Goal: Task Accomplishment & Management: Use online tool/utility

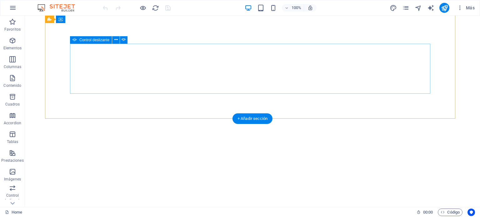
scroll to position [92, 0]
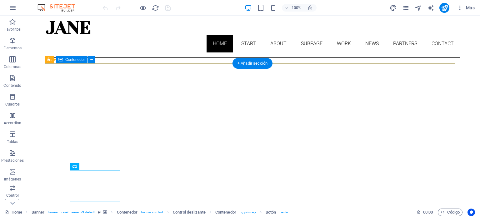
scroll to position [31, 0]
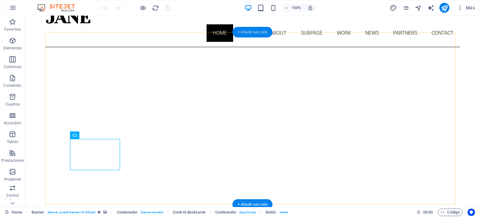
click at [243, 30] on div "+ Añadir sección" at bounding box center [253, 32] width 40 height 11
click at [135, 30] on div "Home Start About Subpage Work News Partners Contact" at bounding box center [252, 25] width 415 height 43
select select "header"
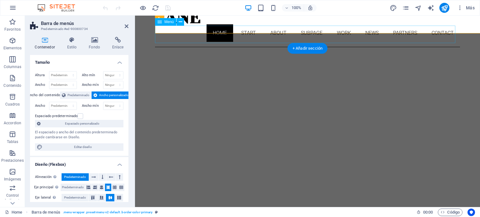
scroll to position [30, 0]
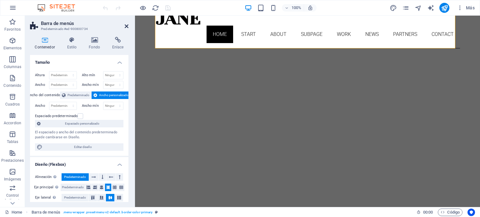
click at [127, 26] on icon at bounding box center [127, 26] width 4 height 5
drag, startPoint x: 262, startPoint y: 41, endPoint x: 237, endPoint y: 26, distance: 29.5
click at [237, 26] on nav "Home Start About Subpage Work News Partners Contact" at bounding box center [307, 35] width 305 height 18
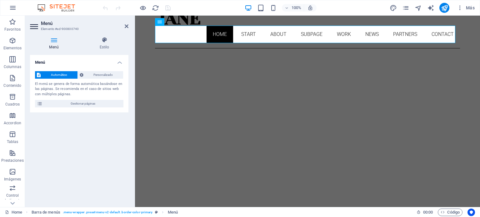
click at [127, 25] on icon at bounding box center [127, 26] width 4 height 5
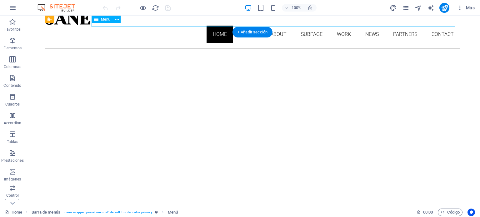
scroll to position [31, 0]
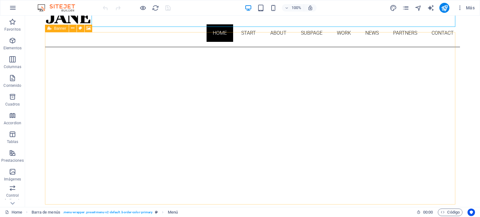
click at [50, 28] on icon at bounding box center [50, 29] width 4 height 8
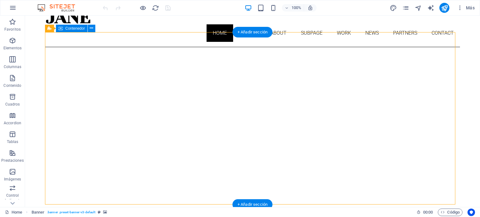
scroll to position [156, 0]
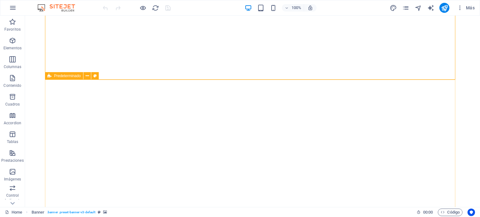
click at [63, 78] on span "Predeterminado" at bounding box center [67, 76] width 27 height 4
click at [88, 76] on icon at bounding box center [87, 76] width 3 height 7
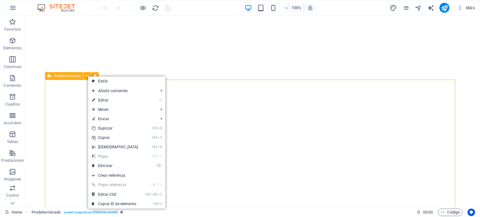
click at [55, 75] on span "Predeterminado" at bounding box center [67, 76] width 27 height 4
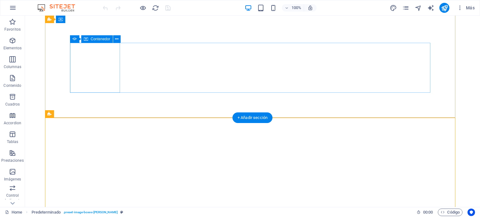
scroll to position [63, 0]
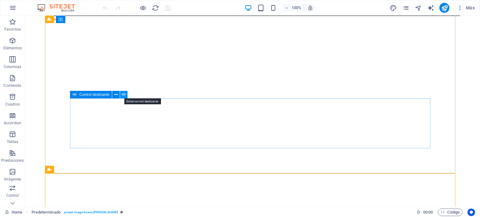
click at [124, 95] on icon at bounding box center [124, 95] width 4 height 7
select select "fade"
select select "ms"
select select "s"
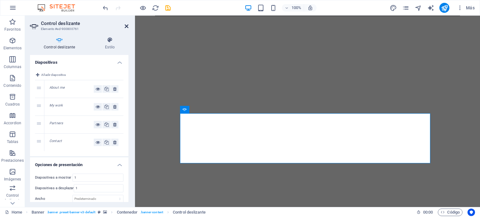
click at [126, 25] on icon at bounding box center [127, 26] width 4 height 5
drag, startPoint x: 261, startPoint y: 40, endPoint x: 236, endPoint y: 25, distance: 29.5
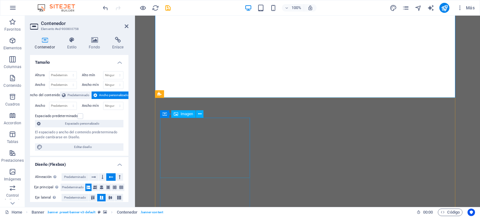
scroll to position [156, 0]
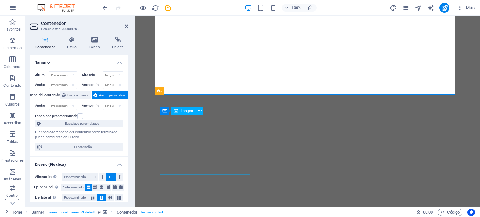
click at [188, 111] on span "Imagen" at bounding box center [187, 111] width 13 height 4
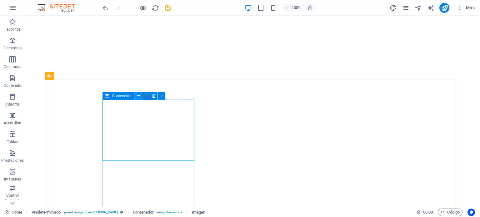
click at [139, 96] on icon at bounding box center [138, 96] width 3 height 7
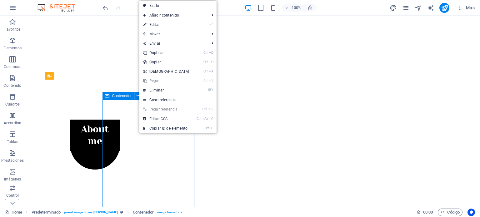
click at [123, 97] on span "Contenedor" at bounding box center [122, 96] width 20 height 4
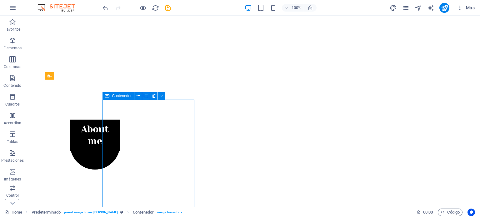
click at [124, 96] on span "Contenedor" at bounding box center [122, 96] width 20 height 4
click at [140, 95] on icon at bounding box center [138, 96] width 3 height 7
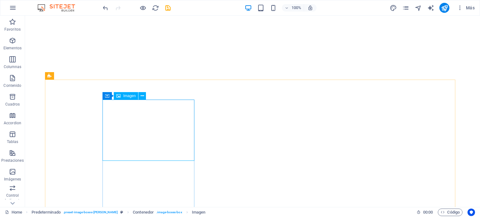
click at [129, 96] on span "Imagen" at bounding box center [129, 96] width 13 height 4
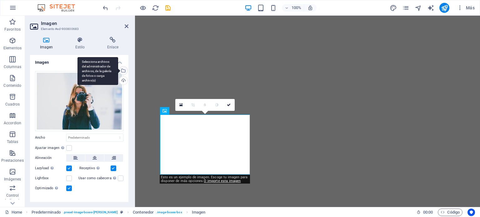
click at [118, 72] on div "Selecciona archivos del administrador de archivos, de la galería de fotos o car…" at bounding box center [98, 71] width 41 height 28
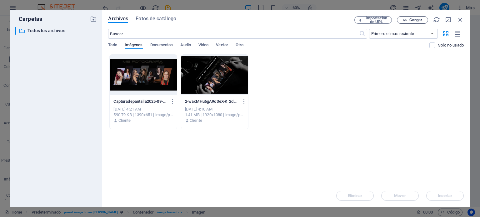
click at [407, 20] on span "Cargar" at bounding box center [413, 20] width 26 height 4
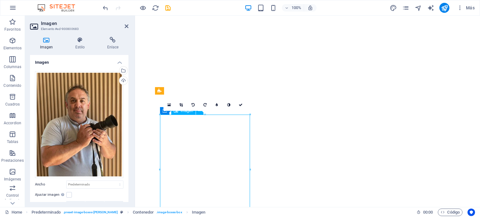
drag, startPoint x: 189, startPoint y: 157, endPoint x: 186, endPoint y: 139, distance: 19.0
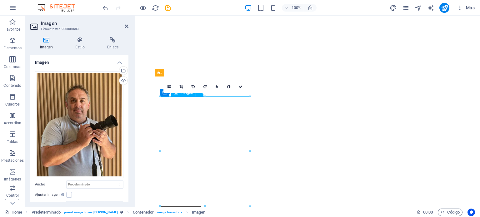
scroll to position [250, 0]
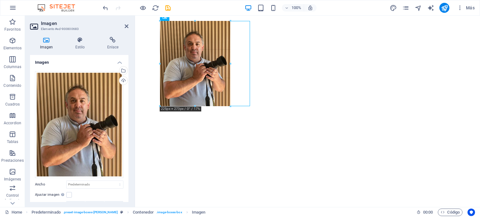
drag, startPoint x: 206, startPoint y: 131, endPoint x: 72, endPoint y: 89, distance: 140.5
type input "226"
select select "px"
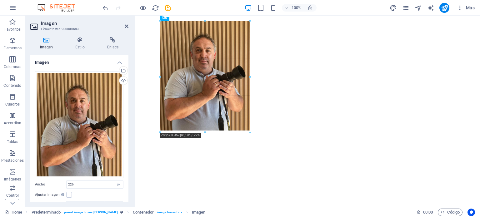
drag, startPoint x: 231, startPoint y: 63, endPoint x: 252, endPoint y: 62, distance: 21.7
type input "288"
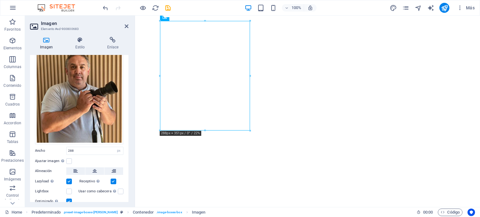
scroll to position [0, 0]
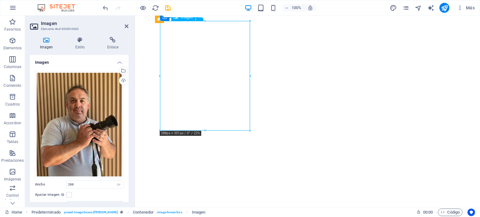
drag, startPoint x: 228, startPoint y: 107, endPoint x: 196, endPoint y: 135, distance: 42.1
drag, startPoint x: 339, startPoint y: 145, endPoint x: 205, endPoint y: 107, distance: 139.5
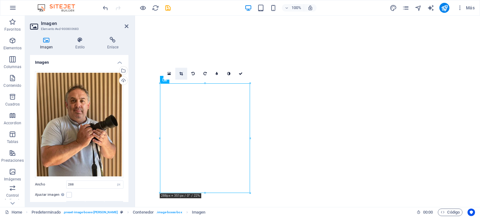
click at [183, 72] on icon at bounding box center [180, 74] width 3 height 4
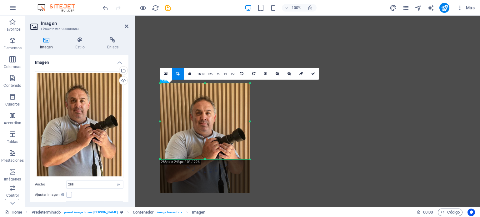
drag, startPoint x: 204, startPoint y: 193, endPoint x: 200, endPoint y: 154, distance: 39.0
click at [202, 159] on div at bounding box center [205, 160] width 90 height 2
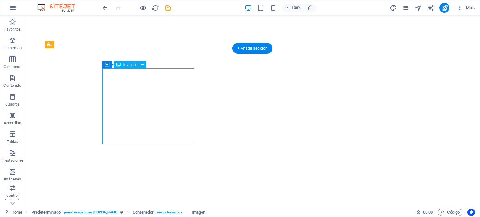
click at [132, 65] on span "Imagen" at bounding box center [129, 65] width 13 height 4
click at [144, 65] on icon at bounding box center [142, 65] width 3 height 7
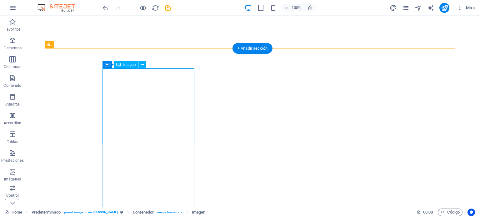
select select "px"
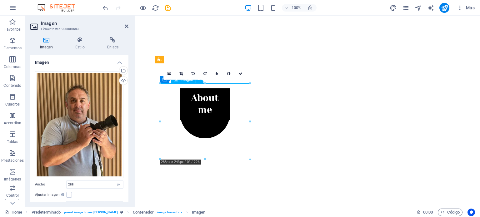
drag, startPoint x: 204, startPoint y: 124, endPoint x: 205, endPoint y: 106, distance: 17.9
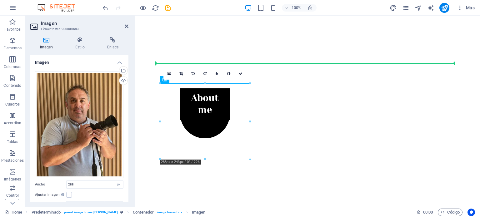
drag, startPoint x: 205, startPoint y: 106, endPoint x: 201, endPoint y: 88, distance: 18.7
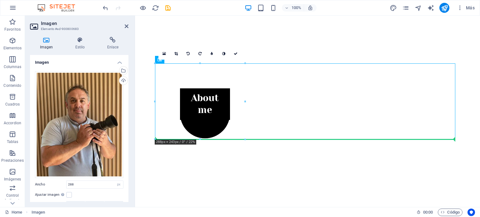
drag, startPoint x: 193, startPoint y: 91, endPoint x: 195, endPoint y: 142, distance: 51.0
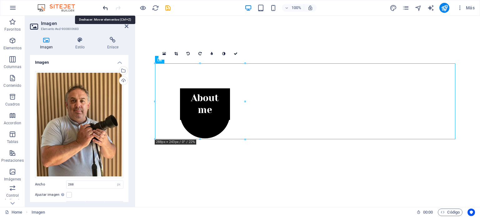
click at [105, 10] on icon "undo" at bounding box center [105, 7] width 7 height 7
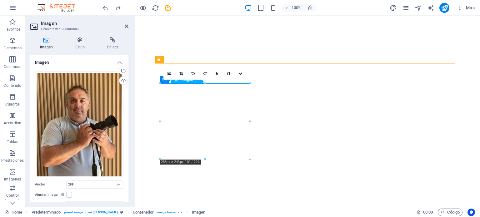
click at [182, 72] on icon at bounding box center [180, 74] width 3 height 4
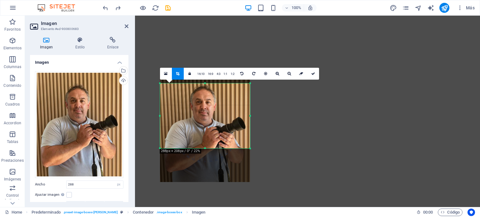
drag, startPoint x: 204, startPoint y: 83, endPoint x: 204, endPoint y: 94, distance: 10.9
click at [204, 94] on div "180 170 160 150 140 130 120 110 100 90 80 70 60 50 40 30 20 10 0 -10 -20 -30 -4…" at bounding box center [205, 115] width 90 height 65
drag, startPoint x: 204, startPoint y: 148, endPoint x: 205, endPoint y: 142, distance: 5.8
click at [205, 142] on div at bounding box center [205, 143] width 90 height 2
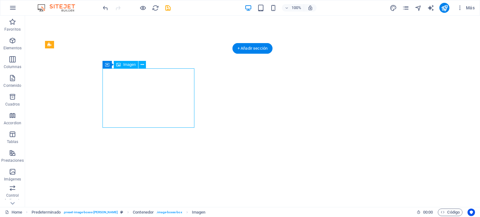
click at [143, 64] on icon at bounding box center [142, 65] width 3 height 7
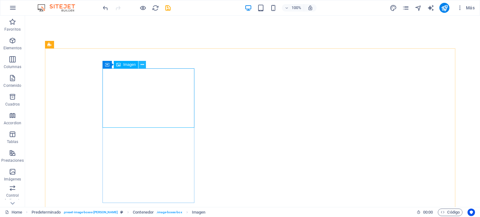
click at [143, 66] on icon at bounding box center [142, 65] width 3 height 7
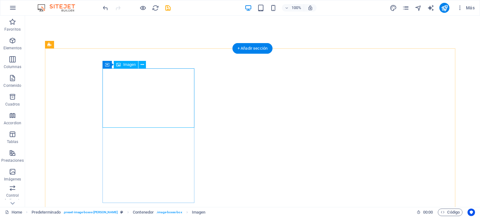
select select "px"
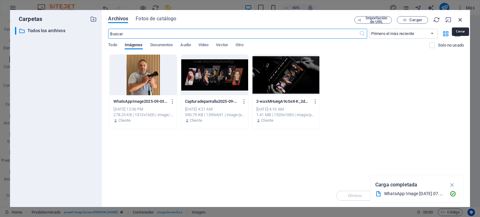
click at [460, 19] on icon "button" at bounding box center [460, 19] width 7 height 7
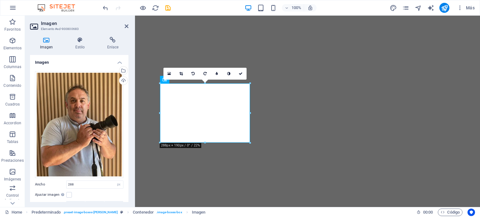
click at [251, 113] on div at bounding box center [250, 112] width 2 height 59
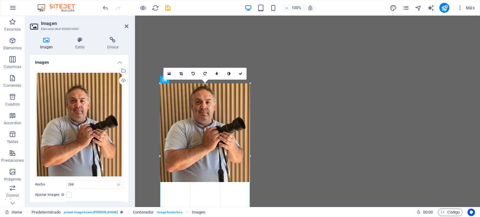
drag, startPoint x: 251, startPoint y: 113, endPoint x: 253, endPoint y: 133, distance: 20.2
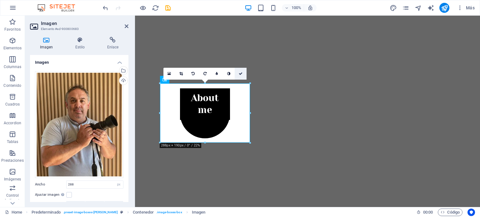
click at [243, 72] on icon at bounding box center [241, 74] width 4 height 4
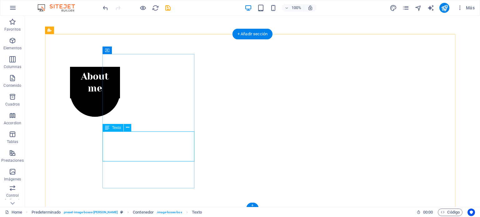
scroll to position [250, 0]
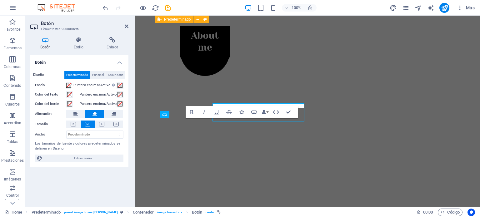
scroll to position [265, 0]
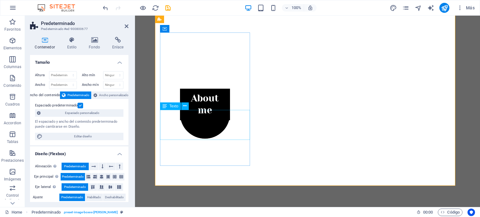
scroll to position [186, 0]
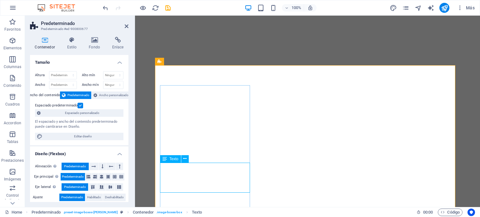
click at [166, 159] on icon at bounding box center [165, 159] width 4 height 8
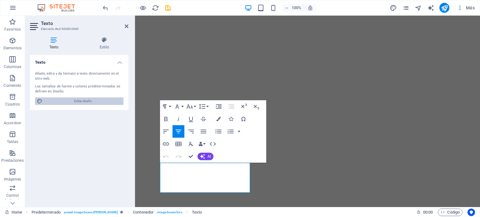
drag, startPoint x: 84, startPoint y: 101, endPoint x: 292, endPoint y: 140, distance: 211.2
click at [84, 101] on span "Editar diseño" at bounding box center [82, 102] width 77 height 8
select select "px"
select select "300"
select select "px"
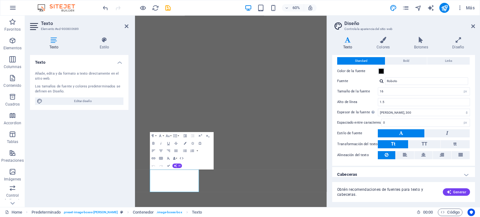
scroll to position [19, 0]
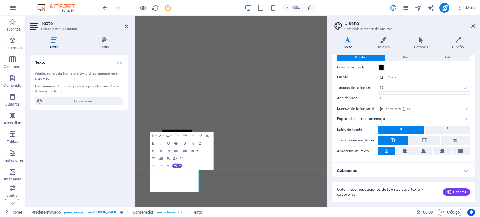
click at [464, 171] on h4 "Cabeceras" at bounding box center [403, 171] width 143 height 15
click at [470, 27] on header "Diseño Controla la apariencia del sitio web" at bounding box center [405, 24] width 142 height 16
click at [474, 26] on icon at bounding box center [474, 26] width 4 height 5
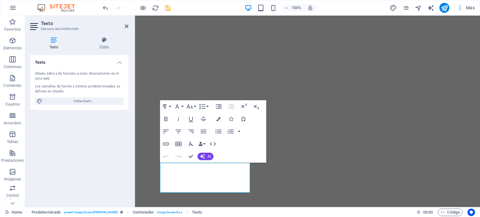
click at [105, 6] on icon "undo" at bounding box center [105, 7] width 7 height 7
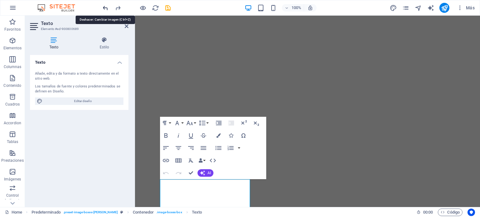
click at [107, 6] on icon "undo" at bounding box center [105, 7] width 7 height 7
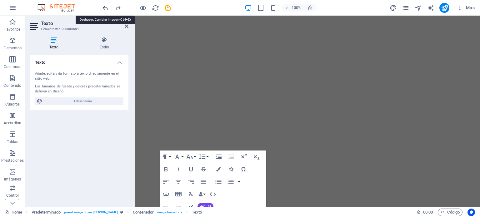
click at [107, 6] on icon "undo" at bounding box center [105, 7] width 7 height 7
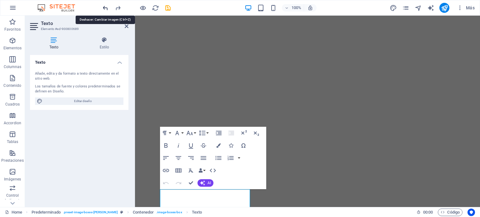
click at [107, 6] on icon "undo" at bounding box center [105, 7] width 7 height 7
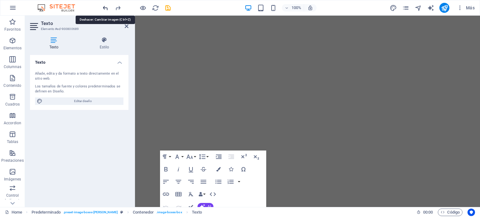
click at [107, 6] on icon "undo" at bounding box center [105, 7] width 7 height 7
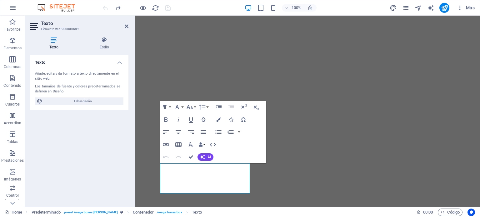
click at [107, 6] on div at bounding box center [137, 8] width 70 height 10
click at [13, 6] on icon "button" at bounding box center [13, 8] width 8 height 8
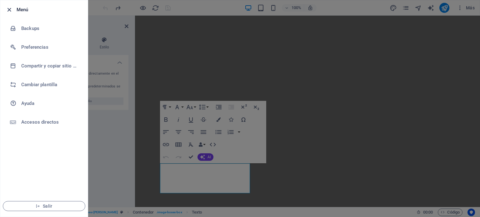
click at [9, 8] on icon "button" at bounding box center [9, 9] width 7 height 7
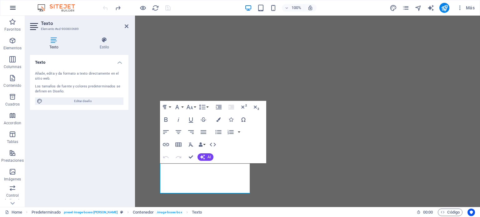
click at [10, 6] on icon "button" at bounding box center [13, 8] width 8 height 8
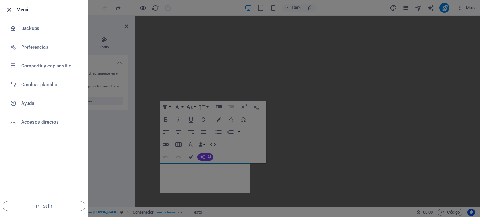
click at [7, 9] on icon "button" at bounding box center [9, 9] width 7 height 7
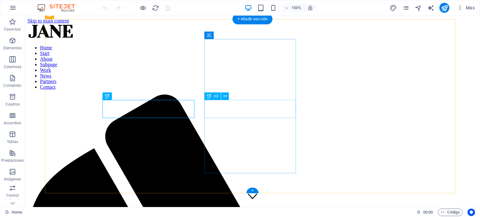
scroll to position [217, 0]
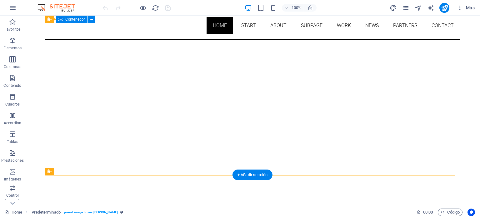
scroll to position [29, 0]
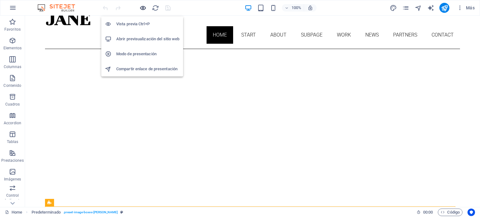
click at [143, 7] on icon "button" at bounding box center [142, 7] width 7 height 7
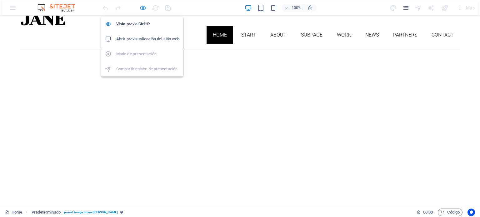
click at [143, 7] on icon "button" at bounding box center [142, 7] width 7 height 7
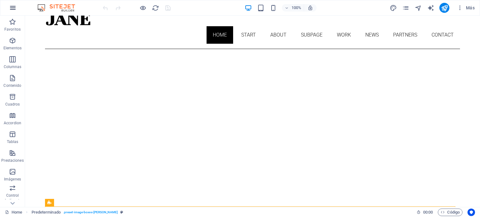
click at [11, 7] on icon "button" at bounding box center [13, 8] width 8 height 8
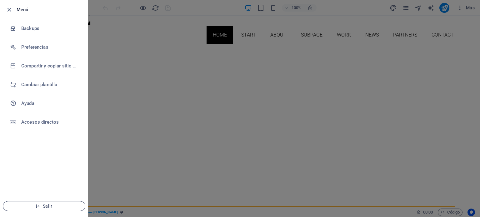
click at [42, 206] on span "Salir" at bounding box center [44, 206] width 72 height 5
click at [53, 208] on span "Salir" at bounding box center [44, 206] width 72 height 5
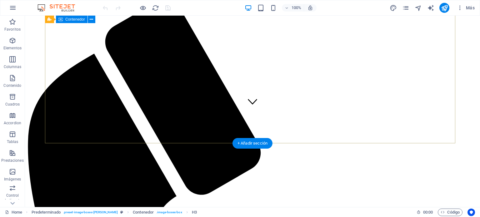
scroll to position [92, 0]
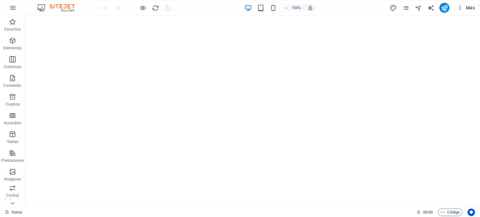
click at [474, 8] on span "Más" at bounding box center [466, 8] width 18 height 6
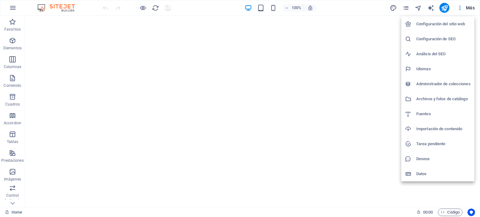
click at [473, 8] on div at bounding box center [240, 108] width 480 height 217
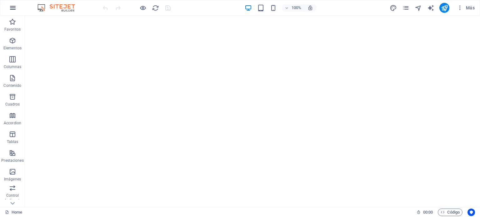
click at [14, 7] on icon "button" at bounding box center [13, 8] width 8 height 8
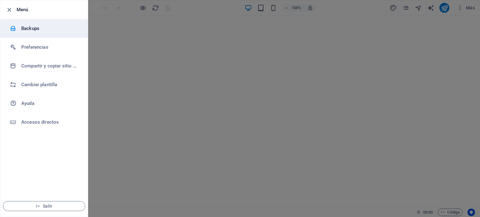
click at [30, 31] on h6 "Backups" at bounding box center [50, 29] width 58 height 8
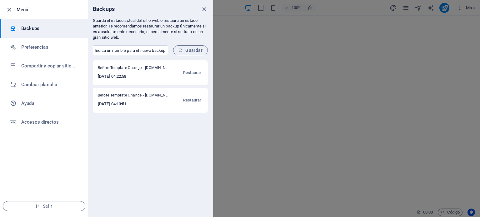
drag, startPoint x: 203, startPoint y: 6, endPoint x: 209, endPoint y: 44, distance: 38.7
click at [203, 6] on icon "close" at bounding box center [204, 9] width 7 height 7
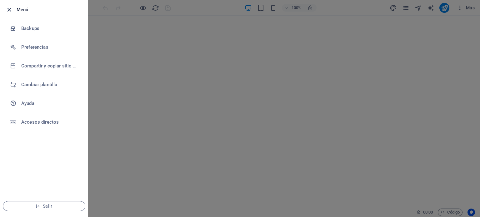
click at [8, 9] on icon "button" at bounding box center [9, 9] width 7 height 7
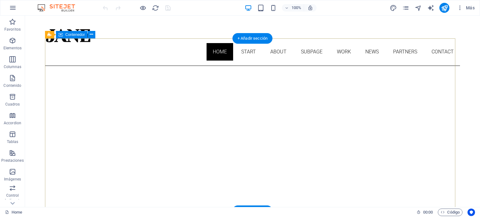
scroll to position [0, 0]
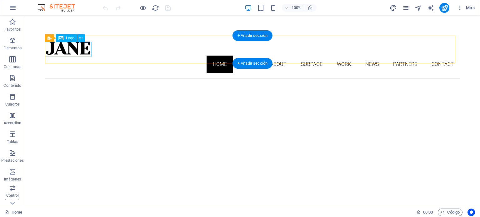
click at [68, 51] on div at bounding box center [252, 48] width 415 height 15
select select "px"
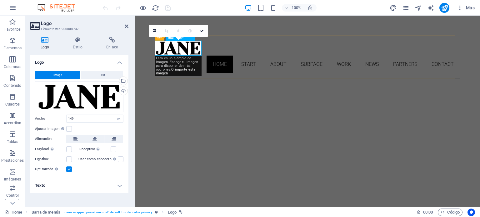
click at [188, 48] on div at bounding box center [307, 48] width 305 height 15
click at [199, 48] on div at bounding box center [307, 48] width 305 height 15
click at [202, 31] on icon at bounding box center [202, 31] width 4 height 4
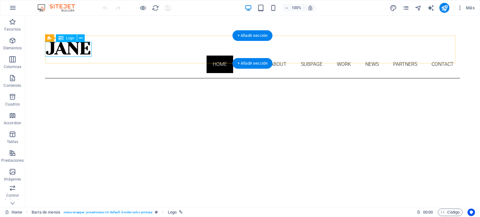
click at [83, 46] on div at bounding box center [252, 48] width 415 height 15
click at [61, 49] on div at bounding box center [252, 48] width 415 height 15
click at [71, 37] on span "Logo" at bounding box center [70, 38] width 8 height 4
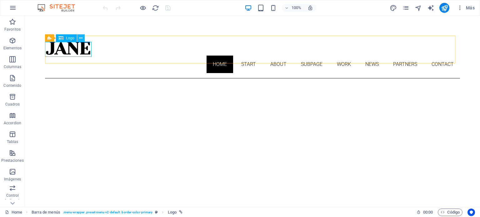
click at [80, 38] on icon at bounding box center [80, 38] width 3 height 7
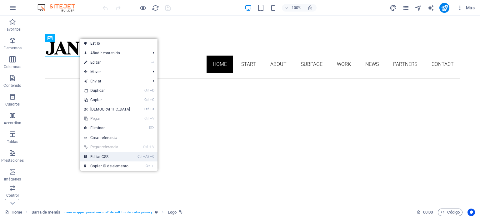
click at [100, 157] on link "Ctrl Alt C Editar CSS" at bounding box center [107, 156] width 54 height 9
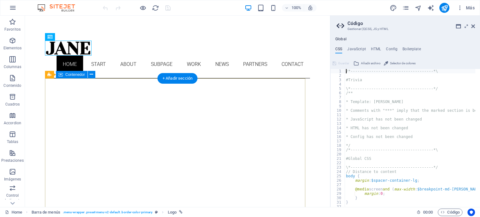
type textarea "a { transition: $transition-base; }"
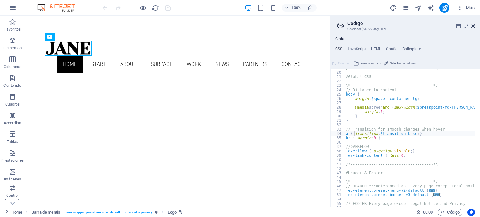
click at [474, 25] on icon at bounding box center [474, 26] width 4 height 5
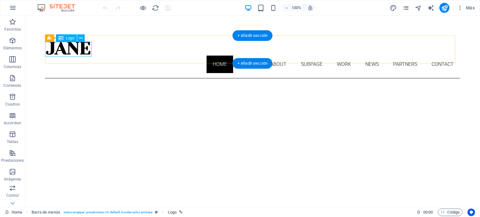
click at [83, 47] on div at bounding box center [252, 48] width 415 height 15
click at [64, 40] on div "Logo" at bounding box center [66, 38] width 21 height 8
click at [65, 38] on div "Logo" at bounding box center [66, 38] width 21 height 8
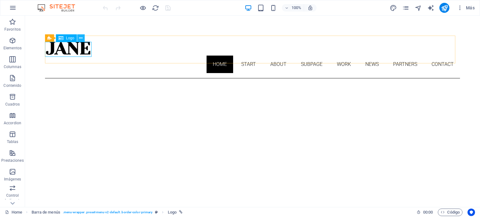
click at [80, 38] on icon at bounding box center [80, 38] width 3 height 7
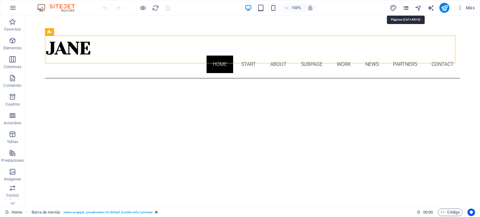
click at [405, 9] on icon "pages" at bounding box center [405, 7] width 7 height 7
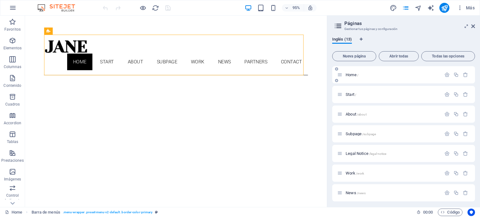
click at [351, 75] on span "Home /" at bounding box center [352, 75] width 13 height 5
click at [353, 73] on span "Home /" at bounding box center [352, 75] width 13 height 5
click at [350, 92] on span "Start /" at bounding box center [351, 94] width 11 height 5
drag, startPoint x: 472, startPoint y: 26, endPoint x: 447, endPoint y: 10, distance: 29.0
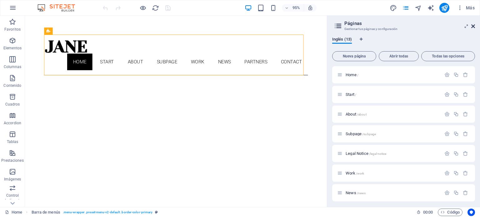
click at [472, 26] on icon at bounding box center [474, 26] width 4 height 5
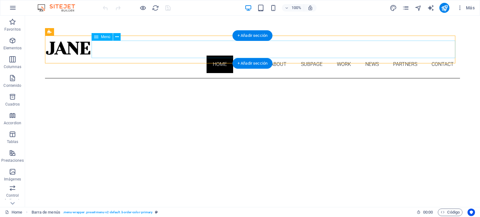
click at [246, 56] on nav "Home Start About Subpage Work News Partners Contact" at bounding box center [252, 65] width 415 height 18
click at [83, 46] on div at bounding box center [252, 48] width 415 height 15
select select "px"
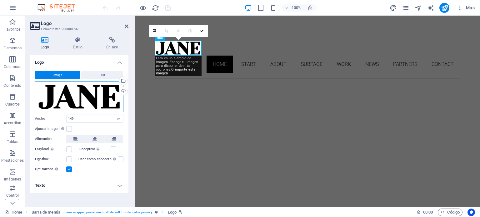
click at [109, 88] on div "Arrastra archivos aquí, haz clic para escoger archivos o selecciona archivos de…" at bounding box center [79, 97] width 88 height 31
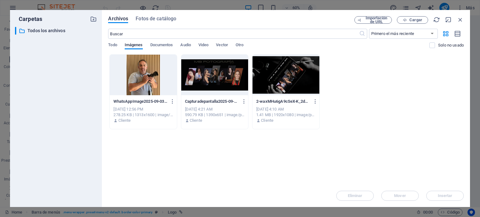
click at [295, 79] on div at bounding box center [286, 75] width 67 height 41
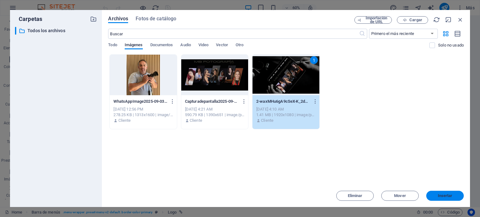
click at [440, 195] on span "Insertar" at bounding box center [445, 196] width 15 height 4
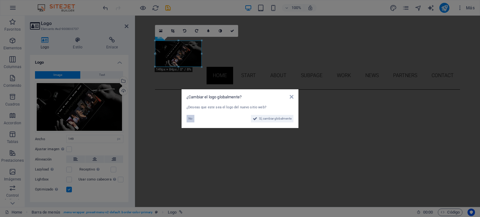
click at [193, 117] on button "No" at bounding box center [191, 119] width 8 height 8
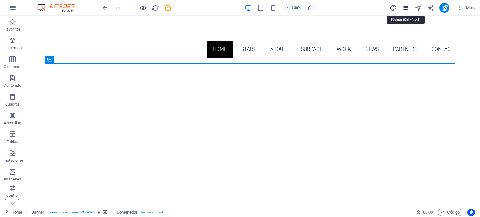
click at [407, 5] on icon "pages" at bounding box center [405, 7] width 7 height 7
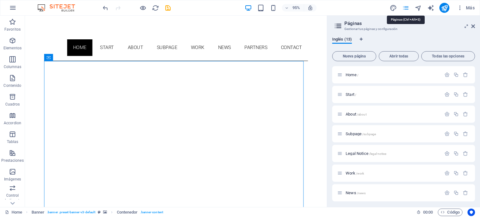
click at [407, 6] on icon "pages" at bounding box center [405, 7] width 7 height 7
click at [396, 5] on icon "design" at bounding box center [393, 7] width 7 height 7
select select "px"
select select "300"
select select "px"
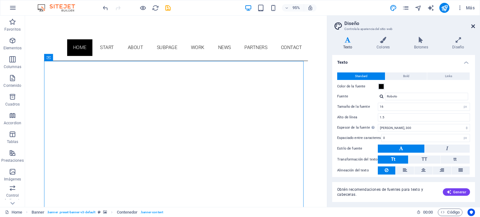
click at [472, 24] on icon at bounding box center [474, 26] width 4 height 5
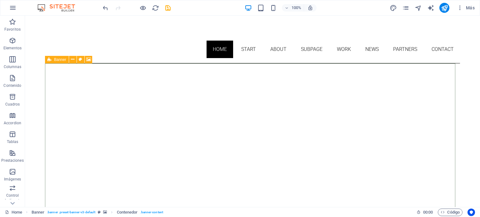
click at [56, 60] on span "Banner" at bounding box center [60, 60] width 12 height 4
click at [58, 59] on span "Banner" at bounding box center [60, 60] width 12 height 4
select select "vh"
select select "banner"
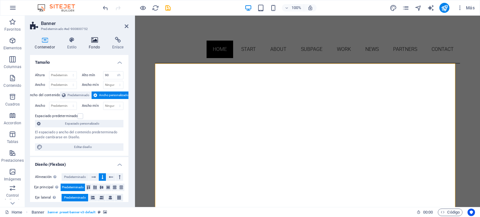
click at [90, 41] on icon at bounding box center [94, 40] width 21 height 6
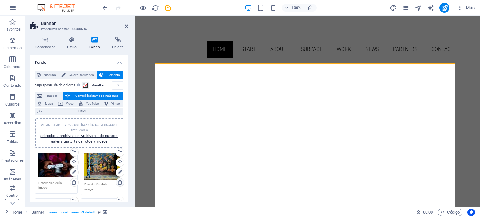
click at [118, 183] on icon at bounding box center [120, 182] width 5 height 5
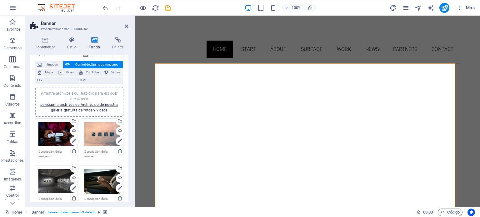
scroll to position [94, 0]
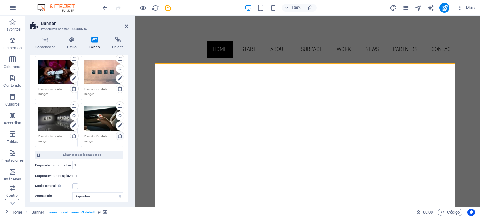
click at [120, 136] on icon at bounding box center [120, 136] width 5 height 5
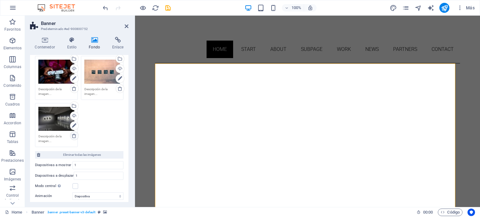
click at [74, 135] on icon at bounding box center [74, 136] width 5 height 5
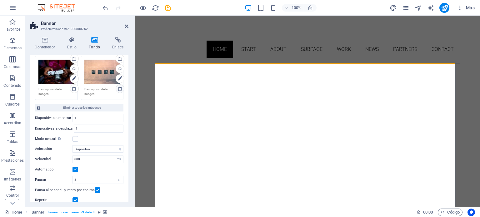
click at [118, 88] on icon at bounding box center [120, 88] width 5 height 5
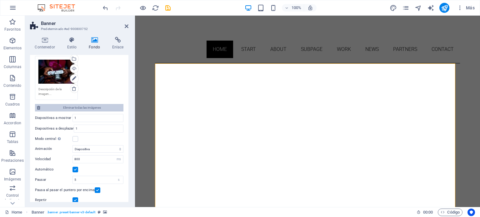
click at [74, 106] on span "Eliminar todas las imágenes" at bounding box center [81, 108] width 79 height 8
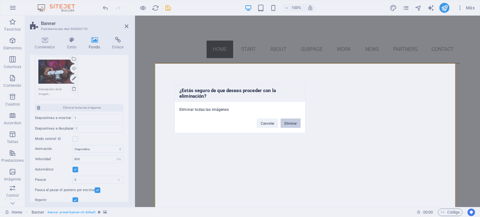
click at [298, 122] on button "Eliminar" at bounding box center [291, 123] width 20 height 9
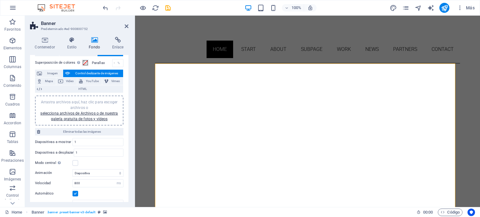
scroll to position [20, 0]
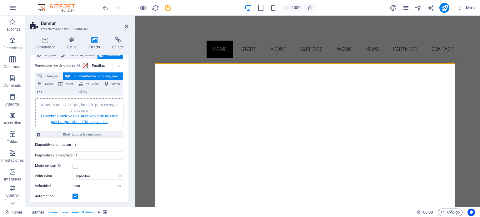
click at [86, 117] on link "selecciona archivos de Archivos o de nuestra galería gratuita de fotos y vídeos" at bounding box center [79, 119] width 78 height 10
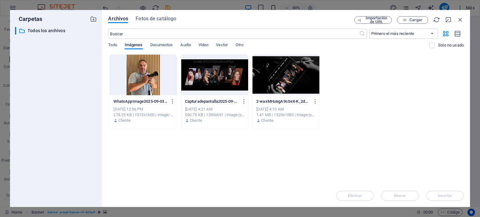
click at [291, 79] on div at bounding box center [286, 75] width 67 height 41
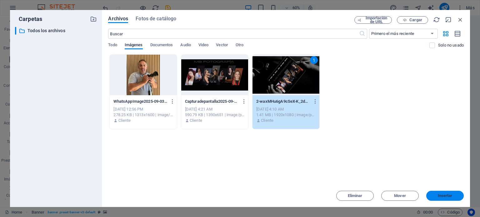
click at [451, 198] on span "Insertar" at bounding box center [445, 196] width 15 height 4
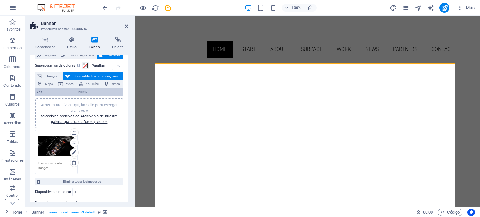
scroll to position [0, 0]
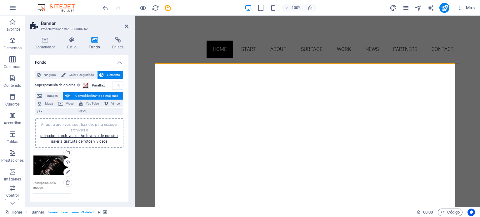
drag, startPoint x: 55, startPoint y: 167, endPoint x: 49, endPoint y: 161, distance: 8.4
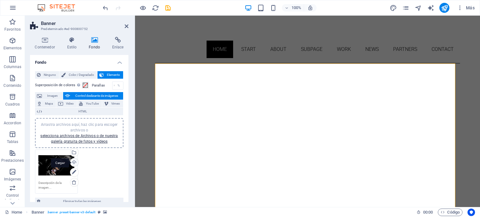
click at [75, 162] on div "Cargar" at bounding box center [73, 163] width 9 height 9
click at [55, 166] on div "Arrastra archivos aquí, haz clic para escoger archivos o selecciona archivos de…" at bounding box center [56, 165] width 36 height 25
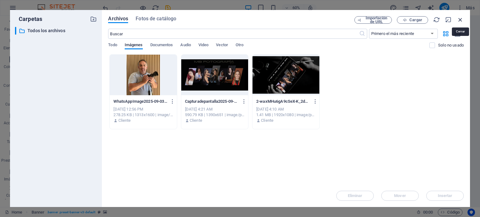
drag, startPoint x: 461, startPoint y: 17, endPoint x: 312, endPoint y: 8, distance: 149.5
click at [461, 17] on icon "button" at bounding box center [460, 19] width 7 height 7
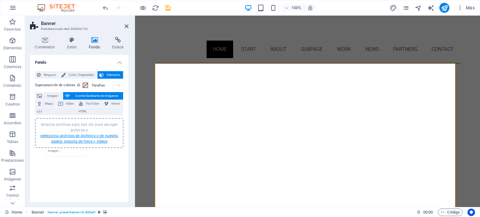
drag, startPoint x: 58, startPoint y: 172, endPoint x: 68, endPoint y: 135, distance: 38.2
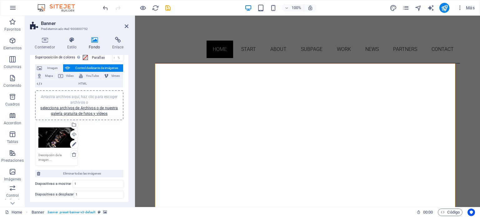
scroll to position [63, 0]
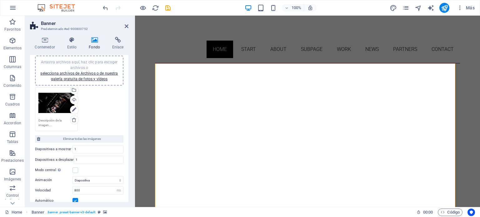
click at [54, 101] on div "Arrastra archivos aquí, haz clic para escoger archivos o selecciona archivos de…" at bounding box center [56, 103] width 36 height 25
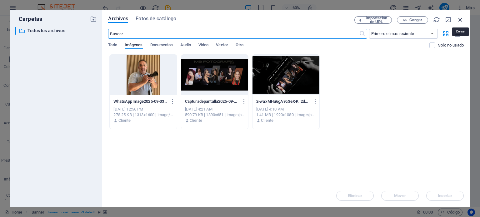
click at [462, 18] on icon "button" at bounding box center [460, 19] width 7 height 7
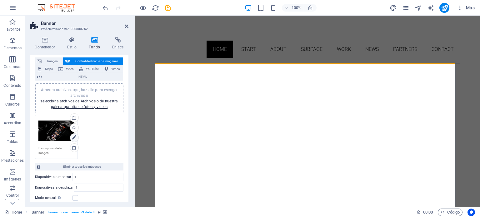
scroll to position [0, 0]
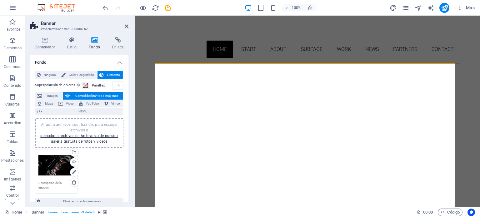
click at [61, 169] on div "Arrastra archivos aquí, haz clic para escoger archivos o selecciona archivos de…" at bounding box center [56, 165] width 36 height 25
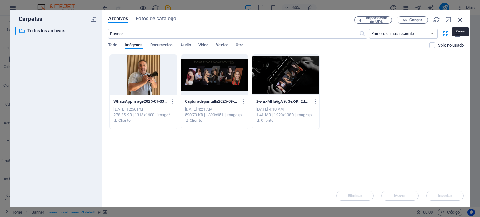
click at [459, 21] on icon "button" at bounding box center [460, 19] width 7 height 7
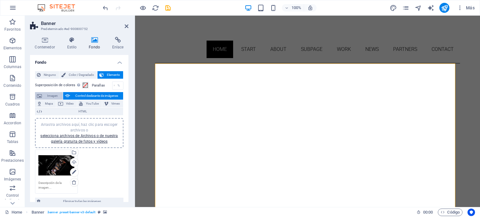
click at [51, 94] on span "Imagen" at bounding box center [52, 96] width 17 height 8
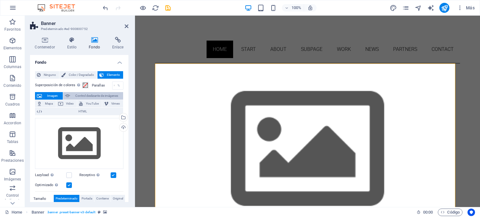
click at [75, 96] on span "Control deslizante de imágenes" at bounding box center [96, 96] width 49 height 8
select select "ms"
select select "s"
select select "progressive"
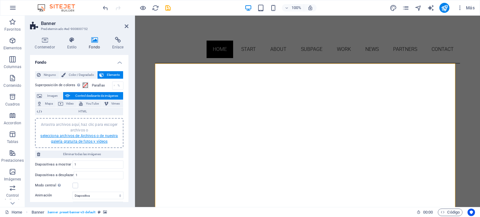
click at [87, 137] on link "selecciona archivos de Archivos o de nuestra galería gratuita de fotos y vídeos" at bounding box center [79, 139] width 78 height 10
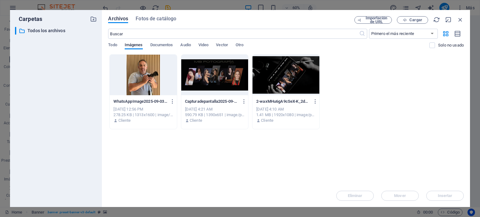
click at [290, 72] on div at bounding box center [286, 75] width 67 height 41
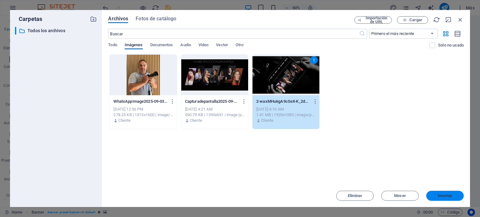
click at [454, 198] on button "Insertar" at bounding box center [446, 196] width 38 height 10
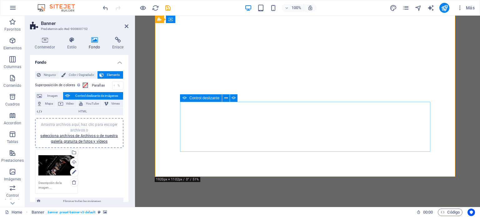
scroll to position [63, 0]
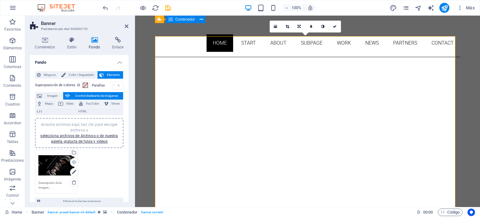
scroll to position [0, 0]
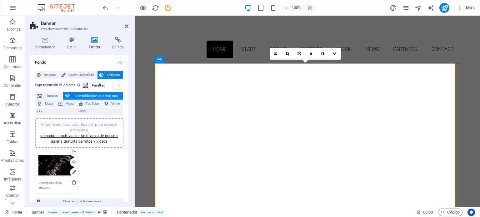
click at [298, 52] on icon at bounding box center [299, 54] width 3 height 4
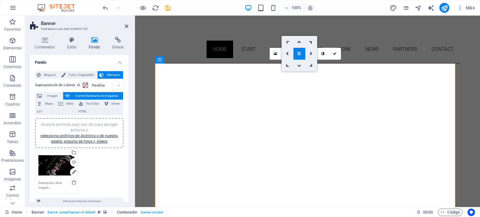
click at [298, 66] on icon at bounding box center [299, 66] width 4 height 4
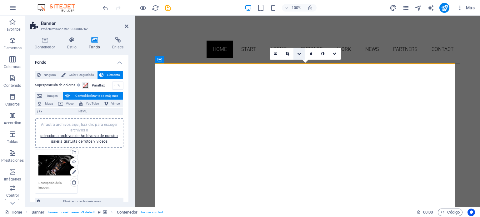
click at [301, 53] on icon at bounding box center [299, 54] width 4 height 4
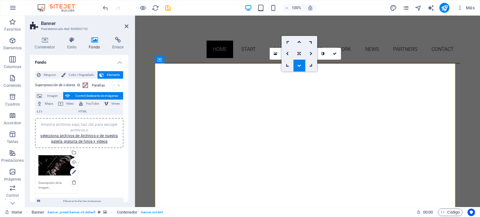
click at [299, 66] on icon at bounding box center [299, 66] width 4 height 4
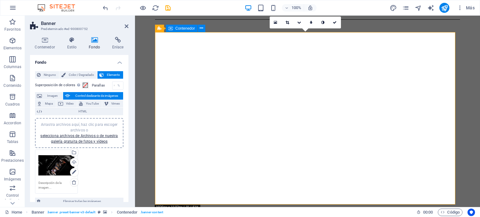
scroll to position [31, 0]
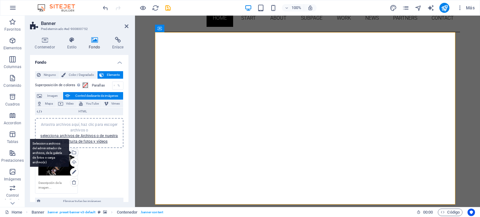
click at [69, 150] on div "Selecciona archivos del administrador de archivos, de la galería de fotos o car…" at bounding box center [48, 153] width 41 height 28
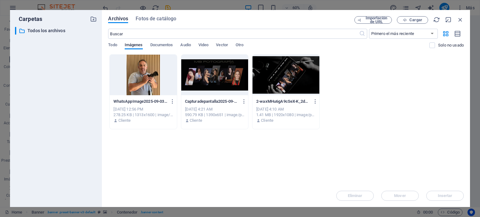
click at [219, 80] on div at bounding box center [214, 75] width 67 height 41
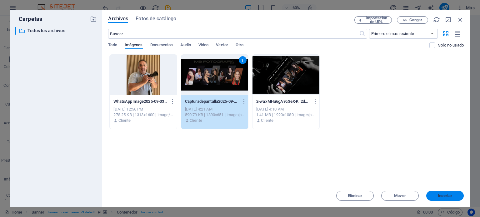
click at [446, 191] on button "Insertar" at bounding box center [446, 196] width 38 height 10
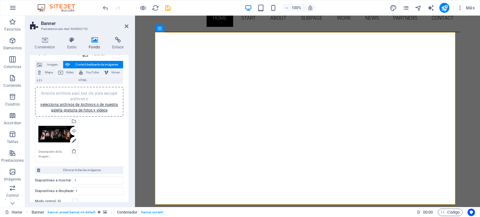
click at [106, 136] on div "Arrastra archivos aquí, haz clic para escoger archivos o selecciona archivos de…" at bounding box center [79, 140] width 92 height 47
click at [109, 142] on div "Arrastra archivos aquí, haz clic para escoger archivos o selecciona archivos de…" at bounding box center [79, 140] width 92 height 47
click at [100, 106] on link "selecciona archivos de Archivos o de nuestra galería gratuita de fotos y vídeos" at bounding box center [79, 108] width 78 height 10
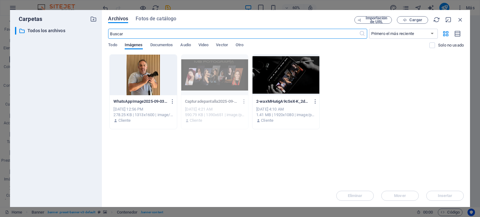
click at [300, 80] on div at bounding box center [286, 75] width 67 height 41
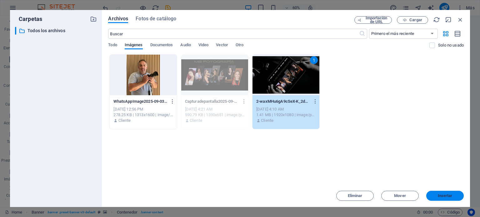
click at [458, 196] on span "Insertar" at bounding box center [445, 196] width 33 height 4
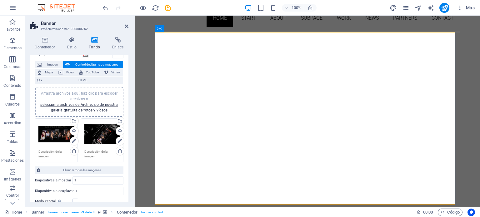
click at [103, 139] on div "Arrastra archivos aquí, haz clic para escoger archivos o selecciona archivos de…" at bounding box center [102, 134] width 36 height 25
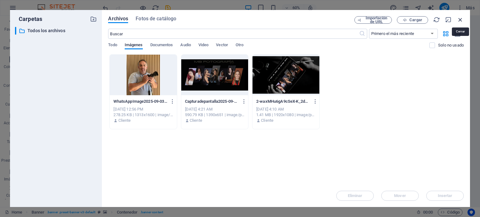
click at [463, 19] on icon "button" at bounding box center [460, 19] width 7 height 7
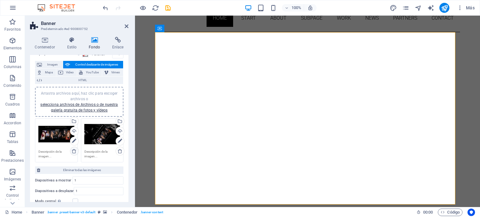
click at [73, 151] on icon at bounding box center [74, 151] width 5 height 5
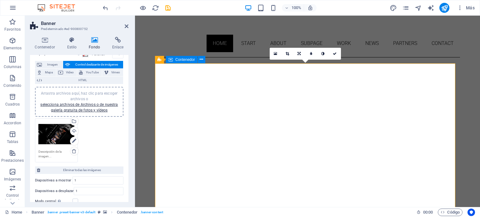
scroll to position [0, 0]
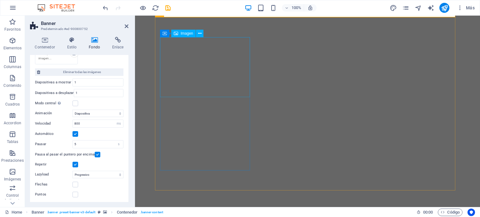
scroll to position [94, 0]
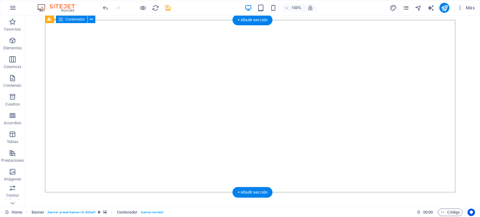
scroll to position [31, 0]
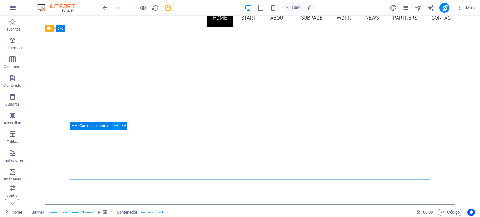
click at [116, 125] on icon at bounding box center [115, 126] width 3 height 7
click at [114, 125] on icon at bounding box center [115, 126] width 3 height 7
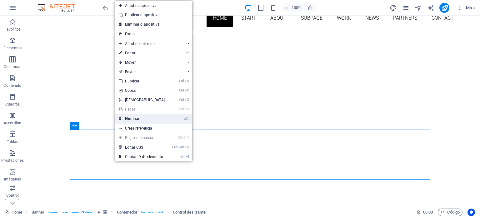
click at [134, 119] on link "⌦ Eliminar" at bounding box center [142, 118] width 54 height 9
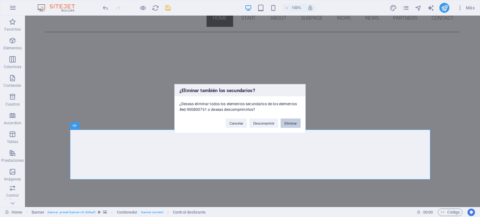
drag, startPoint x: 288, startPoint y: 121, endPoint x: 263, endPoint y: 105, distance: 29.5
click at [288, 121] on button "Eliminar" at bounding box center [291, 123] width 20 height 9
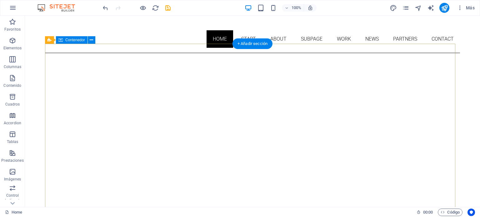
scroll to position [0, 0]
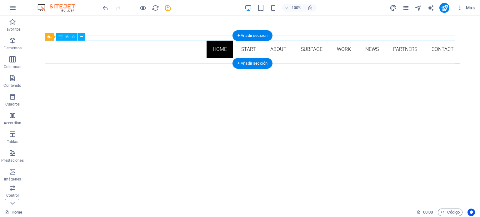
click at [246, 48] on nav "Home Start About Subpage Work News Partners Contact" at bounding box center [252, 50] width 415 height 18
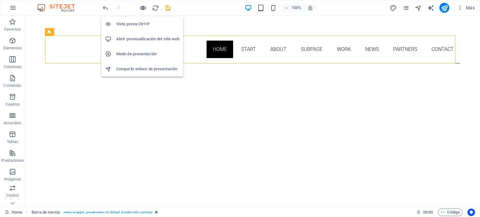
click at [144, 6] on icon "button" at bounding box center [142, 7] width 7 height 7
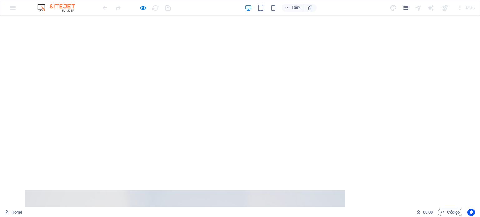
scroll to position [125, 0]
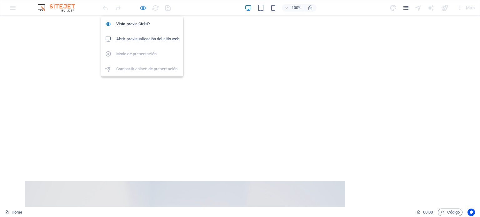
click at [143, 5] on icon "button" at bounding box center [142, 7] width 7 height 7
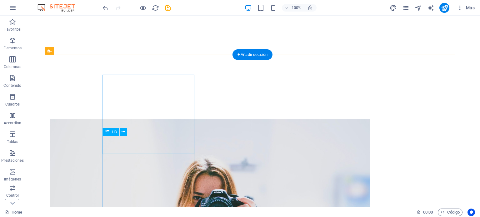
scroll to position [188, 0]
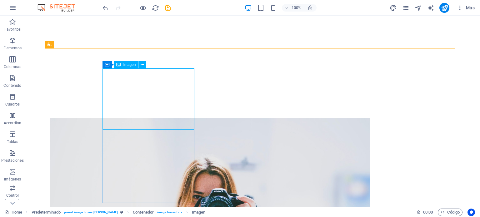
click at [125, 65] on span "Imagen" at bounding box center [129, 65] width 13 height 4
click at [144, 66] on icon at bounding box center [142, 65] width 3 height 7
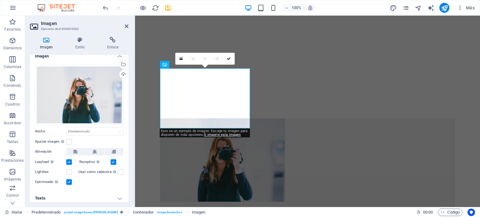
scroll to position [9, 0]
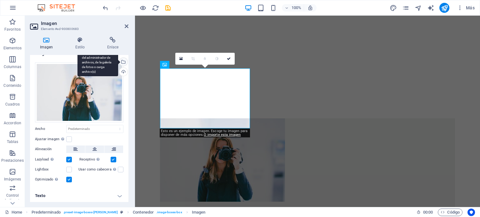
click at [122, 60] on div "Selecciona archivos del administrador de archivos, de la galería de fotos o car…" at bounding box center [122, 62] width 9 height 9
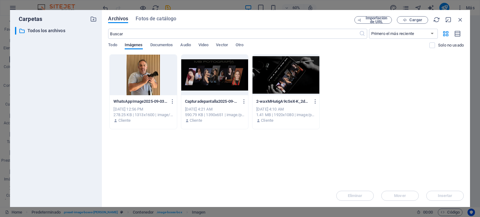
click at [135, 74] on div at bounding box center [143, 75] width 67 height 41
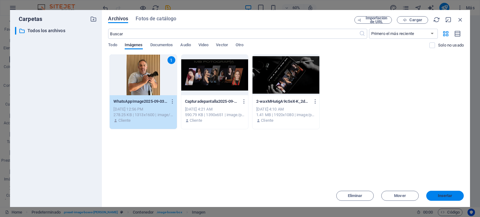
click at [447, 198] on span "Insertar" at bounding box center [445, 196] width 15 height 4
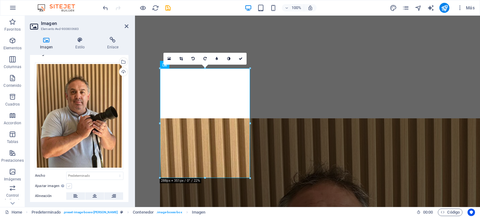
click at [68, 184] on label at bounding box center [69, 187] width 6 height 6
click at [0, 0] on input "Ajustar imagen Ajustar imagen automáticamente a un ancho y alto fijo" at bounding box center [0, 0] width 0 height 0
click at [68, 184] on label at bounding box center [69, 187] width 6 height 6
click at [0, 0] on input "Ajustar imagen Ajustar imagen automáticamente a un ancho y alto fijo" at bounding box center [0, 0] width 0 height 0
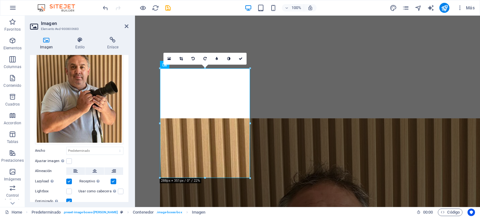
scroll to position [55, 0]
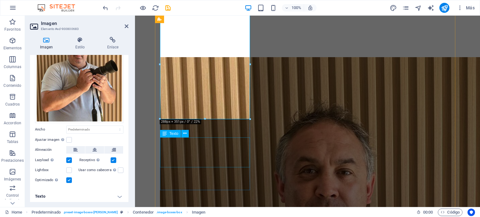
scroll to position [250, 0]
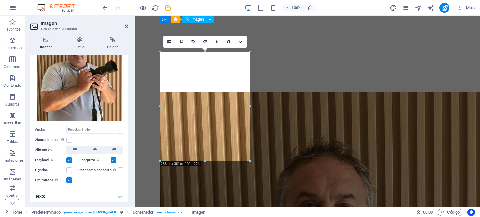
scroll to position [188, 0]
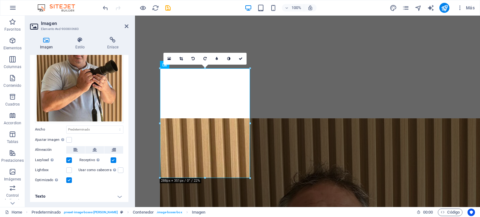
drag, startPoint x: 185, startPoint y: 58, endPoint x: 185, endPoint y: 65, distance: 7.2
click at [185, 58] on link at bounding box center [181, 59] width 12 height 12
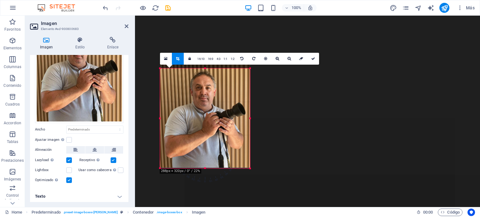
drag, startPoint x: 205, startPoint y: 68, endPoint x: 204, endPoint y: 78, distance: 10.4
click at [204, 78] on div "180 170 160 150 140 130 120 110 100 90 80 70 60 50 40 30 20 10 0 -10 -20 -30 -4…" at bounding box center [205, 118] width 90 height 100
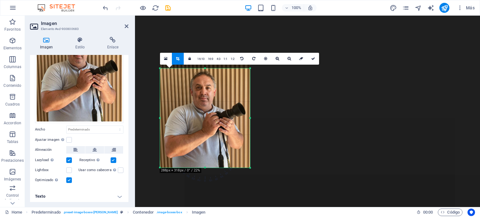
click at [204, 69] on div at bounding box center [205, 68] width 90 height 2
drag, startPoint x: 204, startPoint y: 79, endPoint x: 213, endPoint y: 68, distance: 13.8
click at [213, 68] on div at bounding box center [205, 68] width 90 height 2
click at [180, 61] on link at bounding box center [178, 59] width 12 height 12
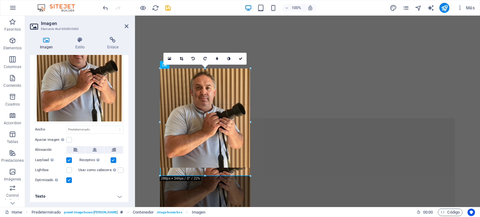
drag, startPoint x: 204, startPoint y: 167, endPoint x: 239, endPoint y: 175, distance: 36.0
click at [239, 175] on div at bounding box center [205, 176] width 90 height 2
drag, startPoint x: 251, startPoint y: 119, endPoint x: 254, endPoint y: 128, distance: 10.1
click at [254, 128] on div "H3 Predeterminado Predeterminado Contenedor Control deslizante Banner Banner Co…" at bounding box center [307, 17] width 345 height 379
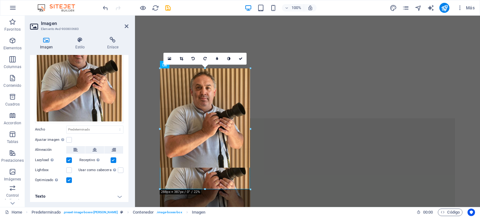
drag, startPoint x: 206, startPoint y: 167, endPoint x: 218, endPoint y: 189, distance: 24.9
click at [218, 189] on div at bounding box center [205, 190] width 90 height 2
click at [218, 189] on figure at bounding box center [307, 179] width 295 height 121
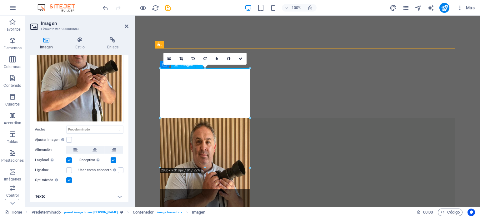
click at [235, 179] on figure at bounding box center [307, 179] width 295 height 121
click at [218, 139] on figure at bounding box center [307, 179] width 295 height 121
click at [219, 138] on figure at bounding box center [307, 179] width 295 height 121
click at [99, 130] on select "Predeterminado automático px rem % em vh vw" at bounding box center [95, 130] width 57 height 8
click at [132, 117] on div "Imagen Estilo Enlace Imagen Arrastra archivos aquí, haz clic para escoger archi…" at bounding box center [79, 119] width 109 height 175
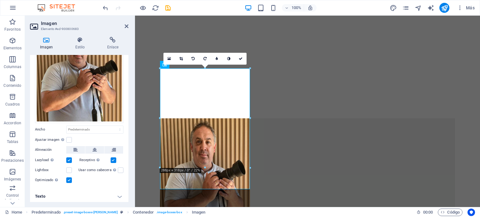
click at [132, 117] on div "Imagen Estilo Enlace Imagen Arrastra archivos aquí, haz clic para escoger archi…" at bounding box center [79, 119] width 109 height 175
click at [70, 139] on label at bounding box center [69, 140] width 6 height 6
click at [0, 0] on input "Ajustar imagen Ajustar imagen automáticamente a un ancho y alto fijo" at bounding box center [0, 0] width 0 height 0
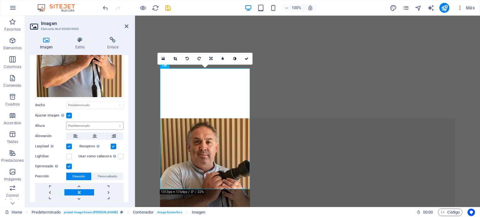
scroll to position [97, 0]
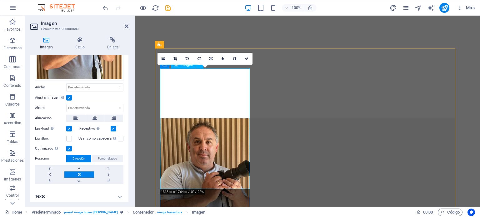
click at [221, 188] on figure at bounding box center [307, 179] width 295 height 121
click at [107, 172] on link at bounding box center [108, 175] width 29 height 6
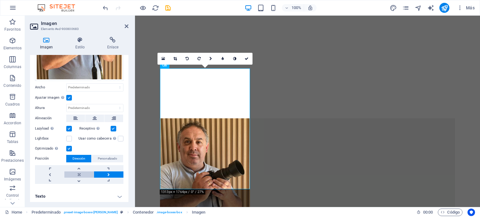
click at [78, 172] on link at bounding box center [78, 175] width 29 height 6
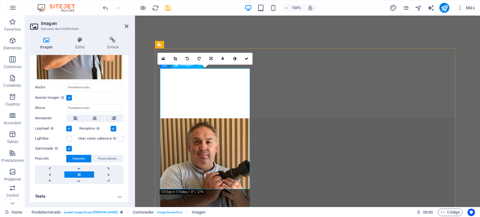
click at [201, 172] on figure at bounding box center [307, 179] width 295 height 121
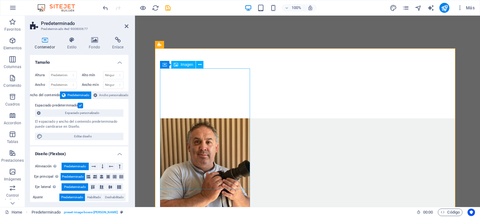
click at [209, 121] on figure at bounding box center [307, 179] width 295 height 121
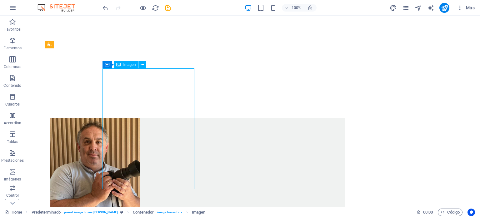
click at [194, 119] on figure at bounding box center [197, 179] width 295 height 121
click at [159, 119] on figure at bounding box center [197, 179] width 295 height 121
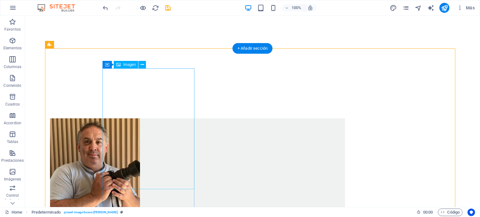
click at [174, 119] on figure at bounding box center [197, 179] width 295 height 121
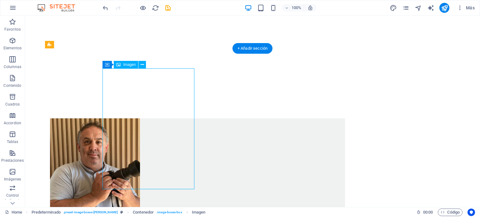
click at [158, 155] on figure at bounding box center [197, 179] width 295 height 121
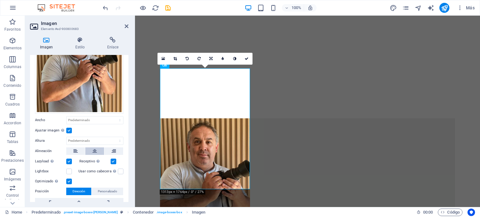
scroll to position [94, 0]
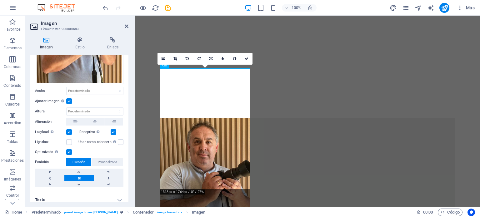
click at [66, 99] on label at bounding box center [69, 102] width 6 height 6
click at [0, 0] on input "Ajustar imagen Ajustar imagen automáticamente a un ancho y alto fijo" at bounding box center [0, 0] width 0 height 0
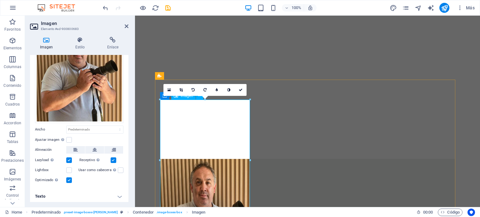
scroll to position [156, 0]
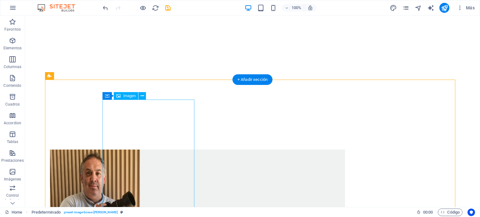
click at [174, 150] on figure at bounding box center [197, 210] width 295 height 121
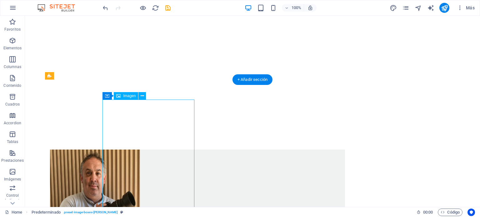
click at [174, 150] on figure at bounding box center [197, 210] width 295 height 121
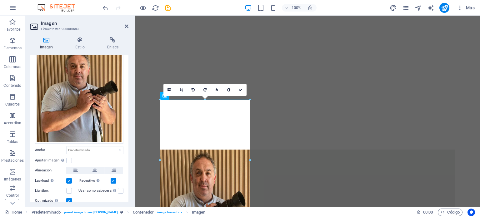
scroll to position [55, 0]
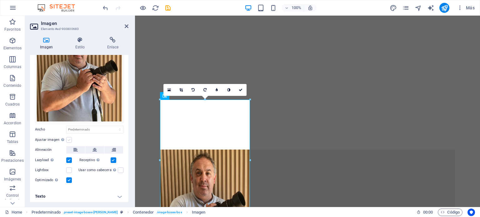
click at [70, 138] on label at bounding box center [69, 140] width 6 height 6
click at [0, 0] on input "Ajustar imagen Ajustar imagen automáticamente a un ancho y alto fijo" at bounding box center [0, 0] width 0 height 0
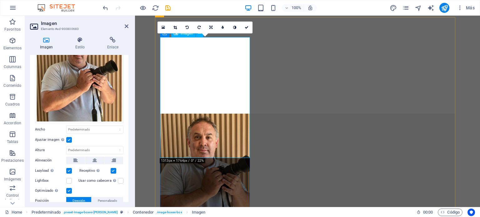
scroll to position [219, 0]
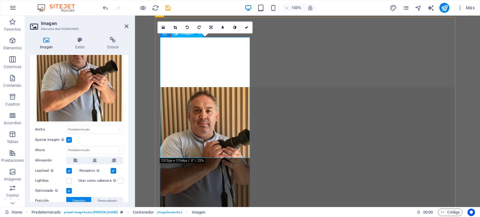
click at [194, 132] on figure at bounding box center [307, 147] width 295 height 121
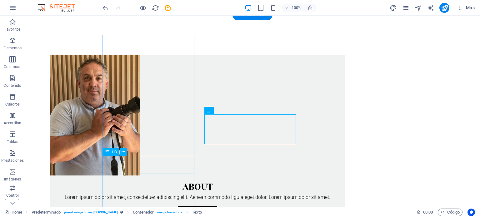
scroll to position [313, 0]
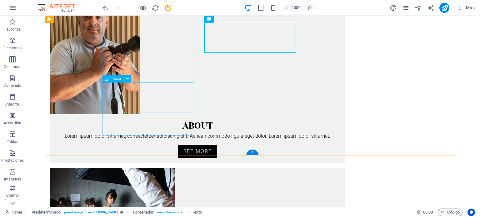
click at [145, 133] on div "Lorem ipsum dolor sit amet, consectetuer adipiscing elit. Aenean commodo ligula…" at bounding box center [197, 137] width 295 height 8
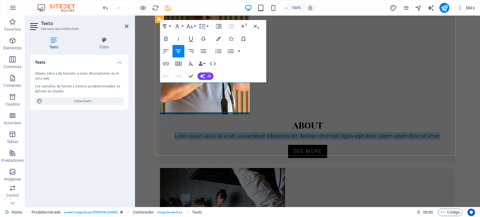
drag, startPoint x: 165, startPoint y: 85, endPoint x: 246, endPoint y: 110, distance: 85.2
click at [246, 133] on div "Lorem ipsum dolor sit amet, consectetuer adipiscing elit. Aenean commodo ligula…" at bounding box center [307, 137] width 295 height 8
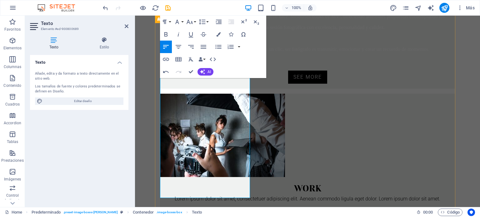
scroll to position [500, 0]
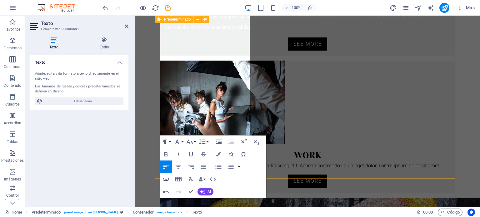
drag, startPoint x: 253, startPoint y: 95, endPoint x: 364, endPoint y: 94, distance: 110.7
click at [364, 94] on div "About Todo comenzó como un hobbie, fotografiando momentos familiares y encuentr…" at bounding box center [307, 137] width 305 height 703
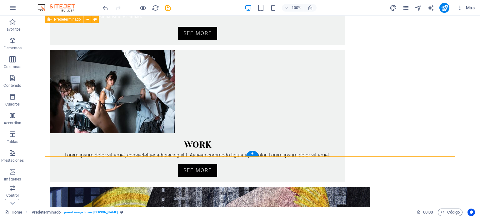
click at [255, 93] on div "Work Lorem ipsum dolor sit amet, consectetuer adipiscing elit. Aenean commodo l…" at bounding box center [197, 116] width 295 height 132
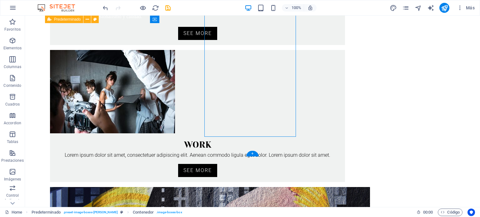
click at [256, 93] on div "Work Lorem ipsum dolor sit amet, consectetuer adipiscing elit. Aenean commodo l…" at bounding box center [197, 116] width 295 height 132
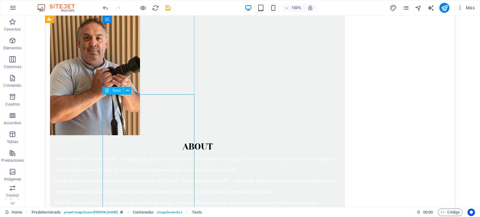
scroll to position [301, 0]
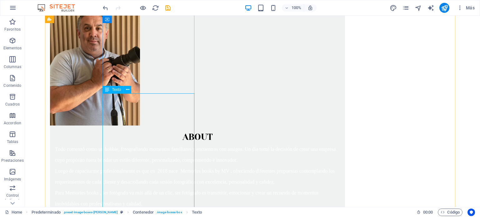
click at [159, 144] on div "Todo comenzó como un hobbie, fotografiando momentos familiares y encuentros con…" at bounding box center [197, 177] width 295 height 66
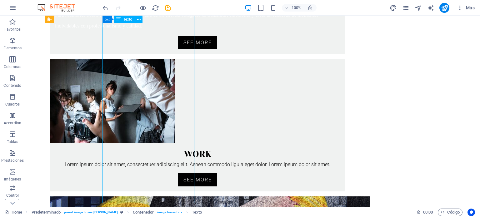
scroll to position [520, 0]
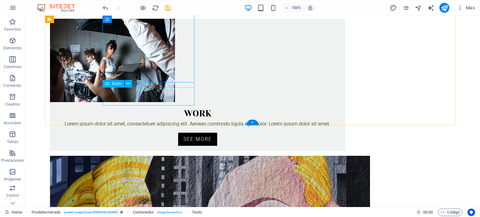
click at [151, 14] on div "see more" at bounding box center [197, 5] width 295 height 18
click at [41, 96] on html "Skip to main content Home Start About Subpage Work News Partners Contact About …" at bounding box center [252, 50] width 455 height 1110
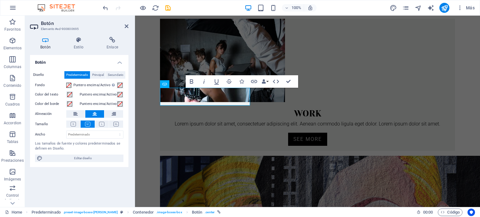
scroll to position [531, 0]
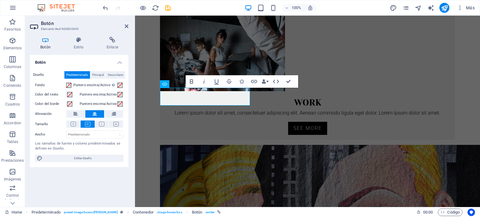
click at [139, 108] on html "Skip to main content Home Start About Subpage Work News Partners Contact About …" at bounding box center [307, 39] width 345 height 1110
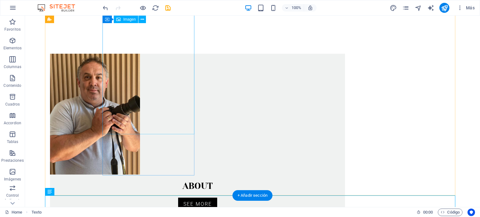
scroll to position [242, 0]
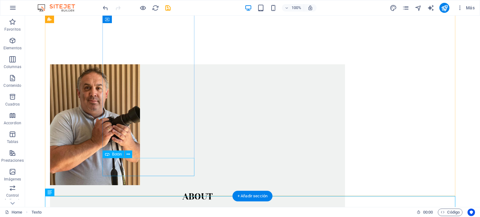
click at [156, 209] on div "see more" at bounding box center [197, 218] width 295 height 18
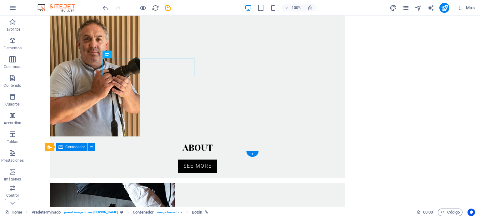
scroll to position [191, 0]
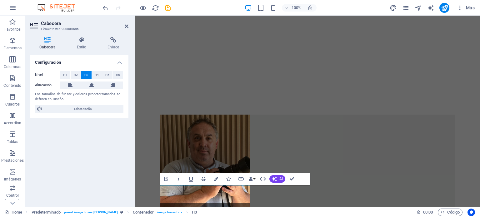
click at [101, 73] on button "H4" at bounding box center [97, 75] width 10 height 8
click at [111, 77] on button "H5" at bounding box center [107, 75] width 10 height 8
click at [87, 75] on span "H3" at bounding box center [86, 75] width 4 height 8
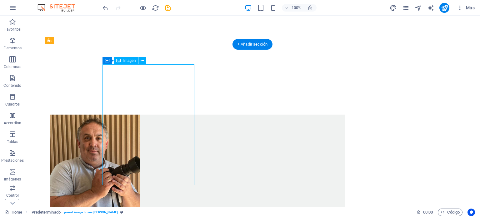
click at [136, 124] on figure at bounding box center [197, 175] width 295 height 121
click at [163, 115] on figure at bounding box center [197, 175] width 295 height 121
click at [180, 151] on figure at bounding box center [197, 175] width 295 height 121
click at [150, 115] on figure at bounding box center [197, 175] width 295 height 121
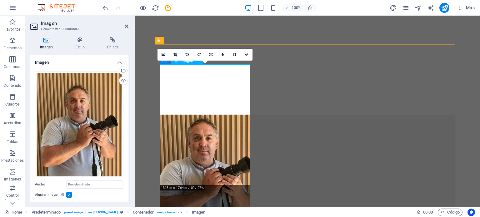
click at [227, 115] on figure at bounding box center [307, 175] width 295 height 121
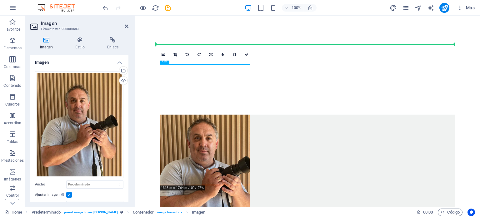
drag, startPoint x: 246, startPoint y: 111, endPoint x: 252, endPoint y: 112, distance: 6.4
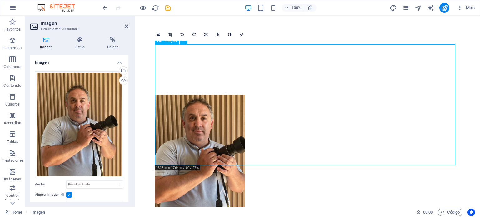
click at [317, 108] on figure at bounding box center [307, 155] width 305 height 121
click at [327, 103] on figure at bounding box center [307, 155] width 305 height 121
click at [240, 33] on icon at bounding box center [242, 35] width 4 height 4
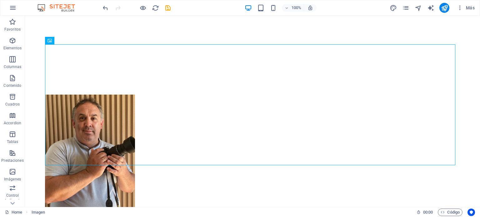
click at [111, 11] on div at bounding box center [137, 8] width 70 height 10
click at [106, 10] on icon "undo" at bounding box center [105, 7] width 7 height 7
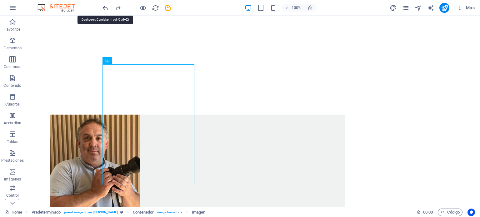
click at [105, 8] on icon "undo" at bounding box center [105, 7] width 7 height 7
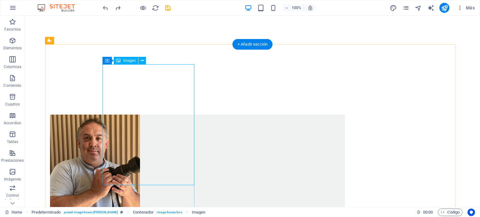
click at [190, 115] on figure at bounding box center [197, 175] width 295 height 121
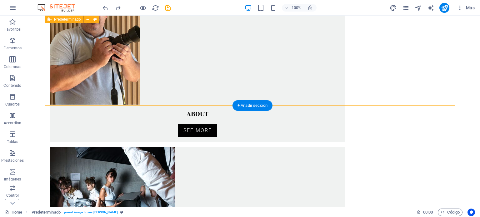
scroll to position [285, 0]
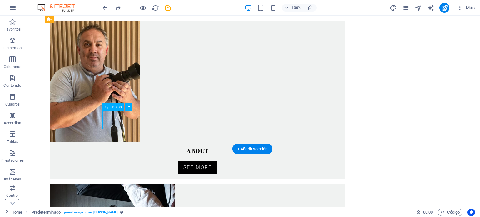
click at [152, 161] on div "see more" at bounding box center [197, 170] width 295 height 18
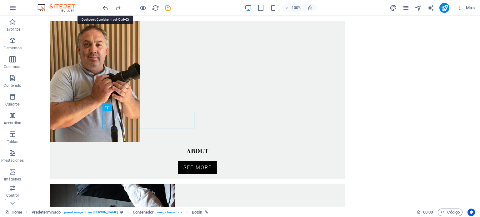
click at [109, 4] on icon "undo" at bounding box center [105, 7] width 7 height 7
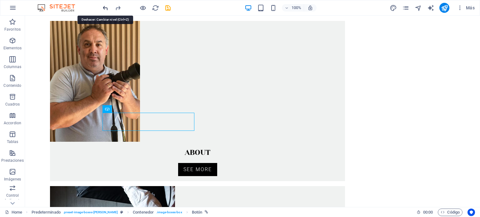
click at [107, 6] on icon "undo" at bounding box center [105, 7] width 7 height 7
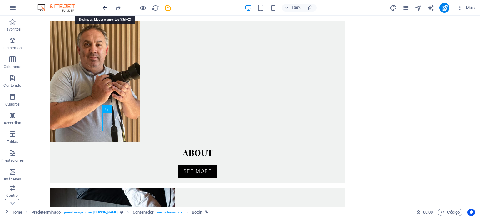
click at [107, 6] on icon "undo" at bounding box center [105, 7] width 7 height 7
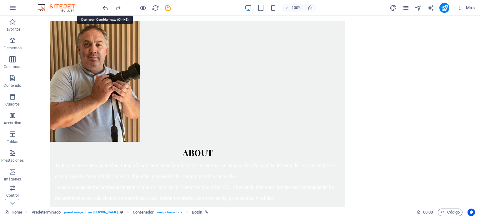
click at [107, 6] on icon "undo" at bounding box center [105, 7] width 7 height 7
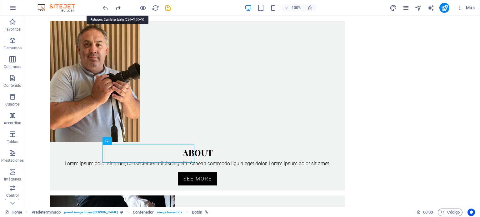
click at [118, 9] on icon "redo" at bounding box center [117, 7] width 7 height 7
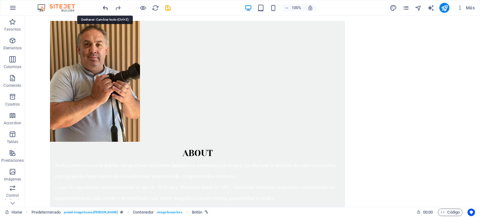
click at [107, 9] on icon "undo" at bounding box center [105, 7] width 7 height 7
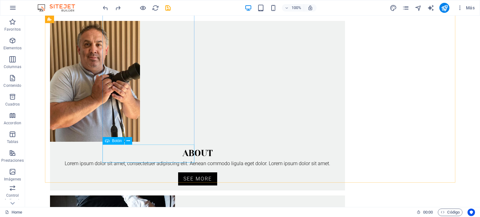
click at [115, 142] on span "Botón" at bounding box center [117, 141] width 10 height 4
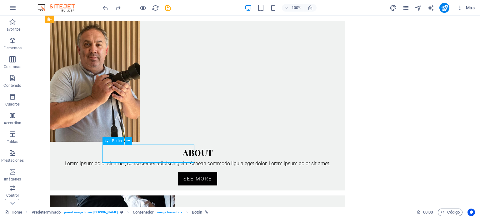
click at [115, 142] on span "Botón" at bounding box center [117, 141] width 10 height 4
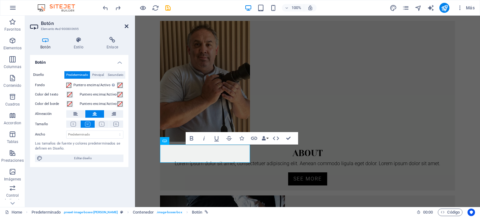
click at [127, 27] on icon at bounding box center [127, 26] width 4 height 5
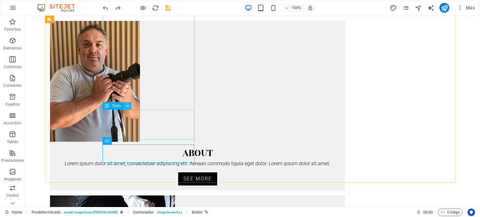
click at [126, 106] on icon at bounding box center [127, 106] width 3 height 7
click at [105, 107] on icon at bounding box center [107, 106] width 4 height 8
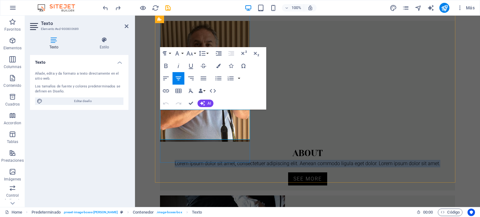
drag, startPoint x: 242, startPoint y: 134, endPoint x: 304, endPoint y: 120, distance: 63.4
click at [169, 105] on div "About Lorem ipsum dolor sit amet, consectetuer adipiscing elit. Aenean commodo …" at bounding box center [307, 106] width 295 height 170
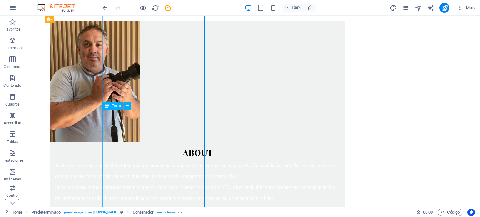
click at [153, 160] on div "Todo comenzó como un hobbie, fotografiando momentos familiares y encuentros con…" at bounding box center [197, 193] width 295 height 66
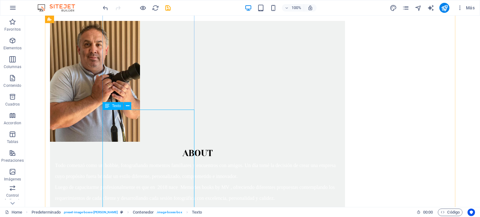
click at [155, 160] on div "Todo comenzó como un hobbie, fotografiando momentos familiares y encuentros con…" at bounding box center [197, 193] width 295 height 66
click at [156, 160] on div "Todo comenzó como un hobbie, fotografiando momentos familiares y encuentros con…" at bounding box center [197, 193] width 295 height 66
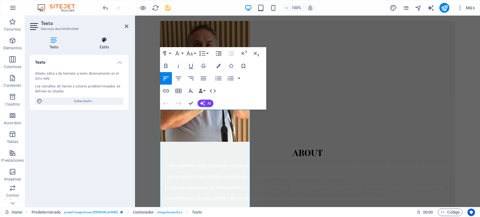
click at [105, 41] on icon at bounding box center [104, 40] width 48 height 6
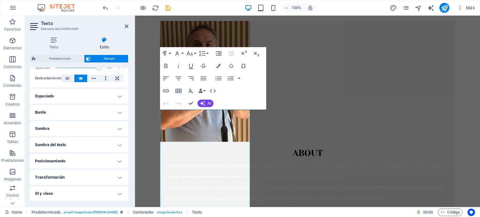
scroll to position [135, 0]
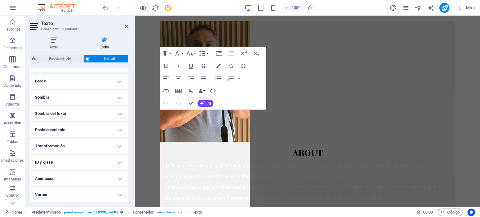
click at [121, 196] on h4 "Varios" at bounding box center [79, 195] width 99 height 15
click at [120, 193] on h4 "Varios" at bounding box center [79, 193] width 99 height 11
click at [117, 81] on h4 "Borde" at bounding box center [79, 81] width 99 height 15
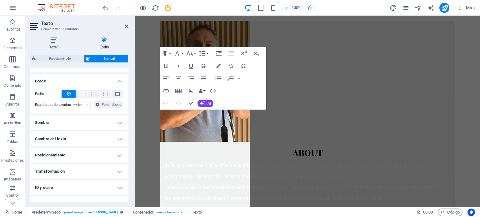
click at [119, 81] on h4 "Borde" at bounding box center [79, 79] width 99 height 11
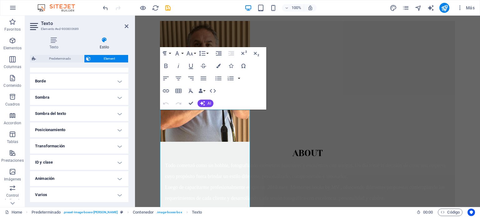
scroll to position [72, 0]
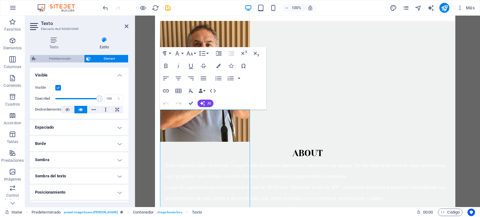
click at [65, 57] on span "Predeterminado" at bounding box center [60, 59] width 44 height 8
select select "px"
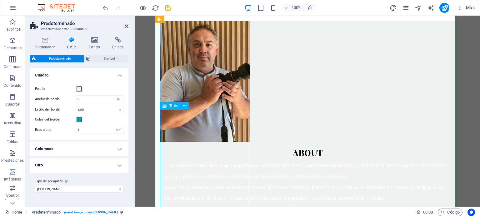
click at [193, 160] on div "Todo comenzó como un hobbie, fotografiando momentos familiares y encuentros con…" at bounding box center [307, 193] width 295 height 66
click at [186, 160] on div "Todo comenzó como un hobbie, fotografiando momentos familiares y encuentros con…" at bounding box center [307, 193] width 295 height 66
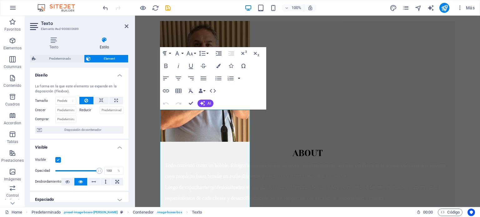
click at [131, 72] on div "Texto Estilo Texto Añade, edita y da formato a texto directamente en el sitio w…" at bounding box center [79, 119] width 109 height 175
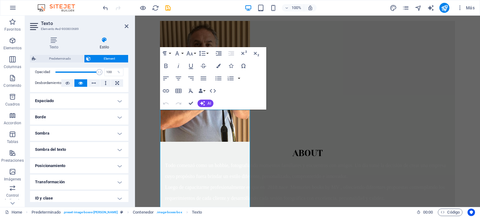
scroll to position [125, 0]
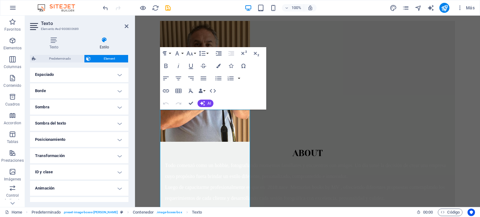
click at [93, 158] on h4 "Transformación" at bounding box center [79, 156] width 99 height 15
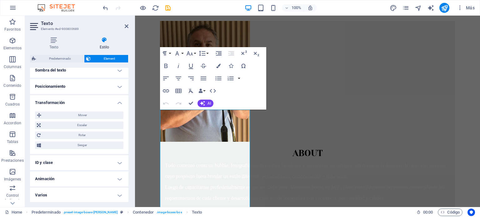
scroll to position [179, 0]
click at [104, 182] on h4 "Animación" at bounding box center [79, 178] width 99 height 15
click at [104, 180] on h4 "Animación" at bounding box center [79, 176] width 99 height 11
click at [104, 194] on h4 "Varios" at bounding box center [79, 195] width 99 height 15
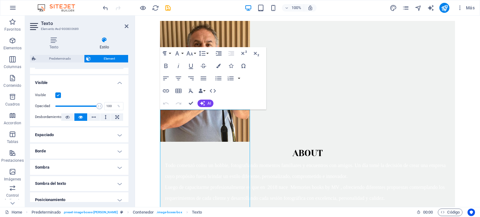
scroll to position [61, 0]
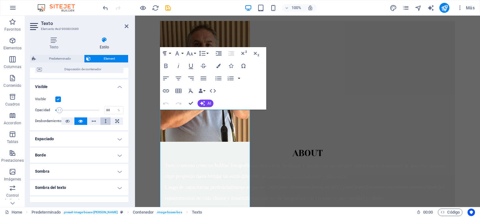
type input "100"
drag, startPoint x: 96, startPoint y: 111, endPoint x: 109, endPoint y: 119, distance: 14.8
click at [109, 119] on div "Visible Opacidad 100 % Desbordamiento" at bounding box center [79, 111] width 99 height 40
click at [56, 99] on label at bounding box center [58, 100] width 6 height 6
click at [0, 0] on input "Visible" at bounding box center [0, 0] width 0 height 0
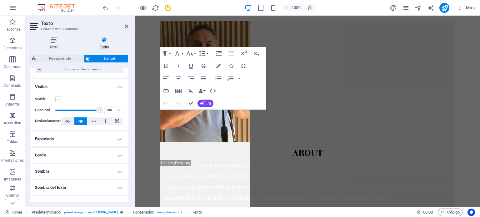
click at [56, 99] on label at bounding box center [58, 100] width 6 height 6
click at [0, 0] on input "Visible" at bounding box center [0, 0] width 0 height 0
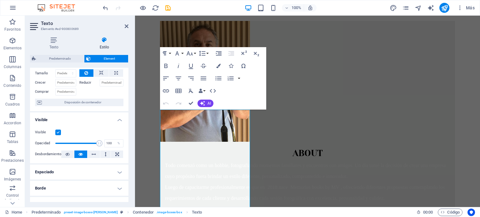
scroll to position [0, 0]
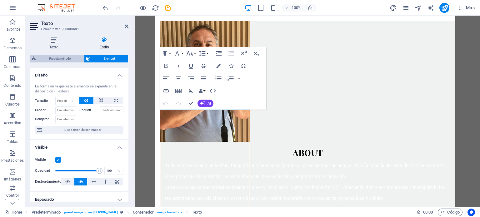
click at [63, 58] on span "Predeterminado" at bounding box center [60, 59] width 44 height 8
select select "px"
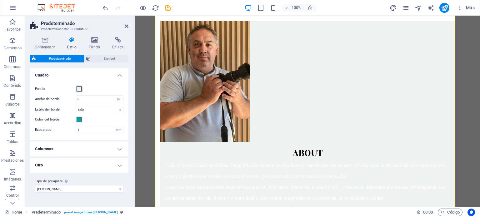
click at [77, 89] on span at bounding box center [79, 89] width 5 height 5
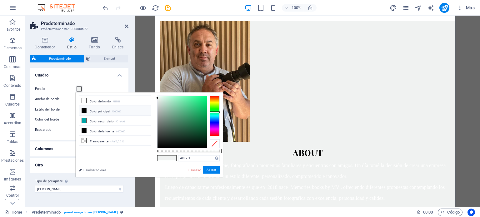
click at [83, 110] on icon at bounding box center [84, 111] width 4 height 4
type input "#000000"
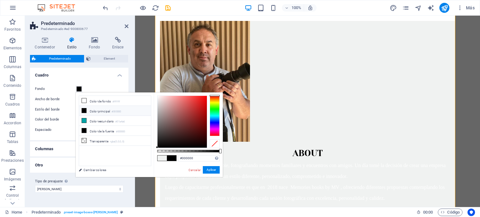
click at [197, 169] on link "Cancelar" at bounding box center [194, 170] width 13 height 5
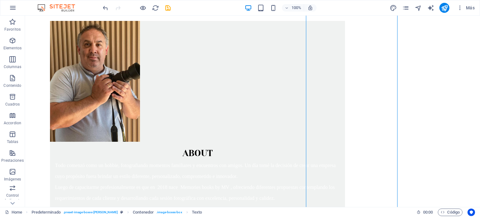
click at [157, 167] on div "Todo comenzó como un hobbie, fotografiando momentos familiares y encuentros con…" at bounding box center [197, 193] width 295 height 66
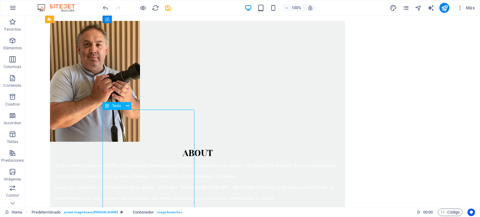
click at [157, 167] on div "Todo comenzó como un hobbie, fotografiando momentos familiares y encuentros con…" at bounding box center [197, 193] width 295 height 66
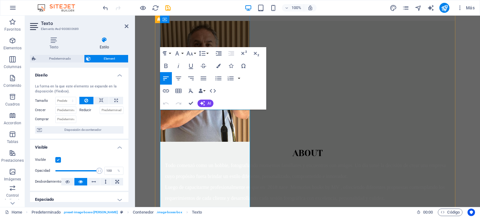
click at [192, 160] on p "Todo comenzó como un hobbie, fotografiando momentos familiares y encuentros con…" at bounding box center [307, 171] width 285 height 22
click at [210, 163] on span "Todo comenzó como un hobbie, fotografiando momentos familiares y encuentros con…" at bounding box center [305, 171] width 281 height 16
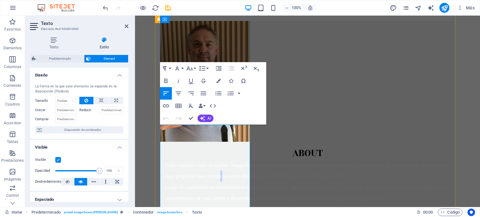
scroll to position [223, 0]
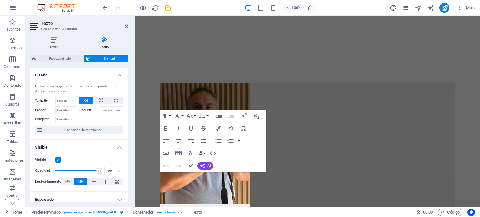
click at [147, 7] on div at bounding box center [137, 8] width 70 height 10
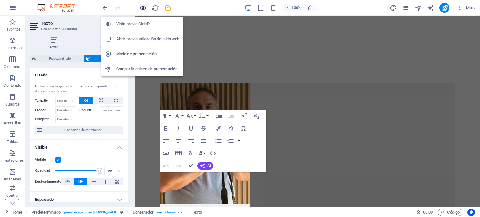
click at [144, 8] on icon "button" at bounding box center [142, 7] width 7 height 7
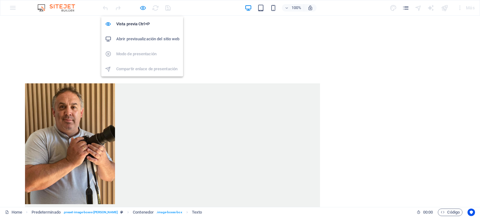
click at [143, 7] on icon "button" at bounding box center [142, 7] width 7 height 7
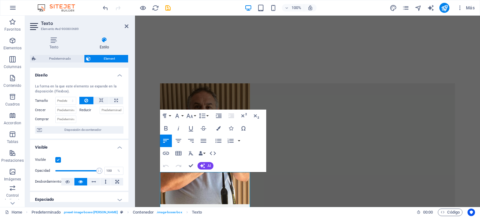
click at [125, 26] on icon at bounding box center [127, 26] width 4 height 5
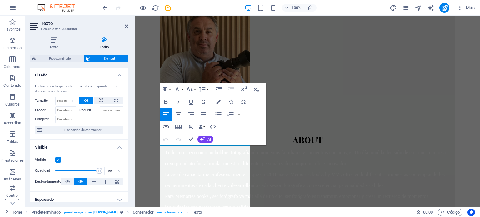
scroll to position [316, 0]
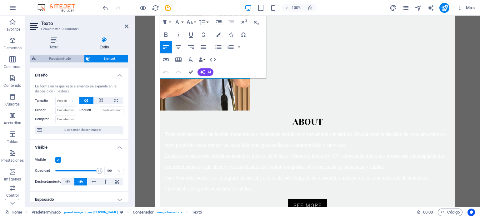
click at [63, 57] on span "Predeterminado" at bounding box center [60, 59] width 44 height 8
select select "px"
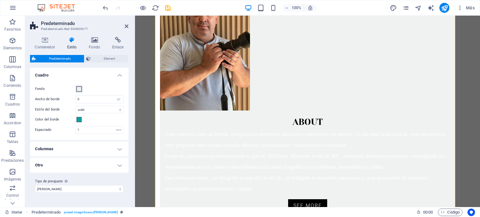
click at [78, 88] on span at bounding box center [79, 89] width 5 height 5
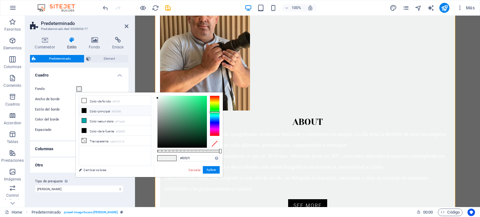
click at [83, 110] on icon at bounding box center [84, 111] width 4 height 4
type input "#000000"
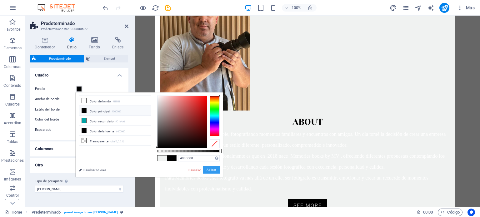
click at [210, 172] on button "Aplicar" at bounding box center [211, 170] width 17 height 8
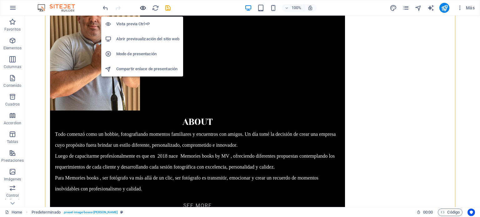
click at [141, 6] on icon "button" at bounding box center [142, 7] width 7 height 7
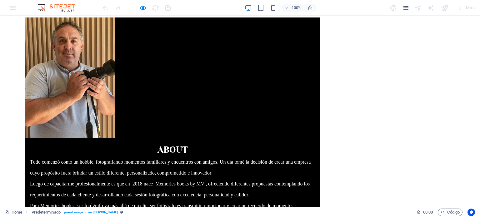
scroll to position [254, 0]
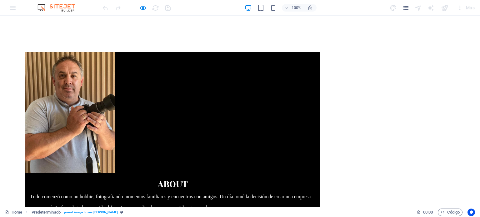
click at [125, 194] on span "Todo comenzó como un hobbie, fotografiando momentos familiares y encuentros con…" at bounding box center [170, 202] width 281 height 16
click at [127, 191] on p "Todo comenzó como un hobbie, fotografiando momentos familiares y encuentros con…" at bounding box center [172, 202] width 285 height 22
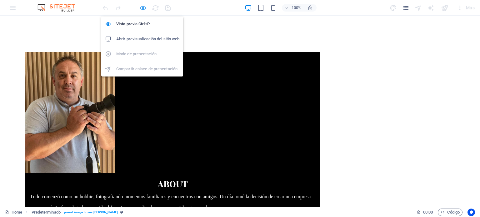
click at [145, 6] on icon "button" at bounding box center [142, 7] width 7 height 7
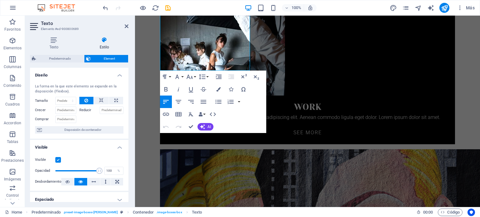
scroll to position [543, 0]
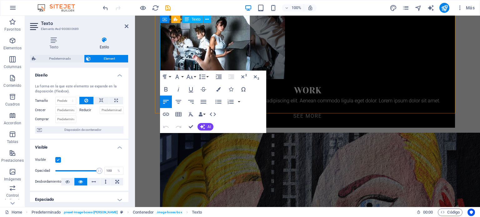
drag, startPoint x: 165, startPoint y: 113, endPoint x: 240, endPoint y: 66, distance: 88.7
click at [54, 40] on icon at bounding box center [54, 40] width 48 height 6
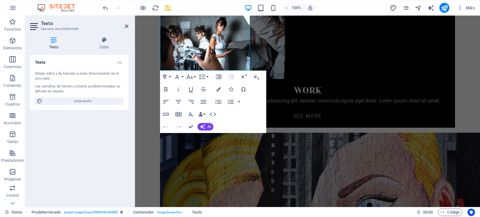
click at [54, 40] on icon at bounding box center [54, 40] width 48 height 6
click at [109, 41] on icon at bounding box center [104, 40] width 48 height 6
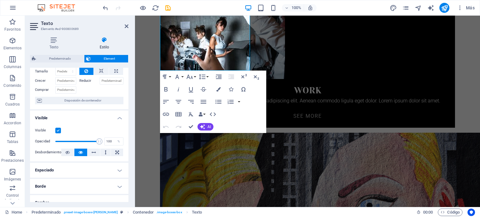
scroll to position [0, 0]
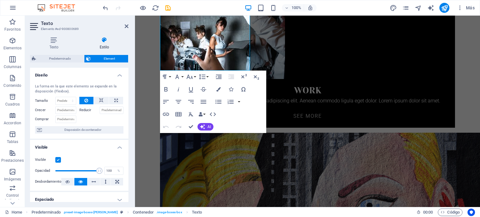
click at [117, 73] on h4 "Diseño" at bounding box center [79, 73] width 99 height 11
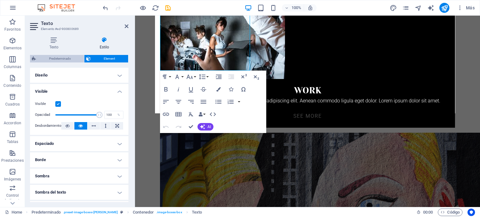
click at [70, 57] on span "Predeterminado" at bounding box center [60, 59] width 44 height 8
select select "px"
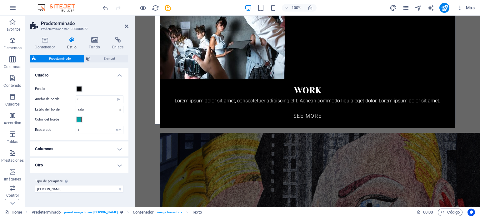
scroll to position [533, 0]
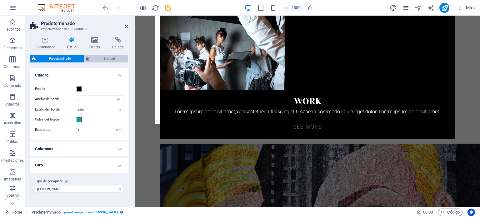
click at [111, 61] on span "Element" at bounding box center [110, 59] width 34 height 8
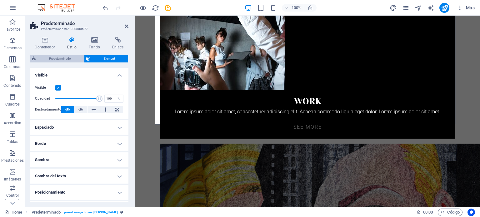
click at [66, 57] on span "Predeterminado" at bounding box center [60, 59] width 44 height 8
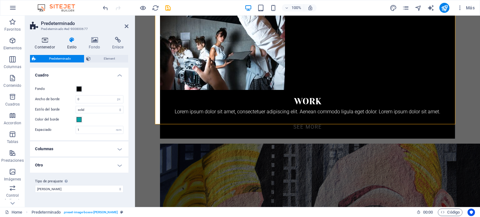
click at [48, 40] on icon at bounding box center [45, 40] width 30 height 6
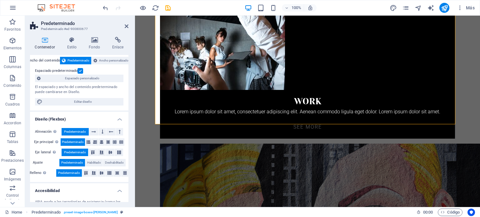
scroll to position [0, 0]
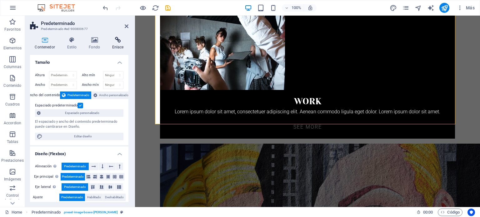
click at [119, 41] on icon at bounding box center [117, 40] width 21 height 6
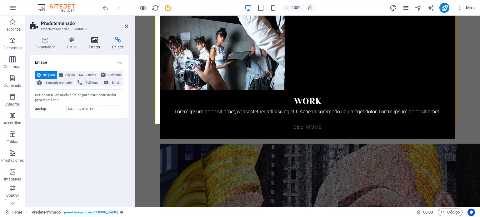
click at [93, 42] on icon at bounding box center [94, 40] width 21 height 6
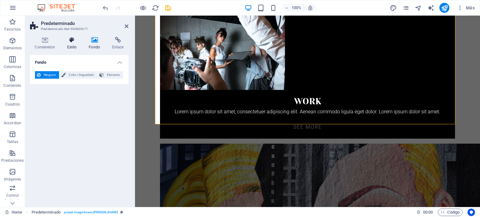
click at [68, 42] on icon at bounding box center [71, 40] width 19 height 6
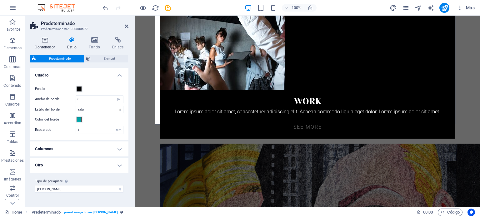
click at [44, 42] on icon at bounding box center [45, 40] width 30 height 6
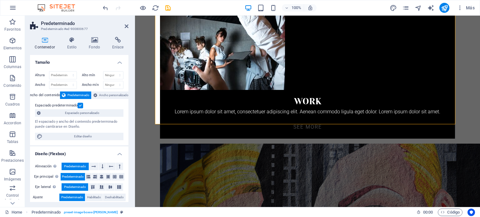
click at [144, 71] on html "Skip to main content Home Start About Subpage Work News Partners Contact About …" at bounding box center [307, 38] width 345 height 1110
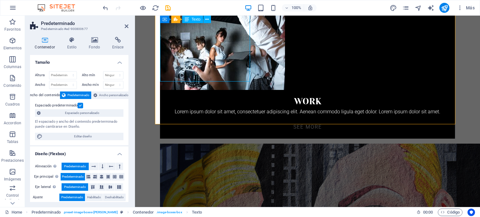
click at [195, 18] on span "Texto" at bounding box center [196, 20] width 9 height 4
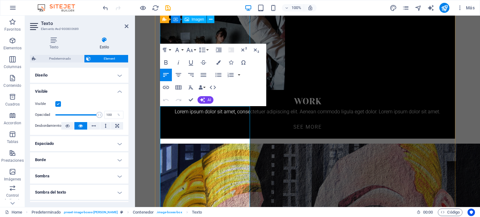
scroll to position [289, 0]
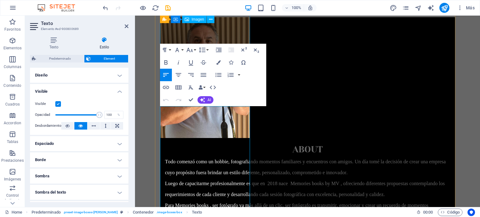
click at [231, 35] on figure at bounding box center [307, 77] width 295 height 121
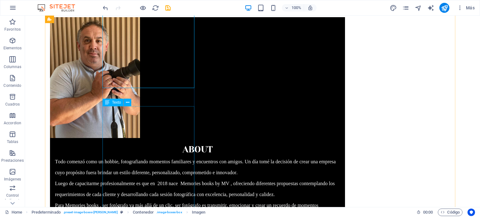
click at [124, 156] on div "Todo comenzó como un hobbie, fotografiando momentos familiares y encuentros con…" at bounding box center [197, 189] width 295 height 66
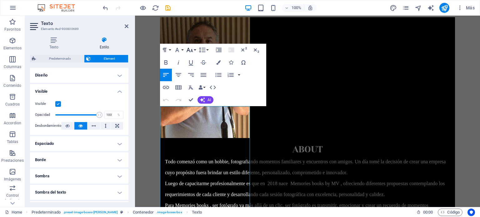
click at [191, 51] on icon "button" at bounding box center [190, 50] width 7 height 4
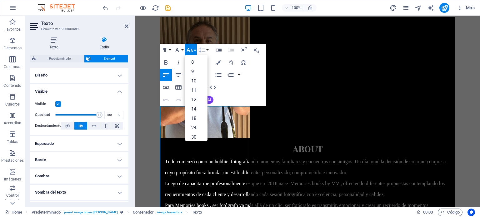
click at [190, 51] on icon "button" at bounding box center [190, 50] width 8 height 8
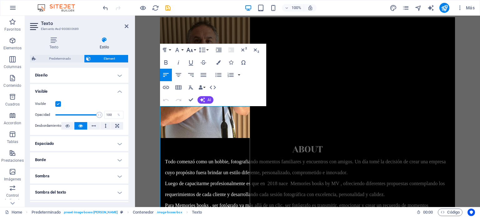
click at [189, 51] on icon "button" at bounding box center [190, 50] width 8 height 8
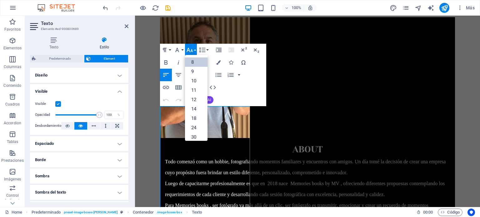
click at [190, 62] on link "8" at bounding box center [196, 62] width 23 height 9
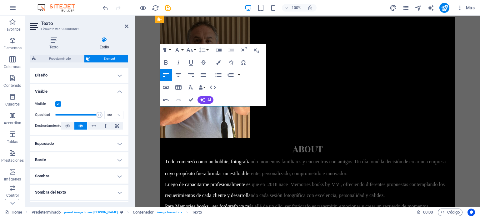
click at [176, 159] on span "​ Todo comenzó como un hobbie, fotografiando momentos familiares y encuentros c…" at bounding box center [305, 167] width 281 height 17
click at [177, 156] on p "​ Todo comenzó como un hobbie, fotografiando momentos familiares y encuentros c…" at bounding box center [307, 167] width 285 height 23
click at [164, 156] on div "​ Todo comenzó como un hobbie, fotografiando momentos familiares y encuentros c…" at bounding box center [307, 189] width 295 height 67
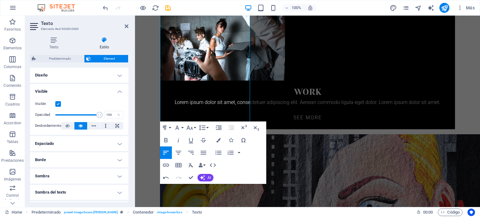
scroll to position [544, 0]
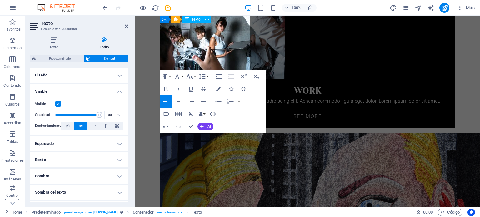
drag, startPoint x: 166, startPoint y: 111, endPoint x: 235, endPoint y: 66, distance: 83.1
click at [170, 76] on button "Paragraph Format" at bounding box center [166, 76] width 12 height 13
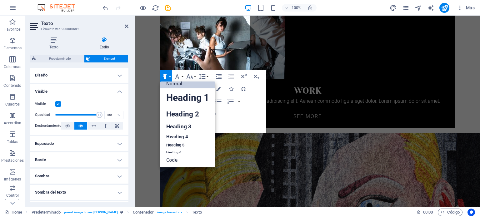
scroll to position [5, 0]
click at [177, 127] on link "Heading 3" at bounding box center [187, 126] width 55 height 11
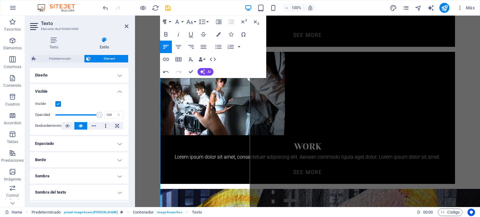
click at [168, 22] on icon "button" at bounding box center [165, 22] width 8 height 8
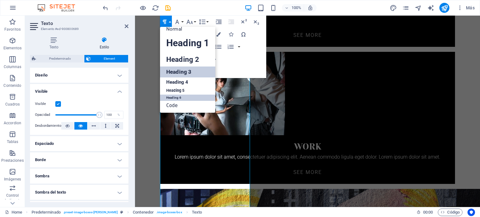
click at [183, 95] on link "Heading 6" at bounding box center [187, 98] width 55 height 6
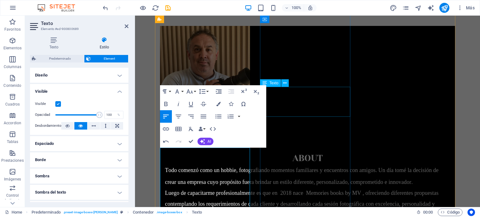
scroll to position [231, 0]
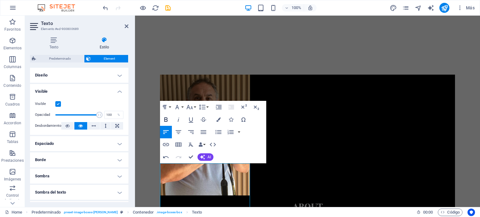
click at [164, 118] on icon "button" at bounding box center [166, 120] width 8 height 8
click at [168, 105] on icon "button" at bounding box center [165, 108] width 8 height 8
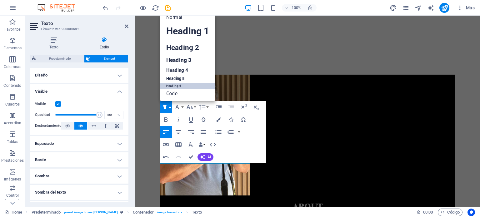
scroll to position [5, 0]
click at [181, 95] on link "Code" at bounding box center [187, 93] width 55 height 9
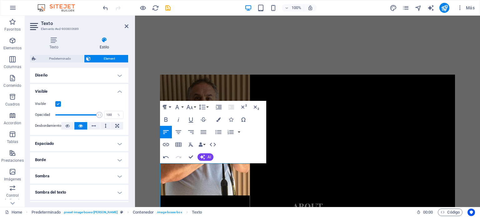
click at [168, 108] on icon "button" at bounding box center [165, 108] width 8 height 8
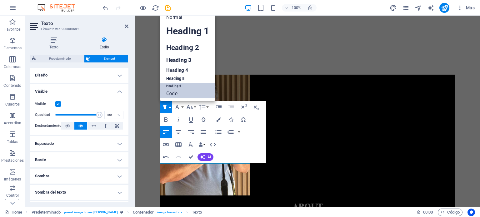
click at [171, 84] on link "Heading 6" at bounding box center [187, 86] width 55 height 6
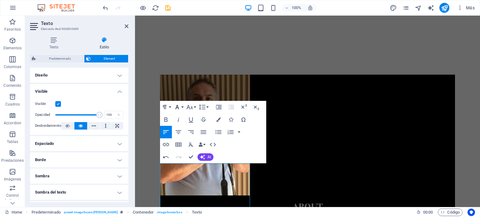
click at [176, 107] on icon "button" at bounding box center [178, 108] width 8 height 8
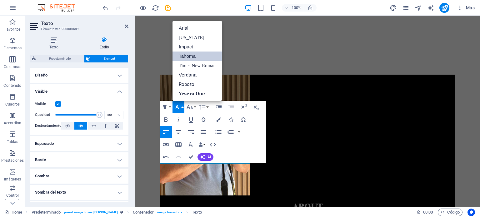
click at [196, 56] on link "Tahoma" at bounding box center [197, 56] width 49 height 9
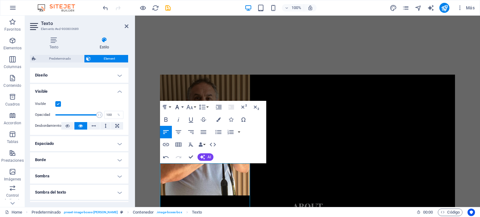
click at [180, 107] on icon "button" at bounding box center [178, 108] width 8 height 8
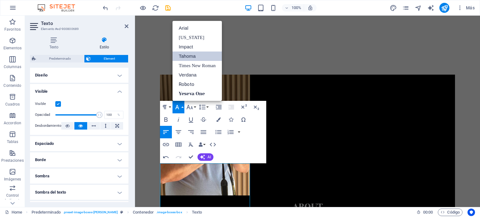
scroll to position [0, 0]
click at [185, 26] on link "Arial" at bounding box center [197, 27] width 49 height 9
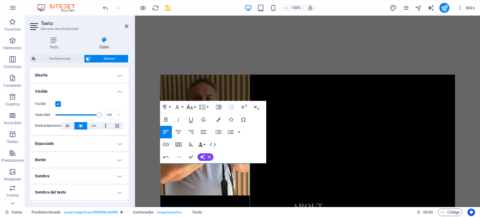
click at [192, 108] on icon "button" at bounding box center [190, 108] width 8 height 8
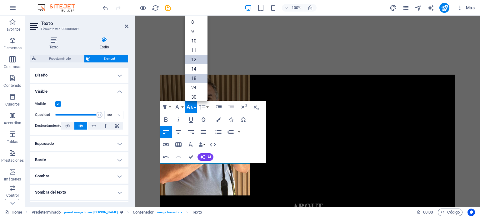
click at [192, 58] on link "12" at bounding box center [196, 59] width 23 height 9
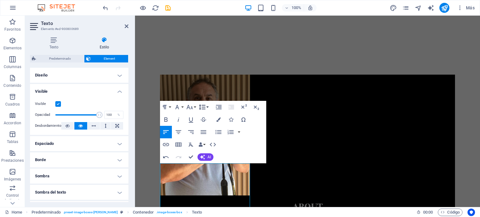
click at [205, 106] on icon "button" at bounding box center [203, 108] width 8 height 8
click at [191, 106] on icon "button" at bounding box center [190, 108] width 8 height 8
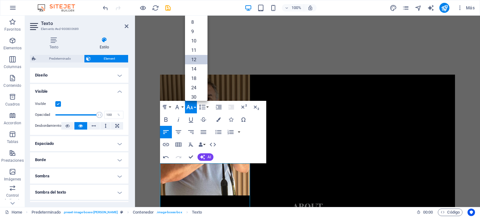
scroll to position [45, 0]
click at [195, 32] on link "18" at bounding box center [196, 33] width 23 height 9
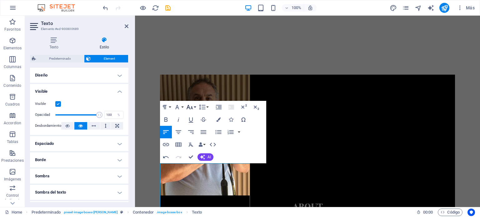
drag, startPoint x: 192, startPoint y: 107, endPoint x: 191, endPoint y: 97, distance: 9.7
click at [192, 107] on icon "button" at bounding box center [190, 108] width 8 height 8
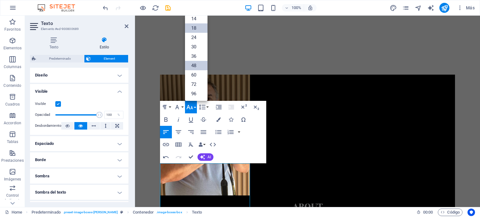
scroll to position [50, 0]
click at [198, 19] on link "14" at bounding box center [196, 18] width 23 height 9
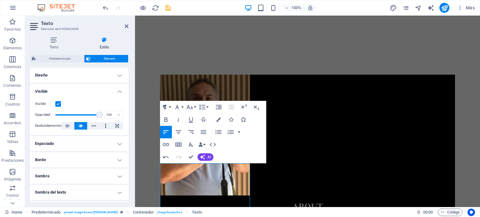
click at [166, 107] on icon "button" at bounding box center [165, 108] width 8 height 8
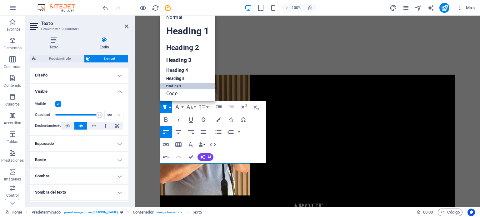
scroll to position [5, 0]
click at [180, 109] on icon "button" at bounding box center [178, 108] width 8 height 8
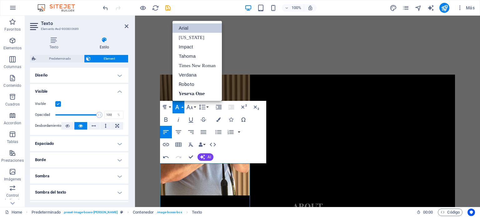
scroll to position [0, 0]
click at [183, 35] on link "[US_STATE]" at bounding box center [197, 37] width 49 height 9
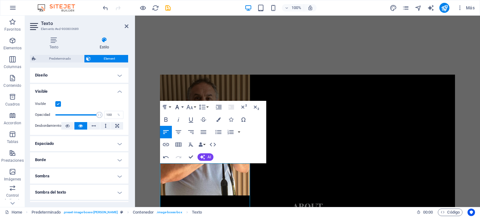
click at [181, 102] on button "Font Family" at bounding box center [179, 107] width 12 height 13
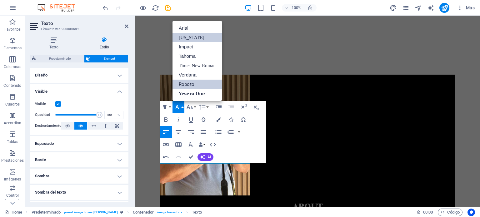
click at [186, 85] on link "Roboto" at bounding box center [197, 84] width 49 height 9
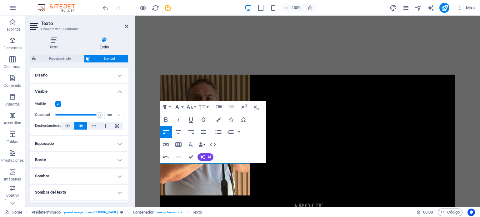
click at [180, 105] on icon "button" at bounding box center [178, 108] width 8 height 8
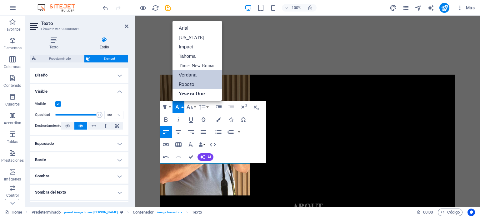
click at [180, 72] on link "Verdana" at bounding box center [197, 74] width 49 height 9
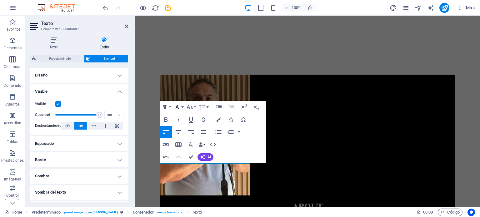
click at [177, 107] on icon "button" at bounding box center [177, 107] width 4 height 4
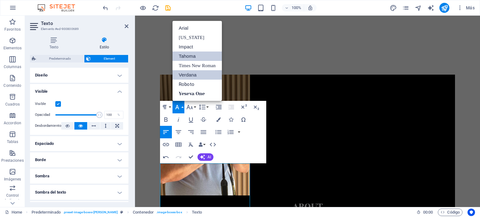
click at [193, 56] on link "Tahoma" at bounding box center [197, 56] width 49 height 9
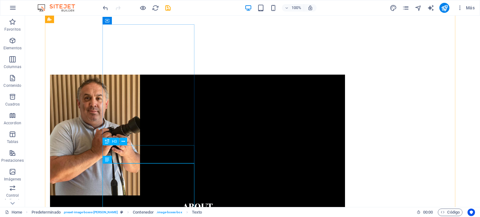
click at [155, 196] on div "About" at bounding box center [197, 205] width 295 height 18
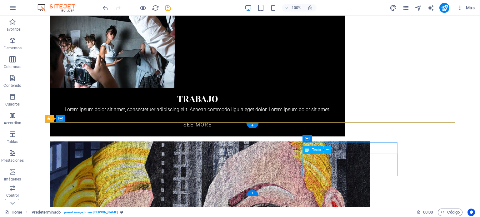
scroll to position [545, 0]
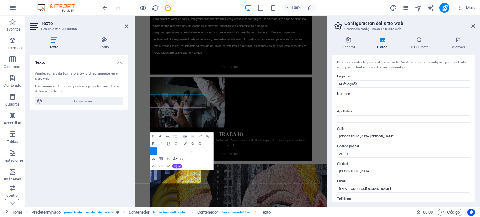
scroll to position [543, 0]
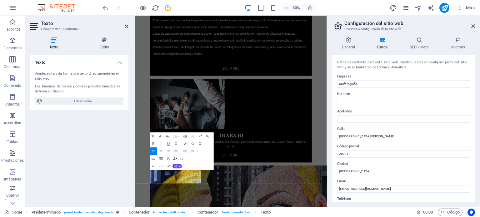
click at [110, 157] on div "Texto Añade, edita y da formato a texto directamente en el sitio web. Los tamañ…" at bounding box center [79, 128] width 99 height 147
click at [474, 27] on icon at bounding box center [474, 26] width 4 height 5
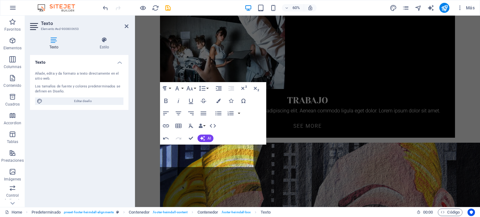
scroll to position [545, 0]
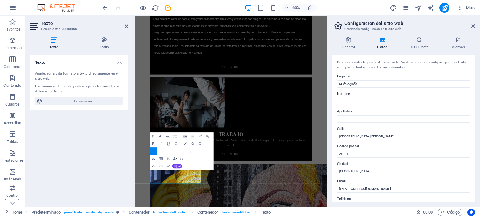
scroll to position [543, 0]
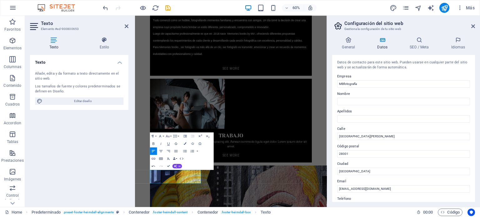
click at [476, 26] on aside "Configuración del sitio web Gestiona la configuración de tu sitio web General D…" at bounding box center [403, 112] width 153 height 192
click at [473, 26] on icon at bounding box center [474, 26] width 4 height 5
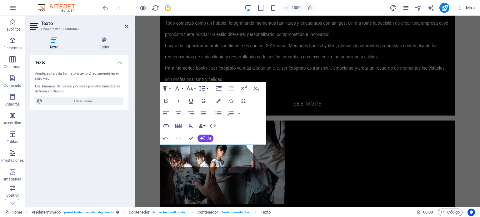
scroll to position [545, 0]
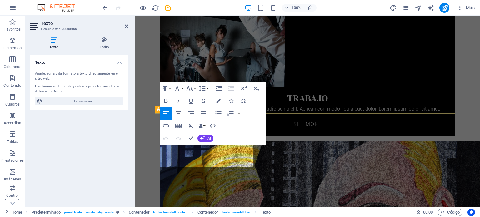
drag, startPoint x: 193, startPoint y: 155, endPoint x: 232, endPoint y: 249, distance: 101.5
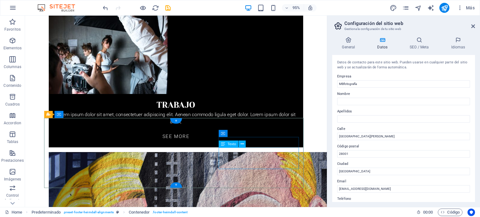
scroll to position [555, 0]
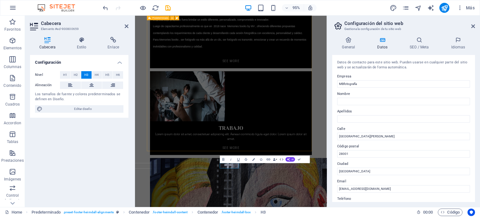
scroll to position [543, 0]
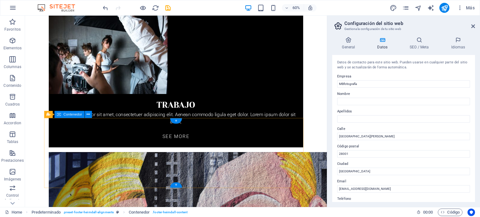
scroll to position [555, 0]
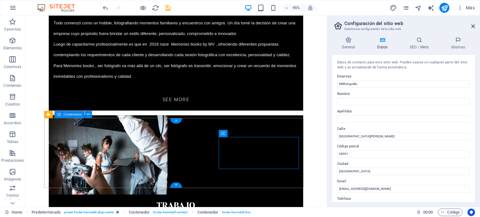
scroll to position [555, 0]
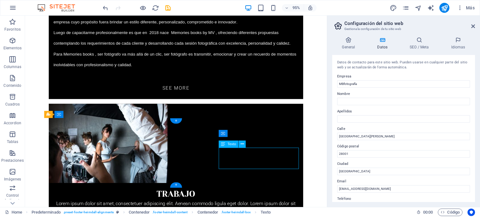
scroll to position [543, 0]
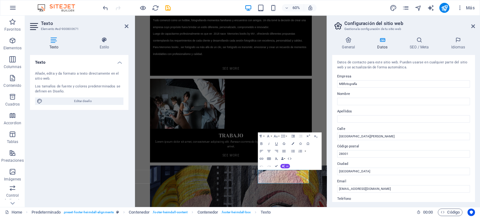
drag, startPoint x: 438, startPoint y: 177, endPoint x: 434, endPoint y: 208, distance: 31.3
click at [438, 177] on html "Skip to main content Home Start About Subpage Work News Partners Contact sobre …" at bounding box center [295, 98] width 320 height 1250
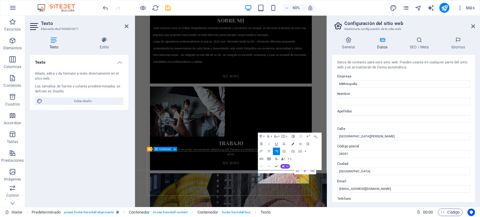
scroll to position [512, 0]
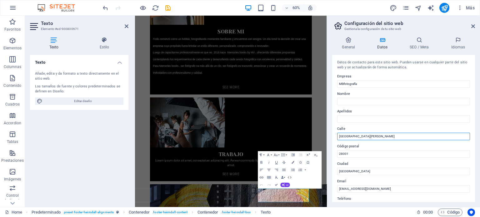
drag, startPoint x: 373, startPoint y: 136, endPoint x: 368, endPoint y: 136, distance: 5.0
click at [368, 136] on input "[GEOGRAPHIC_DATA]" at bounding box center [403, 137] width 133 height 8
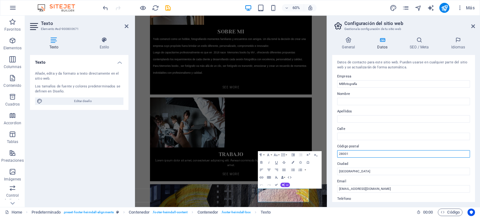
click at [361, 151] on input "28001" at bounding box center [403, 154] width 133 height 8
drag, startPoint x: 497, startPoint y: 167, endPoint x: 452, endPoint y: 248, distance: 92.9
type input "2"
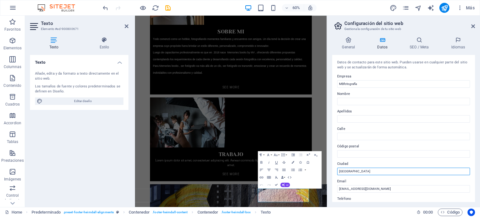
click at [356, 170] on input "[GEOGRAPHIC_DATA]" at bounding box center [403, 172] width 133 height 8
type input "M"
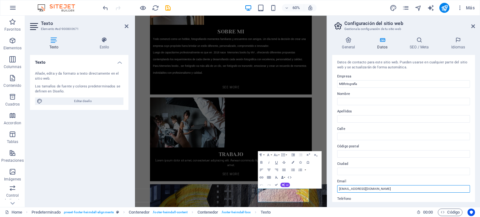
click at [347, 189] on input "[EMAIL_ADDRESS][DOMAIN_NAME]" at bounding box center [403, 189] width 133 height 8
type input "m"
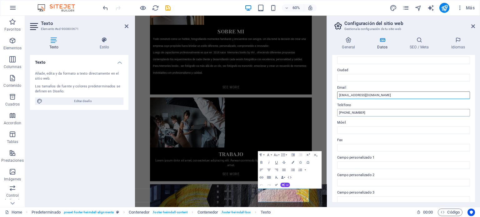
type input "memoriesbooksbymv@gmail.com"
click at [375, 114] on input "[PHONE_NUMBER]" at bounding box center [403, 113] width 133 height 8
type input "+"
drag, startPoint x: 493, startPoint y: 128, endPoint x: 446, endPoint y: 179, distance: 69.3
type input "0"
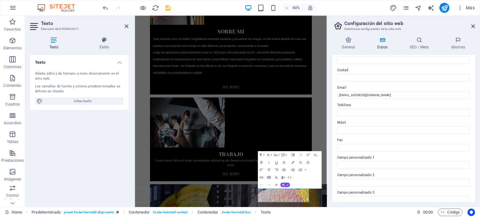
click at [347, 125] on label "Móvil" at bounding box center [403, 123] width 133 height 8
click at [347, 127] on input "Móvil" at bounding box center [403, 131] width 133 height 8
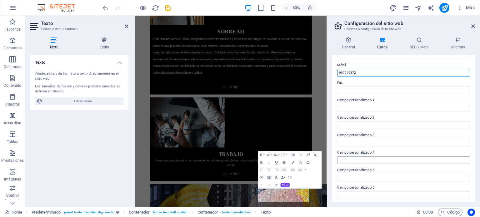
scroll to position [153, 0]
type input "097046372"
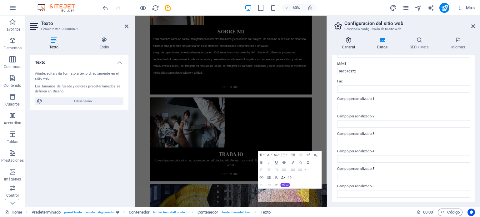
click at [349, 39] on icon at bounding box center [348, 40] width 33 height 6
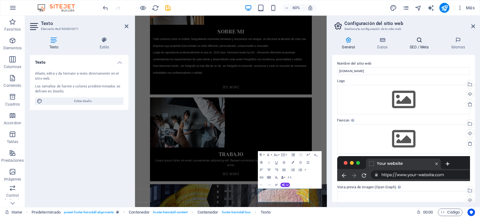
click at [418, 41] on icon at bounding box center [419, 40] width 39 height 6
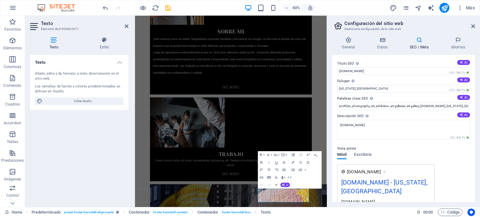
click at [369, 93] on div "Título SEO El título de tu sitio web. Elige algo que destaque en los resultados…" at bounding box center [403, 128] width 143 height 147
click at [369, 92] on input "New York, NY" at bounding box center [403, 89] width 133 height 8
type input "N"
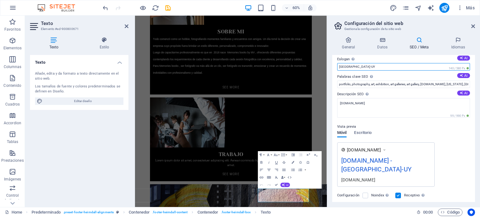
scroll to position [31, 0]
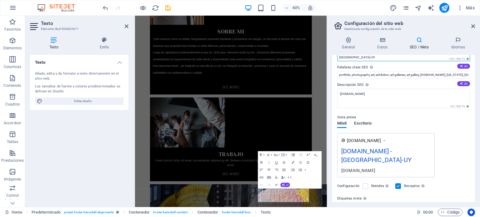
type input "Montevideo-UY"
click at [372, 125] on span "Escritorio" at bounding box center [363, 124] width 18 height 9
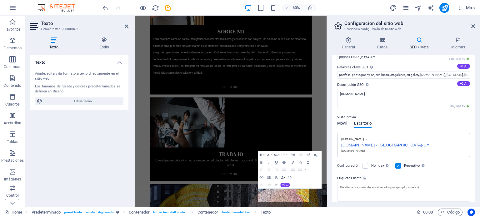
click at [343, 122] on span "Móvil" at bounding box center [341, 124] width 9 height 9
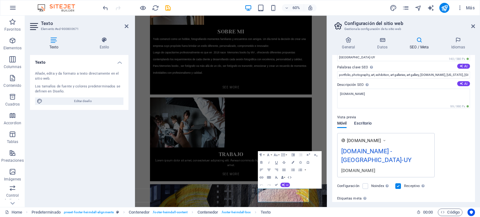
scroll to position [0, 0]
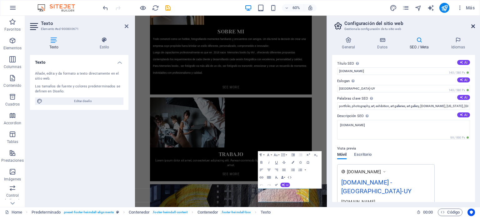
click at [473, 26] on icon at bounding box center [474, 26] width 4 height 5
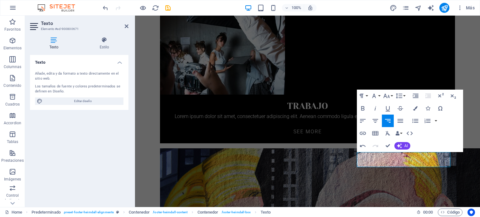
click at [455, 72] on div "sobre mi Todo comenzó como un hobbie, fotografiando momentos familiares y encue…" at bounding box center [307, 94] width 305 height 690
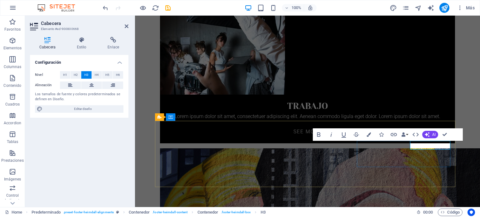
click at [200, 195] on html "Skip to main content Home Start About Subpage Work News Partners Contact sobre …" at bounding box center [307, 26] width 345 height 1097
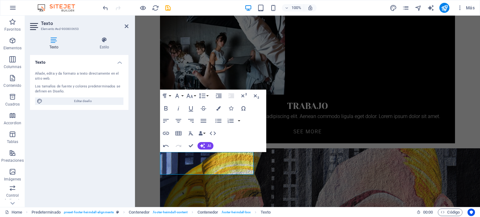
click at [148, 165] on html "Skip to main content Home Start About Subpage Work News Partners Contact sobre …" at bounding box center [307, 30] width 345 height 1105
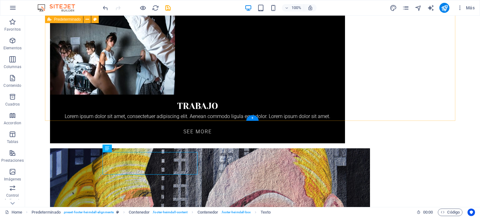
click at [416, 78] on div "sobre mi Todo comenzó como un hobbie, fotografiando momentos familiares y encue…" at bounding box center [252, 94] width 415 height 690
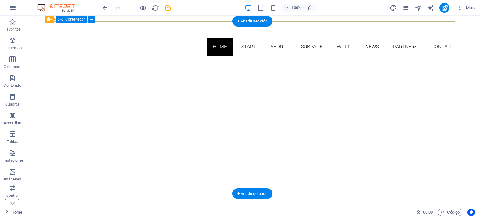
scroll to position [0, 0]
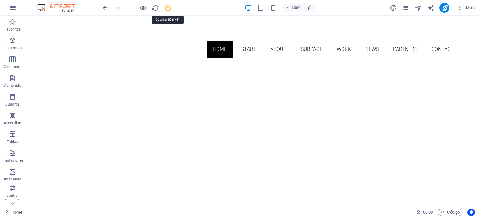
click at [169, 8] on icon "save" at bounding box center [167, 7] width 7 height 7
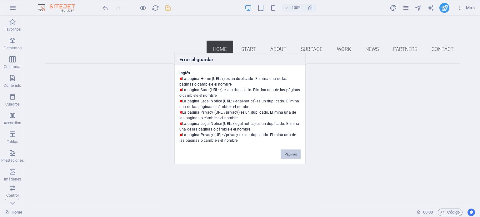
drag, startPoint x: 291, startPoint y: 152, endPoint x: 280, endPoint y: 144, distance: 14.1
click at [291, 152] on button "Páginas" at bounding box center [291, 153] width 20 height 9
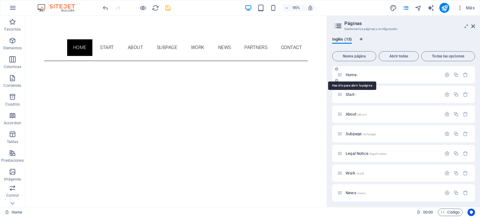
click at [349, 75] on span "Home /" at bounding box center [352, 75] width 13 height 5
click at [350, 96] on span "Start /" at bounding box center [351, 94] width 11 height 5
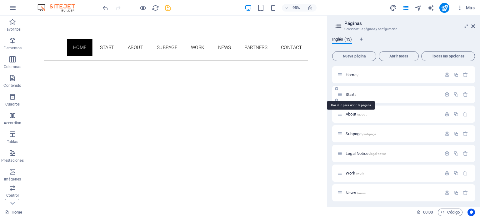
click at [349, 95] on span "Start /" at bounding box center [351, 94] width 11 height 5
click at [349, 94] on span "Start /" at bounding box center [351, 94] width 11 height 5
click at [341, 94] on icon at bounding box center [339, 94] width 5 height 5
click at [340, 94] on icon at bounding box center [339, 94] width 5 height 5
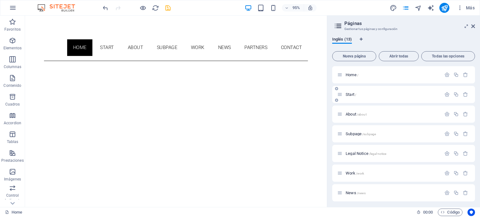
click at [336, 100] on icon at bounding box center [336, 101] width 3 height 4
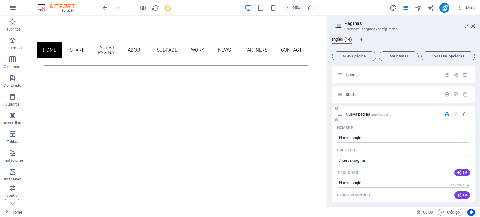
click at [463, 114] on icon "button" at bounding box center [465, 114] width 5 height 5
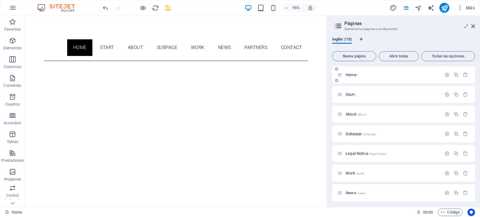
click at [353, 75] on span "Home /" at bounding box center [352, 75] width 13 height 5
click at [338, 100] on icon at bounding box center [336, 101] width 3 height 4
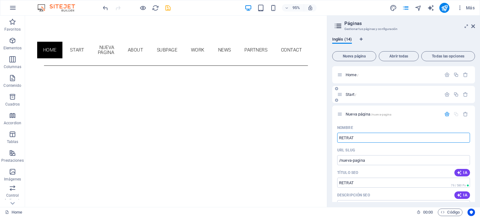
type input "RETRAT"
type input "/retrat"
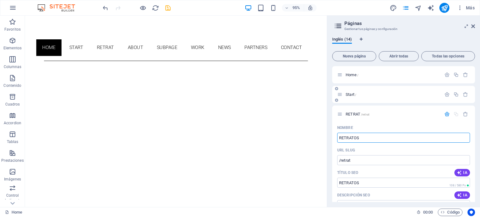
type input "RETRATOS"
type input "/retratos"
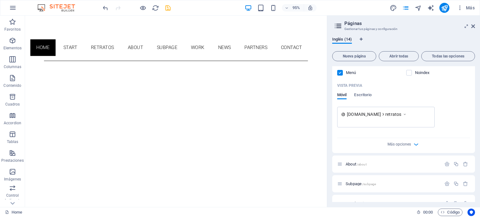
scroll to position [156, 0]
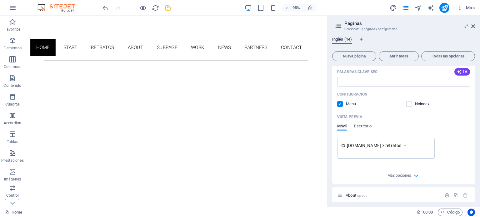
type input "RETRATOS"
click at [394, 172] on div "Más opciones" at bounding box center [403, 174] width 133 height 10
click at [396, 176] on span "Más opciones" at bounding box center [399, 176] width 23 height 4
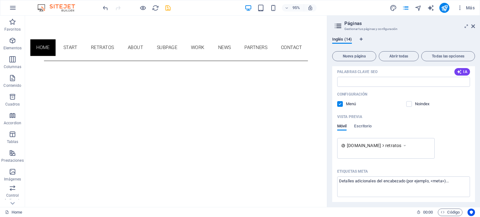
click at [412, 168] on div "Etiquetas meta" at bounding box center [403, 172] width 133 height 10
click at [412, 177] on textarea "Etiquetas meta ​" at bounding box center [403, 187] width 133 height 20
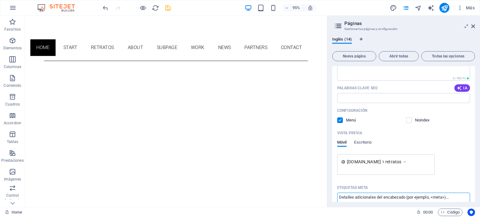
scroll to position [0, 0]
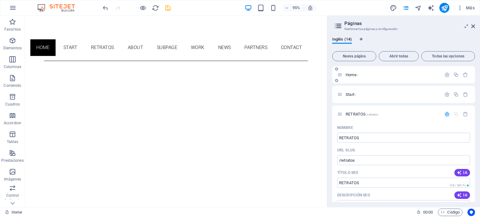
click at [335, 80] on icon at bounding box center [336, 81] width 3 height 4
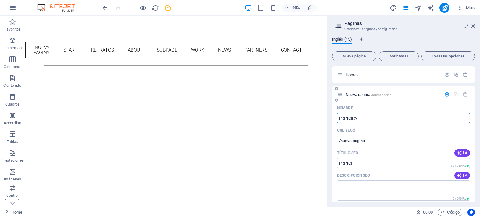
type input "PRINCIPAL"
type input "/princi"
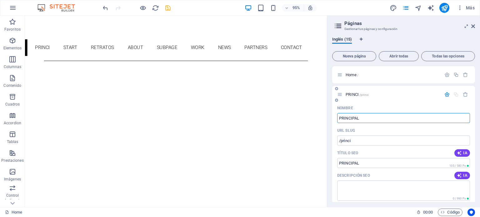
type input "PRINCIPAL"
type input "/principal"
type input "PRINCIPAL"
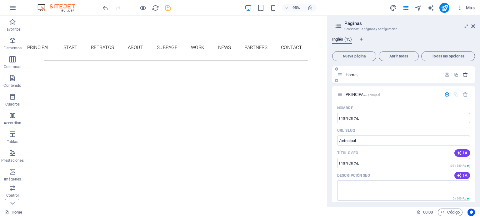
click at [464, 75] on icon "button" at bounding box center [465, 74] width 5 height 5
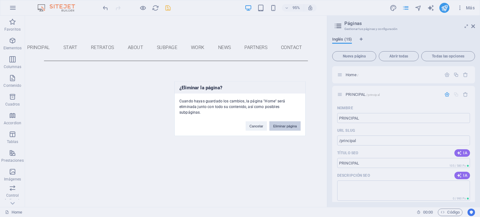
click at [289, 122] on button "Eliminar página" at bounding box center [285, 125] width 31 height 9
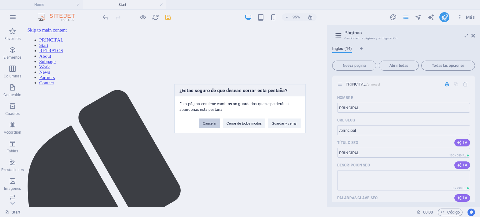
click at [210, 124] on button "Cancelar" at bounding box center [209, 123] width 21 height 9
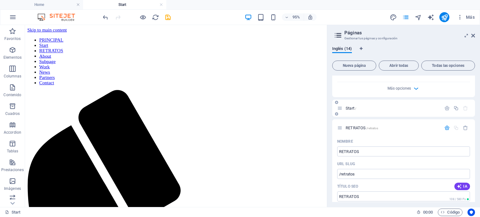
scroll to position [188, 0]
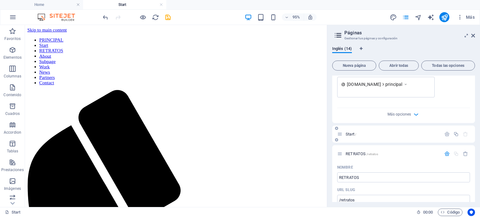
click at [372, 132] on p "Start /" at bounding box center [393, 134] width 94 height 4
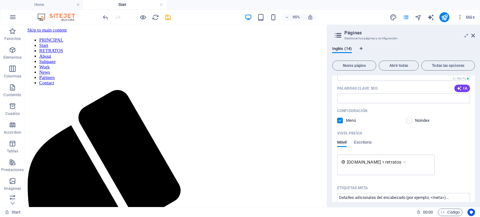
scroll to position [242, 0]
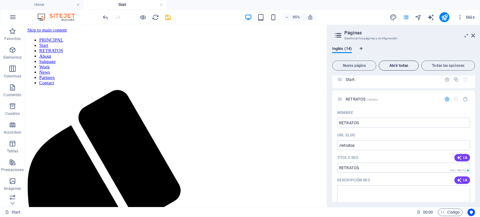
click at [403, 66] on span "Abrir todas" at bounding box center [399, 66] width 34 height 4
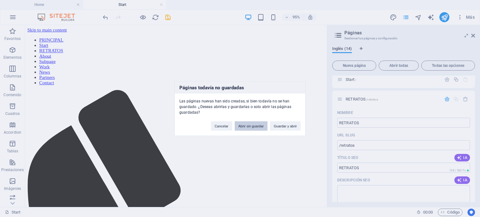
click at [255, 127] on button "Abrir sin guardar" at bounding box center [251, 125] width 33 height 9
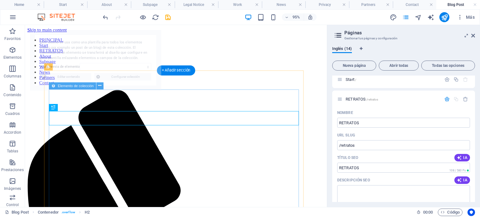
scroll to position [0, 0]
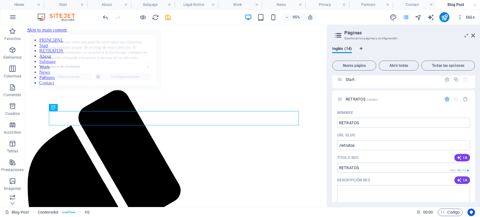
select select "68b7a6872b516f81730c243f"
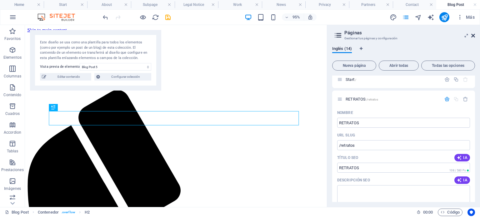
drag, startPoint x: 451, startPoint y: 8, endPoint x: 474, endPoint y: 35, distance: 35.4
click at [474, 35] on icon at bounding box center [474, 35] width 4 height 5
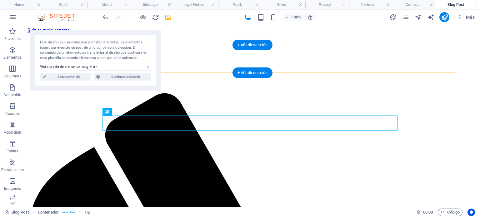
click at [165, 62] on nav "PRINCIPAL Start RETRATOS About Subpage Work News Partners Contact" at bounding box center [253, 63] width 450 height 51
click at [173, 58] on nav "PRINCIPAL Start RETRATOS About Subpage Work News Partners Contact" at bounding box center [253, 63] width 450 height 51
click at [172, 58] on nav "PRINCIPAL Start RETRATOS About Subpage Work News Partners Contact" at bounding box center [253, 63] width 450 height 51
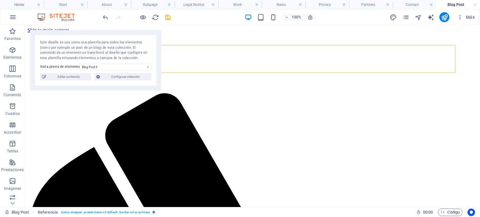
drag, startPoint x: 189, startPoint y: 32, endPoint x: 171, endPoint y: 33, distance: 18.2
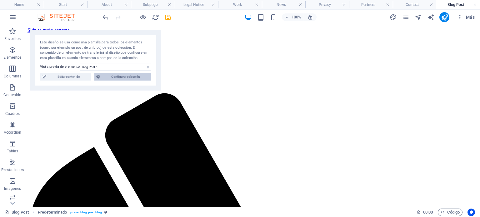
click at [118, 79] on span "Configurar colección" at bounding box center [126, 77] width 48 height 8
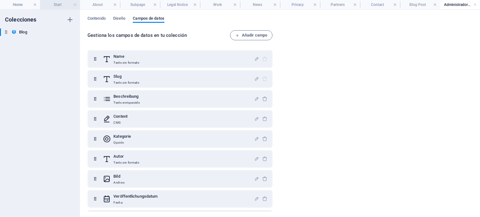
click at [66, 6] on h4 "Start" at bounding box center [60, 4] width 40 height 7
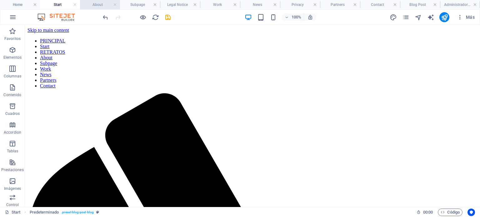
click at [95, 4] on h4 "About" at bounding box center [100, 4] width 40 height 7
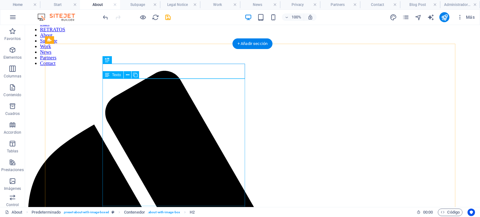
scroll to position [31, 0]
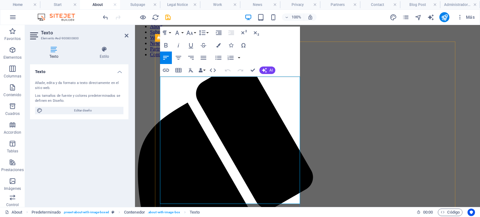
drag, startPoint x: 161, startPoint y: 80, endPoint x: 240, endPoint y: 197, distance: 140.9
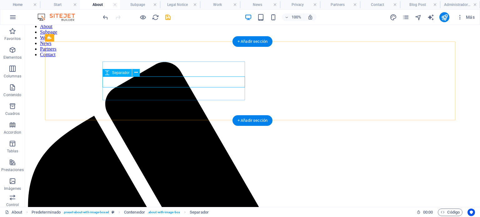
select select "px"
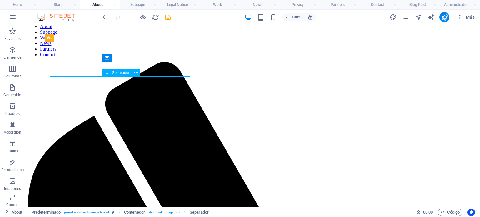
select select "px"
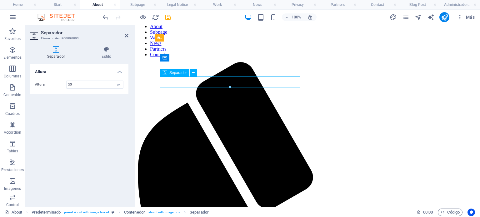
click at [104, 14] on icon "undo" at bounding box center [105, 17] width 7 height 7
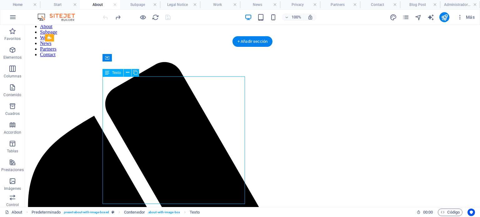
drag, startPoint x: 103, startPoint y: 80, endPoint x: 136, endPoint y: 85, distance: 34.1
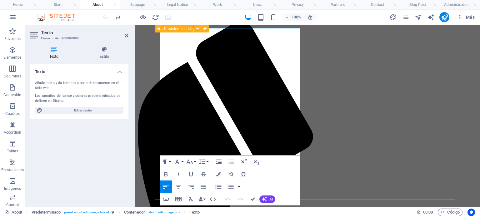
scroll to position [79, 0]
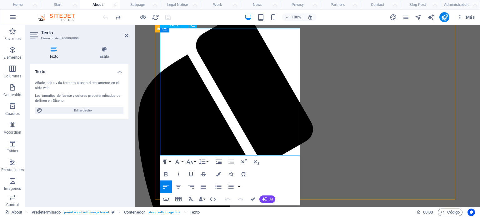
drag, startPoint x: 160, startPoint y: 80, endPoint x: 230, endPoint y: 149, distance: 98.2
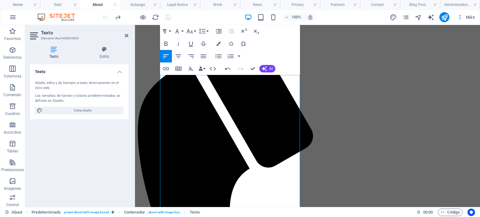
scroll to position [31, 0]
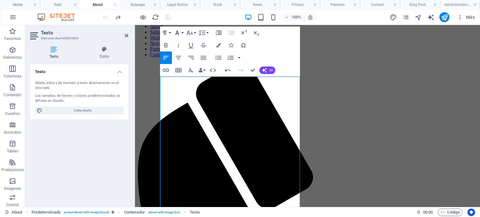
click at [180, 31] on icon "button" at bounding box center [178, 33] width 8 height 8
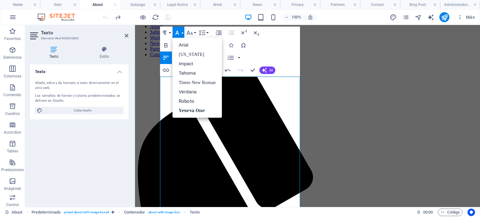
click at [180, 31] on icon "button" at bounding box center [178, 33] width 8 height 8
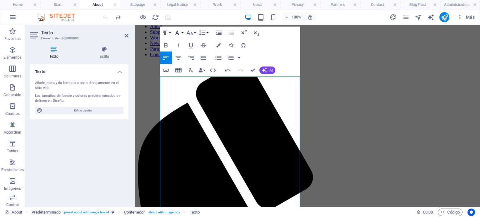
click at [180, 31] on icon "button" at bounding box center [178, 33] width 8 height 8
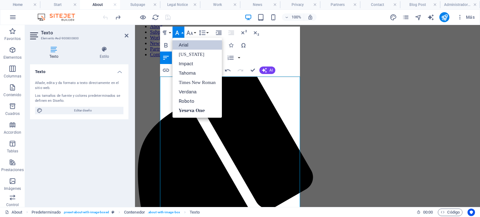
click at [180, 42] on link "Arial" at bounding box center [197, 44] width 49 height 9
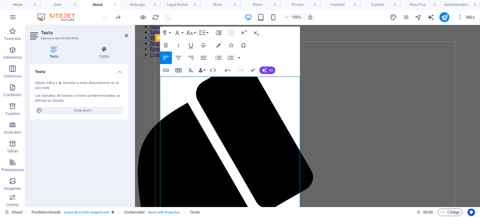
click at [179, 35] on icon "button" at bounding box center [178, 33] width 8 height 8
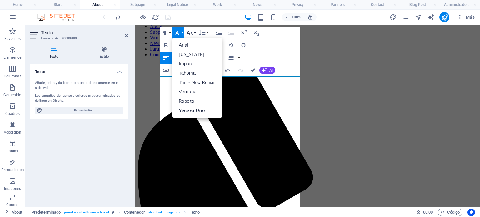
click at [191, 30] on icon "button" at bounding box center [190, 33] width 8 height 8
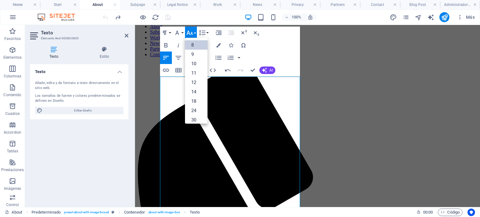
click at [195, 42] on link "8" at bounding box center [196, 44] width 23 height 9
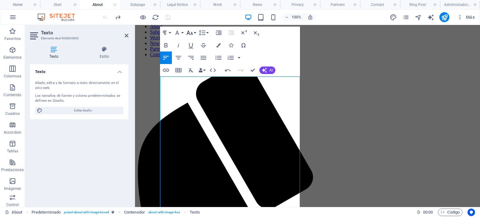
click at [194, 31] on button "Font Size" at bounding box center [191, 33] width 12 height 13
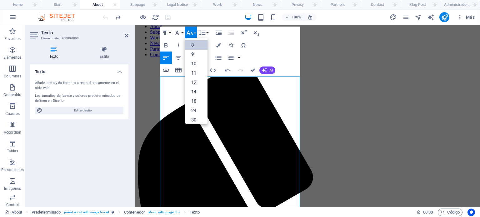
scroll to position [7, 0]
click at [194, 76] on link "12" at bounding box center [196, 75] width 23 height 9
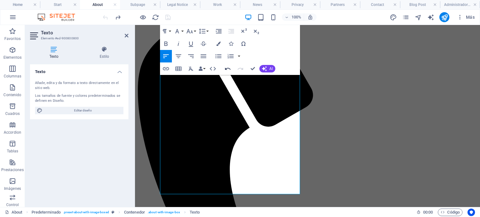
scroll to position [56, 0]
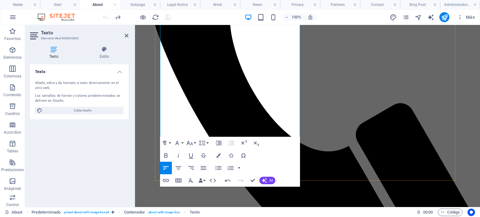
scroll to position [306, 0]
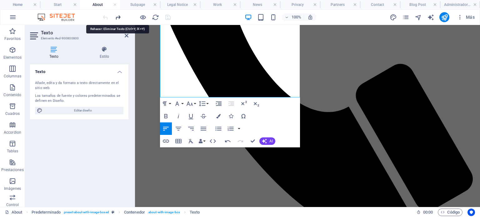
click at [117, 17] on icon "redo" at bounding box center [117, 17] width 7 height 7
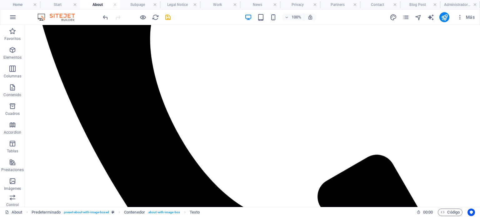
scroll to position [38, 0]
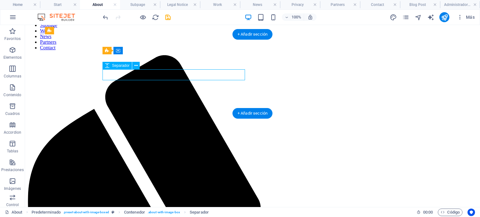
select select "px"
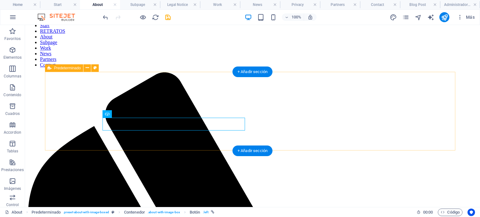
scroll to position [0, 0]
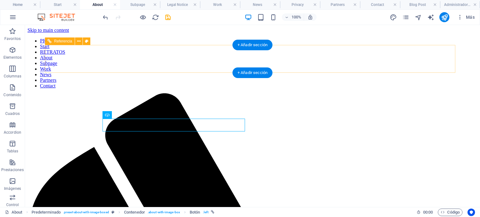
click at [199, 60] on nav "PRINCIPAL Start RETRATOS About Subpage Work News Partners Contact" at bounding box center [253, 63] width 450 height 51
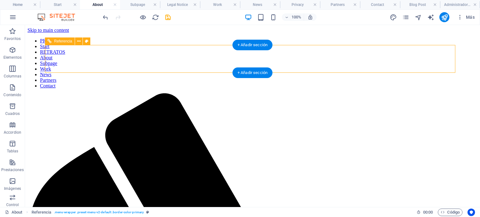
click at [207, 58] on nav "PRINCIPAL Start RETRATOS About Subpage Work News Partners Contact" at bounding box center [253, 63] width 450 height 51
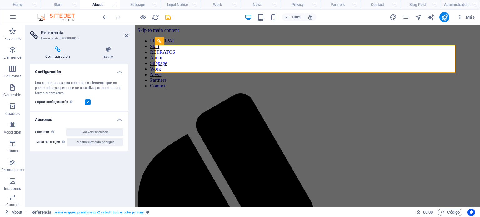
click at [129, 36] on aside "Referencia Elemento #ed-900800815 Configuración Estilo Configuración Una refere…" at bounding box center [80, 116] width 110 height 182
click at [124, 32] on h2 "Referencia" at bounding box center [85, 33] width 88 height 6
drag, startPoint x: 126, startPoint y: 34, endPoint x: 101, endPoint y: 9, distance: 35.4
click at [126, 34] on icon at bounding box center [127, 35] width 4 height 5
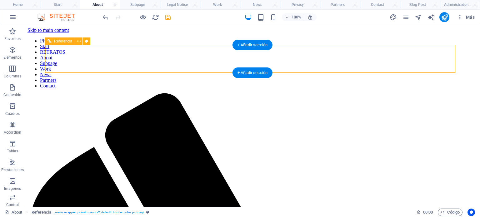
click at [175, 56] on nav "PRINCIPAL Start RETRATOS About Subpage Work News Partners Contact" at bounding box center [253, 63] width 450 height 51
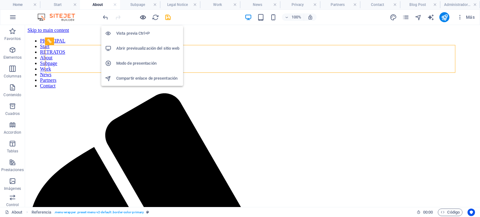
click at [146, 18] on icon "button" at bounding box center [142, 17] width 7 height 7
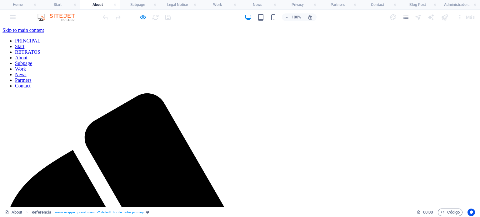
click at [40, 43] on link "PRINCIPAL" at bounding box center [27, 40] width 25 height 5
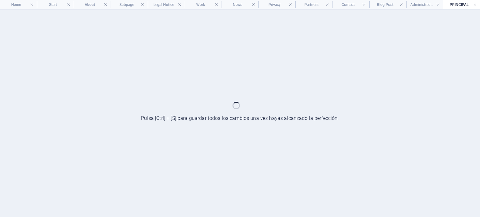
click at [476, 6] on link at bounding box center [475, 5] width 4 height 6
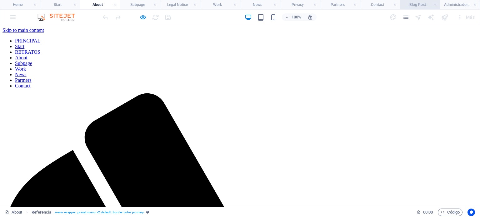
click at [432, 5] on h4 "Blog Post" at bounding box center [420, 4] width 40 height 7
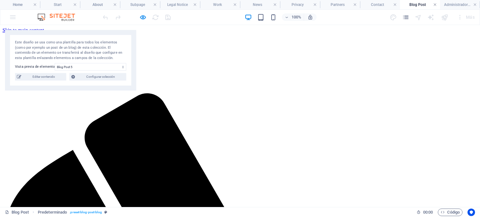
click at [434, 5] on link at bounding box center [435, 5] width 4 height 6
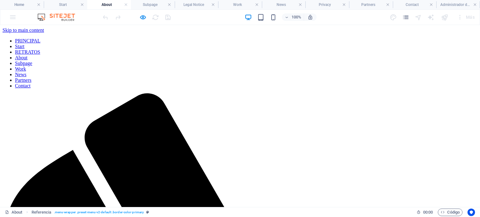
click at [434, 5] on h4 "Contact" at bounding box center [415, 4] width 44 height 7
click at [433, 5] on h4 "Contact" at bounding box center [415, 4] width 44 height 7
click at [432, 4] on link at bounding box center [432, 5] width 4 height 6
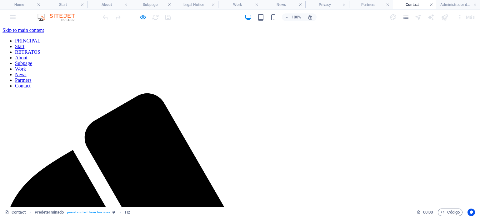
click at [393, 4] on h4 "Partners" at bounding box center [371, 4] width 44 height 7
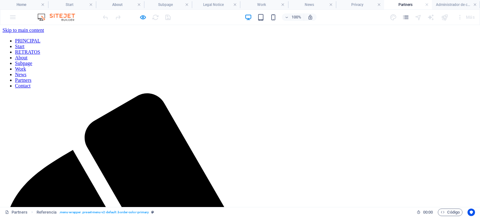
click at [432, 4] on h4 "Partners" at bounding box center [408, 4] width 48 height 7
click at [332, 5] on link at bounding box center [331, 5] width 4 height 6
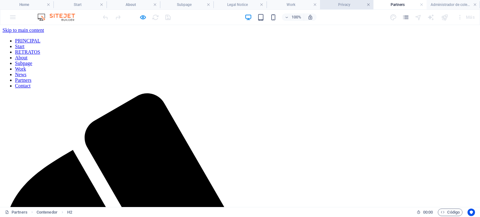
click at [368, 4] on link at bounding box center [369, 5] width 4 height 6
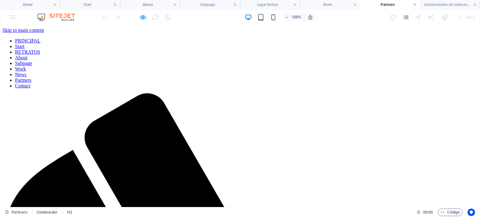
click at [415, 5] on link at bounding box center [415, 5] width 4 height 6
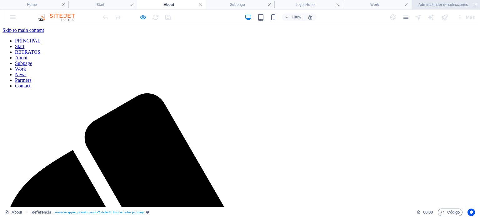
click at [477, 4] on h4 "Administrador de colecciones" at bounding box center [446, 4] width 68 height 7
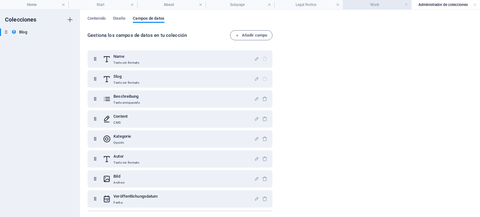
click at [409, 2] on h4 "Work" at bounding box center [377, 4] width 68 height 7
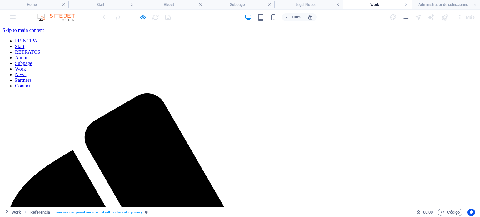
click at [40, 43] on link "PRINCIPAL" at bounding box center [27, 40] width 25 height 5
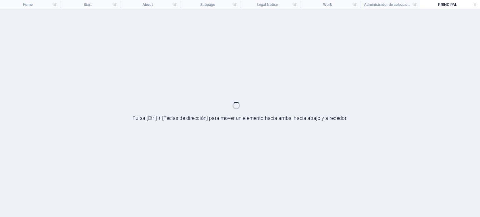
click at [116, 3] on link at bounding box center [115, 5] width 4 height 6
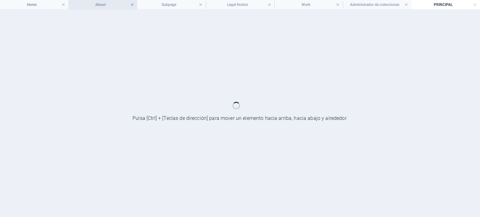
click at [134, 3] on h4 "About" at bounding box center [102, 4] width 68 height 7
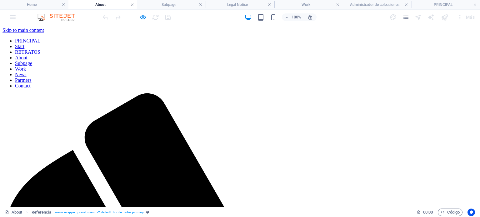
click at [131, 4] on link at bounding box center [132, 5] width 4 height 6
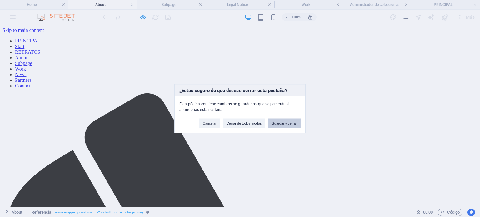
click at [284, 122] on button "Guardar y cerrar" at bounding box center [284, 123] width 33 height 9
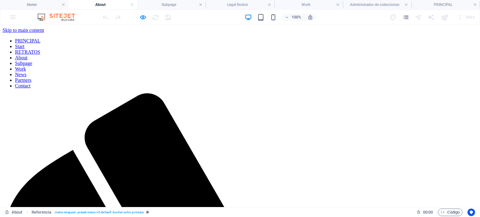
click at [40, 43] on link "PRINCIPAL" at bounding box center [27, 40] width 25 height 5
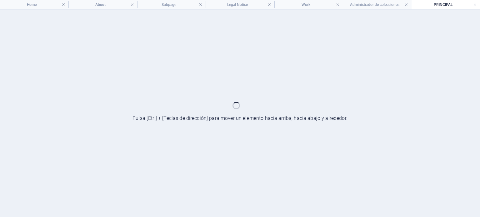
click at [477, 5] on link at bounding box center [475, 5] width 4 height 6
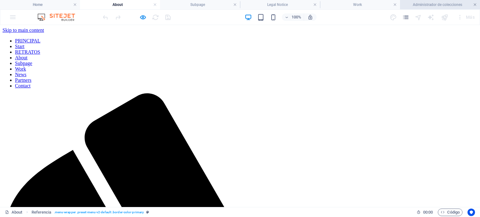
click at [475, 4] on link at bounding box center [475, 5] width 4 height 6
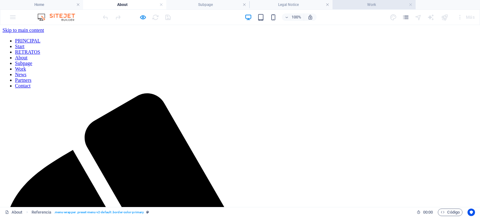
click at [413, 4] on h4 "Work" at bounding box center [374, 4] width 83 height 7
click at [410, 3] on link at bounding box center [411, 5] width 4 height 6
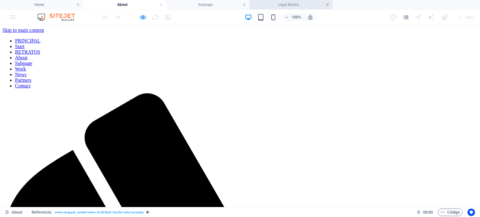
click at [328, 5] on link at bounding box center [328, 5] width 4 height 6
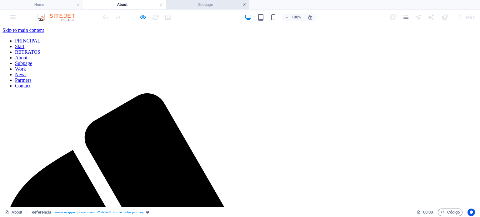
click at [245, 5] on link at bounding box center [245, 5] width 4 height 6
click at [161, 5] on link at bounding box center [161, 5] width 4 height 6
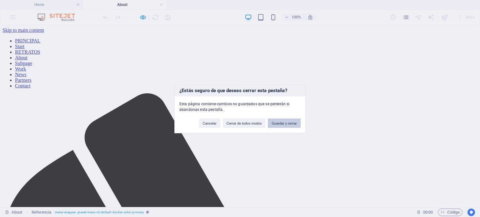
drag, startPoint x: 283, startPoint y: 123, endPoint x: 283, endPoint y: 97, distance: 26.0
click at [283, 123] on button "Guardar y cerrar" at bounding box center [284, 123] width 33 height 9
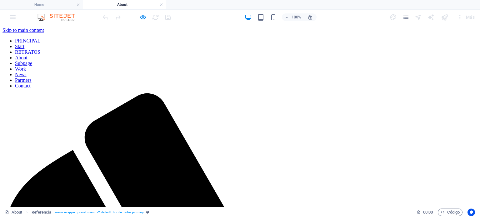
click at [40, 43] on link "PRINCIPAL" at bounding box center [27, 40] width 25 height 5
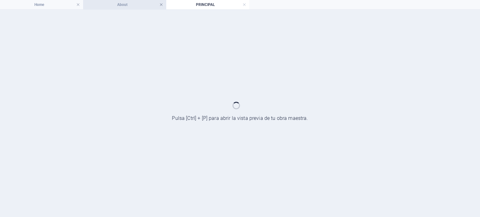
click at [161, 7] on link at bounding box center [161, 5] width 4 height 6
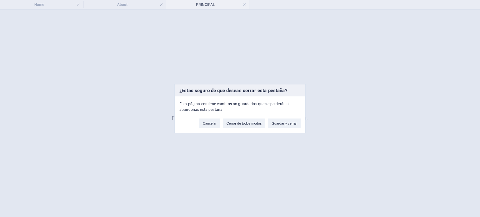
click at [208, 2] on div "¿Estás seguro de que deseas cerrar esta pestaña? Esta página contiene cambios n…" at bounding box center [240, 108] width 480 height 217
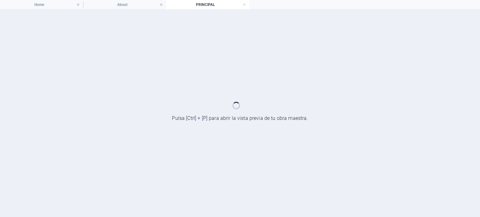
click at [247, 4] on h4 "PRINCIPAL" at bounding box center [207, 4] width 83 height 7
click at [242, 5] on h4 "PRINCIPAL" at bounding box center [207, 4] width 83 height 7
click at [84, 3] on h4 "About" at bounding box center [124, 4] width 83 height 7
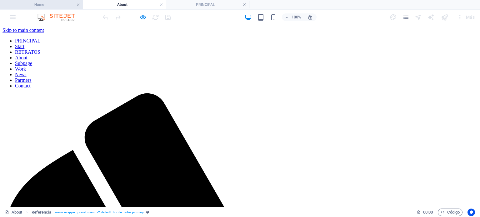
click at [79, 3] on link at bounding box center [78, 5] width 4 height 6
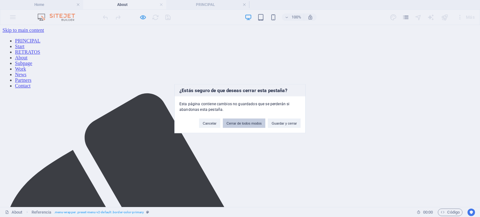
click at [245, 124] on button "Cerrar de todos modos" at bounding box center [244, 123] width 43 height 9
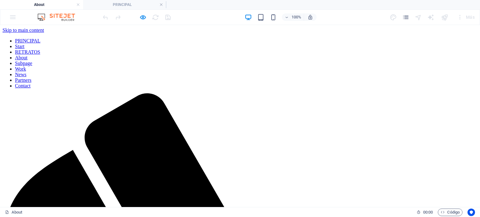
click at [40, 43] on link "PRINCIPAL" at bounding box center [27, 40] width 25 height 5
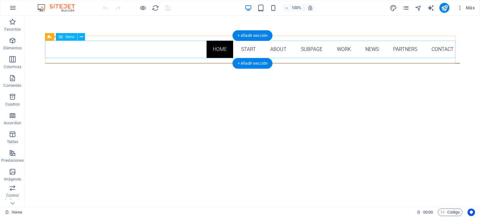
click at [278, 50] on nav "Home Start About Subpage Work News Partners Contact" at bounding box center [252, 50] width 415 height 18
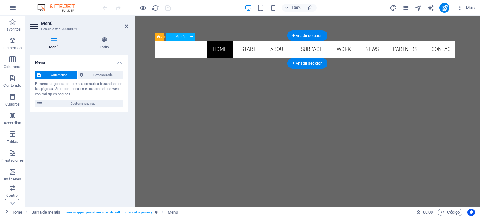
click at [245, 49] on nav "Home Start About Subpage Work News Partners Contact" at bounding box center [307, 50] width 305 height 18
click at [246, 49] on nav "Home Start About Subpage Work News Partners Contact" at bounding box center [307, 50] width 305 height 18
click at [182, 37] on span "Menú" at bounding box center [179, 37] width 9 height 4
click at [171, 36] on icon at bounding box center [171, 37] width 4 height 8
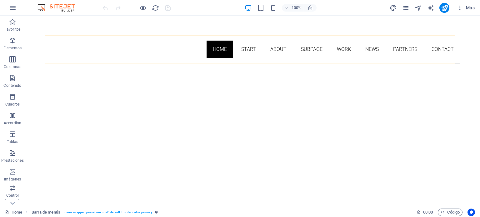
click at [433, 11] on icon "text_generator" at bounding box center [430, 7] width 7 height 7
select select "English"
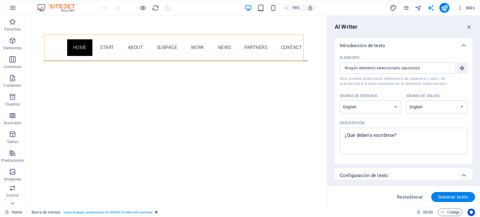
click at [435, 8] on span "text_generator" at bounding box center [431, 7] width 8 height 7
click at [471, 27] on icon "button" at bounding box center [469, 26] width 7 height 7
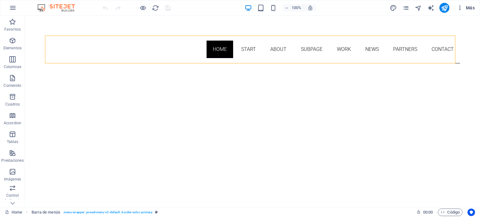
click at [461, 8] on icon "button" at bounding box center [460, 8] width 6 height 6
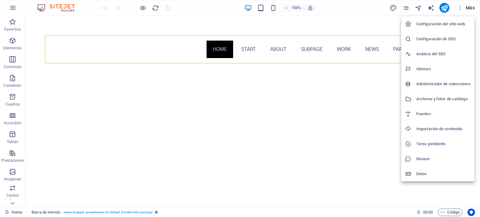
click at [461, 8] on div at bounding box center [240, 108] width 480 height 217
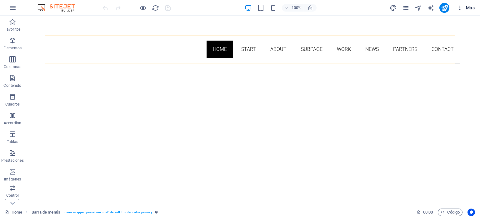
click at [461, 8] on icon "button" at bounding box center [460, 8] width 6 height 6
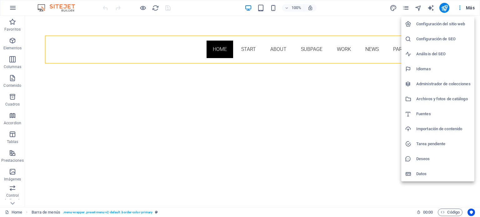
click at [466, 8] on div at bounding box center [240, 108] width 480 height 217
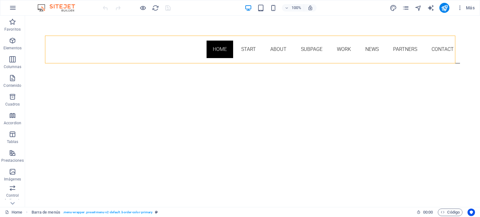
click at [468, 7] on span "Más" at bounding box center [466, 8] width 18 height 6
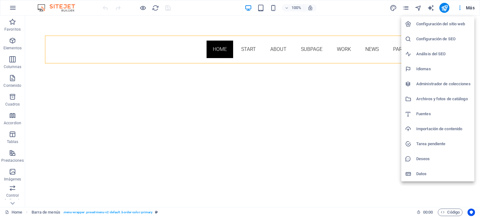
click at [333, 27] on div at bounding box center [240, 108] width 480 height 217
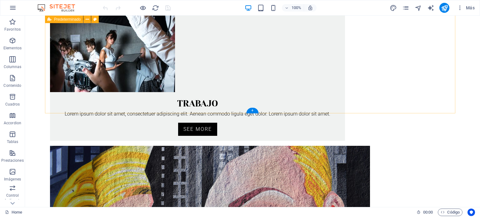
scroll to position [545, 0]
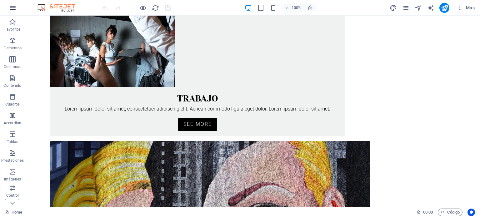
click at [15, 7] on icon "button" at bounding box center [13, 8] width 8 height 8
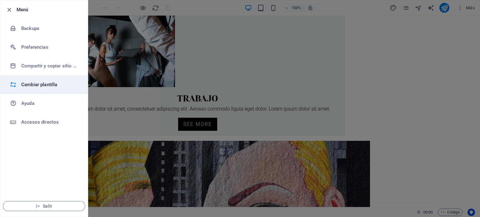
click at [39, 82] on h6 "Cambiar plantilla" at bounding box center [50, 85] width 58 height 8
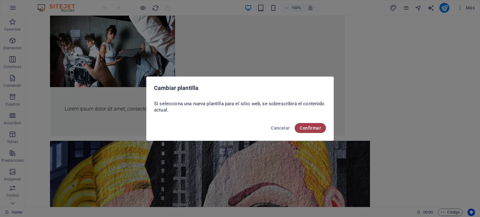
click at [315, 128] on span "Confirmar" at bounding box center [310, 128] width 21 height 5
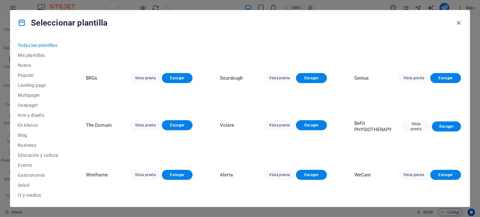
scroll to position [1126, 0]
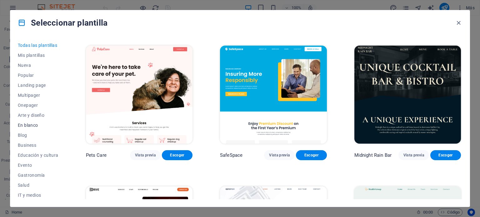
click at [33, 124] on span "En blanco" at bounding box center [38, 125] width 41 height 5
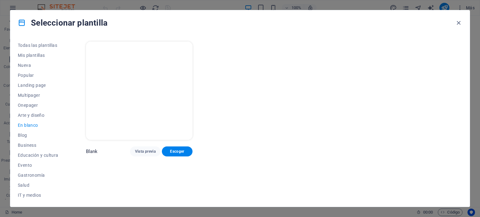
scroll to position [0, 0]
click at [37, 117] on span "Arte y diseño" at bounding box center [38, 115] width 41 height 5
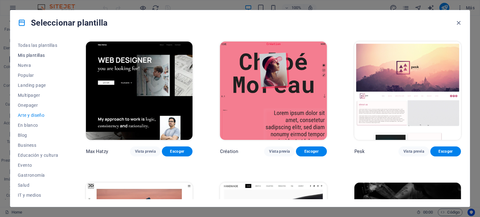
click at [31, 54] on span "Mis plantillas" at bounding box center [38, 55] width 41 height 5
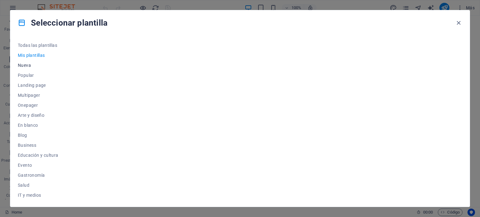
click at [31, 64] on span "Nueva" at bounding box center [38, 65] width 41 height 5
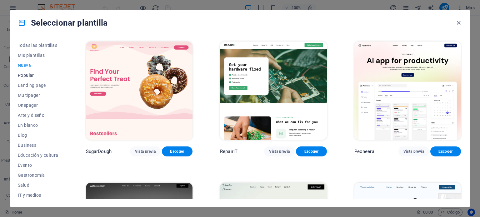
click at [27, 74] on span "Popular" at bounding box center [38, 75] width 41 height 5
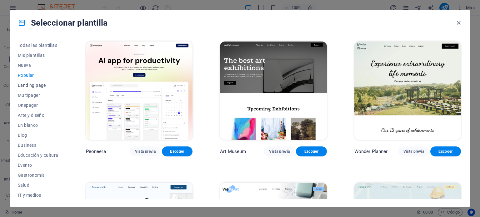
click at [28, 83] on span "Landing page" at bounding box center [38, 85] width 41 height 5
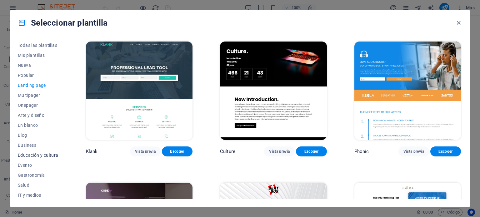
click at [39, 157] on span "Educación y cultura" at bounding box center [38, 155] width 41 height 5
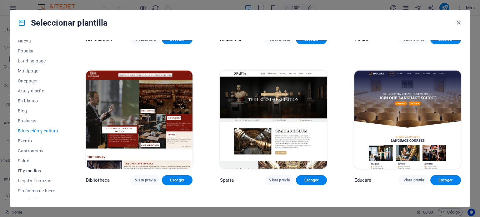
scroll to position [63, 0]
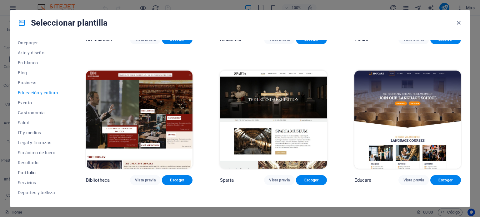
click at [32, 172] on span "Portfolio" at bounding box center [38, 172] width 41 height 5
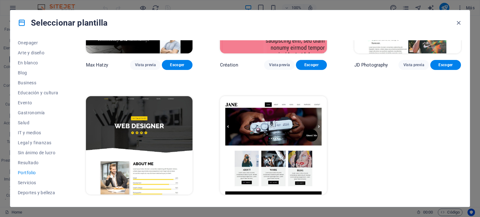
scroll to position [237, 0]
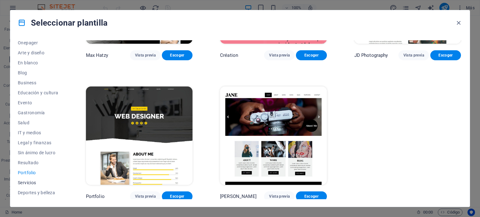
click at [24, 182] on span "Servicios" at bounding box center [38, 182] width 41 height 5
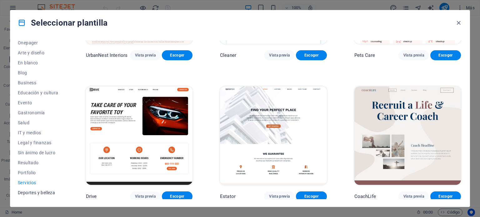
click at [23, 196] on button "Deportes y belleza" at bounding box center [38, 193] width 41 height 10
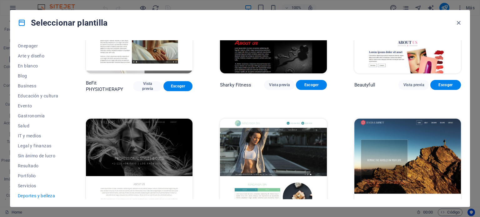
scroll to position [521, 0]
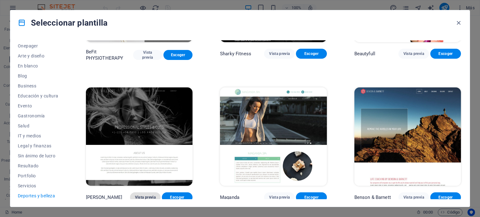
click at [145, 195] on span "Vista previa" at bounding box center [145, 197] width 21 height 5
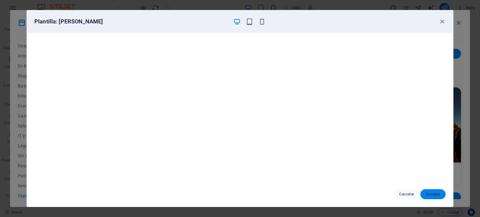
click at [427, 195] on span "Escoger" at bounding box center [433, 194] width 15 height 5
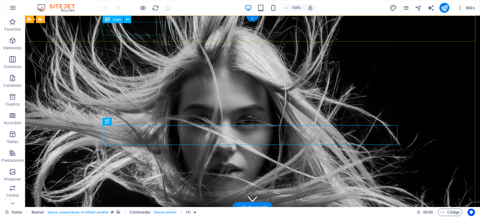
click at [149, 213] on div at bounding box center [252, 219] width 295 height 13
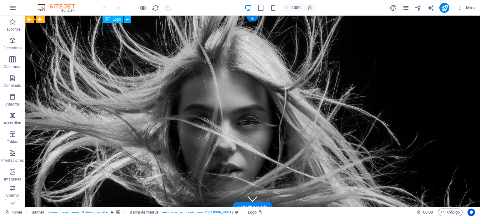
drag, startPoint x: 149, startPoint y: 30, endPoint x: 38, endPoint y: 30, distance: 110.7
click at [149, 213] on div at bounding box center [252, 219] width 295 height 13
select select "px"
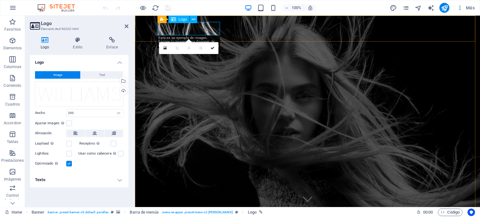
click at [190, 213] on div at bounding box center [307, 219] width 295 height 13
click at [212, 213] on div at bounding box center [307, 219] width 295 height 13
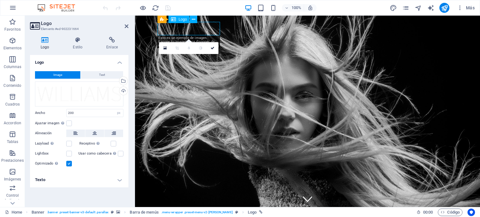
click at [211, 213] on div at bounding box center [307, 219] width 295 height 13
click at [215, 213] on div at bounding box center [307, 219] width 295 height 13
click at [183, 213] on div at bounding box center [307, 219] width 295 height 13
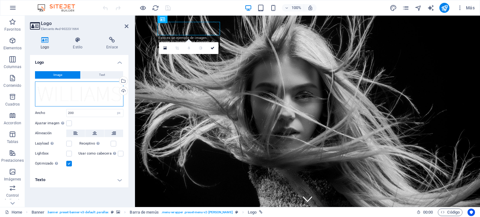
click at [98, 94] on div "Arrastra archivos aquí, haz clic para escoger archivos o selecciona archivos de…" at bounding box center [79, 94] width 88 height 25
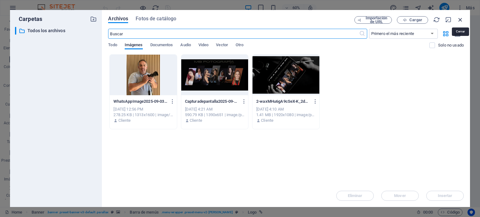
click at [462, 20] on icon "button" at bounding box center [460, 19] width 7 height 7
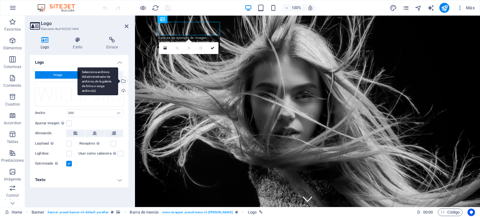
click at [118, 81] on div "Selecciona archivos del administrador de archivos, de la galería de fotos o car…" at bounding box center [98, 82] width 41 height 28
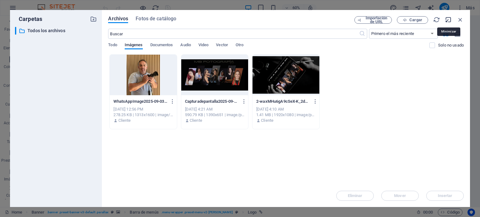
click at [452, 17] on icon "button" at bounding box center [448, 19] width 7 height 7
select select "image"
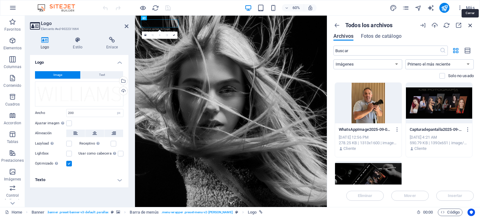
click at [471, 24] on icon "button" at bounding box center [470, 25] width 7 height 7
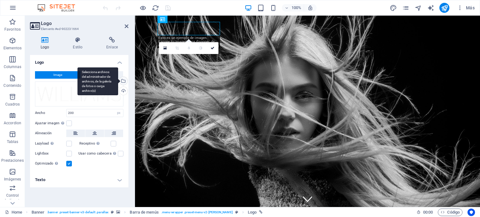
click at [124, 81] on div "Selecciona archivos del administrador de archivos, de la galería de fotos o car…" at bounding box center [122, 81] width 9 height 9
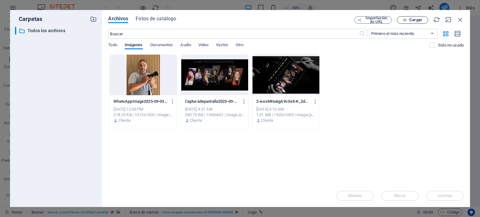
click at [411, 19] on span "Cargar" at bounding box center [416, 20] width 13 height 4
click at [425, 19] on span "Cargar" at bounding box center [413, 20] width 26 height 4
click at [463, 21] on icon "button" at bounding box center [460, 19] width 7 height 7
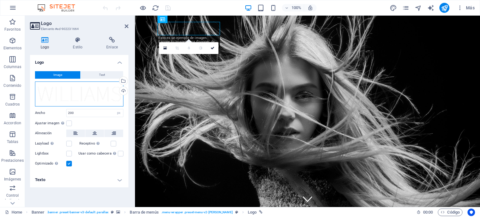
click at [88, 96] on div "Arrastra archivos aquí, haz clic para escoger archivos o selecciona archivos de…" at bounding box center [79, 94] width 88 height 25
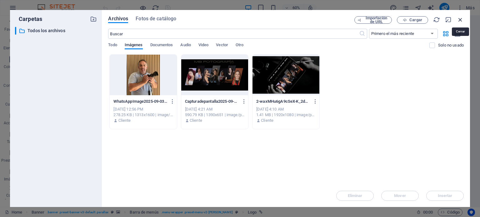
drag, startPoint x: 459, startPoint y: 19, endPoint x: 280, endPoint y: 3, distance: 179.3
click at [459, 19] on icon "button" at bounding box center [460, 19] width 7 height 7
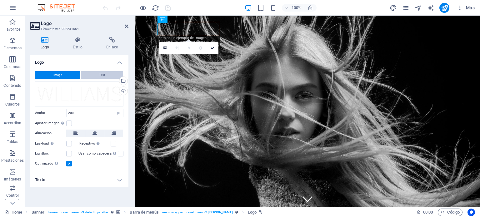
click at [104, 72] on span "Text" at bounding box center [102, 75] width 6 height 8
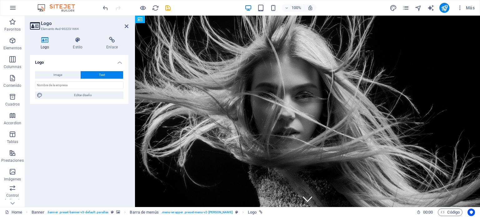
drag, startPoint x: 205, startPoint y: 33, endPoint x: 188, endPoint y: 52, distance: 25.2
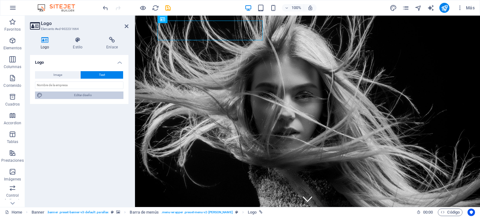
click at [97, 92] on span "Editar diseño" at bounding box center [82, 96] width 77 height 8
select select "rem"
select select "200"
select select "px"
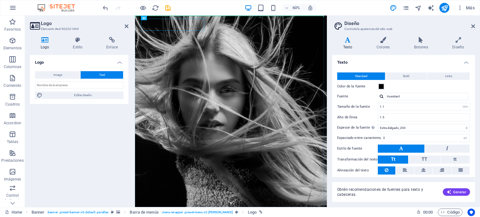
drag, startPoint x: 218, startPoint y: 33, endPoint x: 200, endPoint y: 63, distance: 34.8
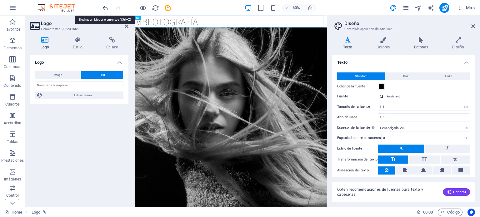
click at [108, 7] on icon "undo" at bounding box center [105, 7] width 7 height 7
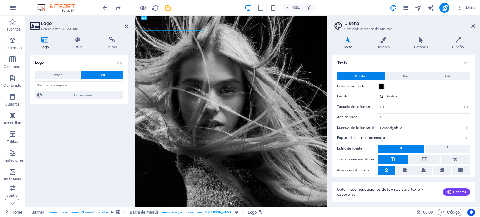
click at [135, 19] on aside "Logo Elemento #ed-902231664 Logo Estilo Enlace Logo Image Text Arrastra archivo…" at bounding box center [80, 112] width 110 height 192
click at [79, 40] on icon at bounding box center [77, 40] width 31 height 6
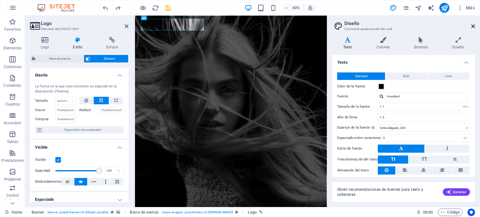
click at [473, 26] on icon at bounding box center [474, 26] width 4 height 5
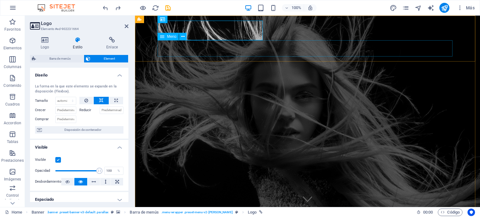
drag, startPoint x: 220, startPoint y: 41, endPoint x: 221, endPoint y: 37, distance: 3.9
click at [220, 213] on nav "Home About Services Book Online Contact" at bounding box center [307, 221] width 295 height 16
drag, startPoint x: 219, startPoint y: 35, endPoint x: 328, endPoint y: 35, distance: 109.1
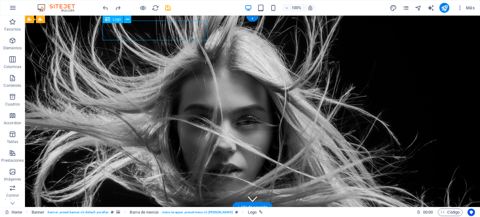
drag, startPoint x: 155, startPoint y: 31, endPoint x: 110, endPoint y: 35, distance: 45.2
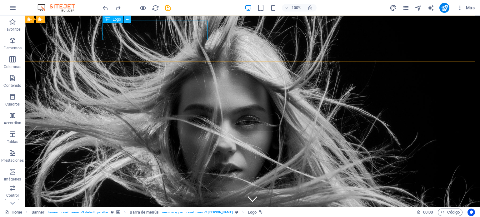
click at [128, 18] on icon at bounding box center [127, 19] width 3 height 7
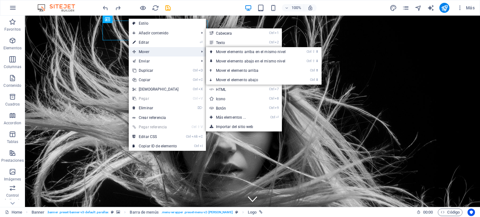
click at [141, 53] on span "Mover" at bounding box center [163, 51] width 68 height 9
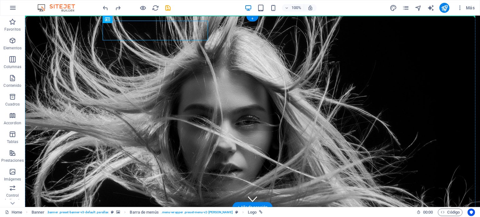
drag, startPoint x: 138, startPoint y: 31, endPoint x: 94, endPoint y: 42, distance: 45.7
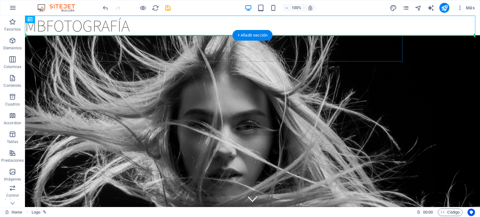
drag, startPoint x: 106, startPoint y: 26, endPoint x: 108, endPoint y: 41, distance: 15.1
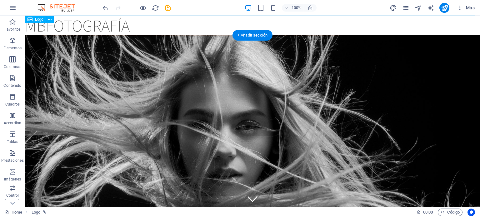
click at [83, 18] on div "MBfotografía" at bounding box center [252, 26] width 455 height 20
click at [84, 25] on div "MBfotografía" at bounding box center [252, 26] width 455 height 20
click at [51, 18] on icon at bounding box center [49, 19] width 3 height 7
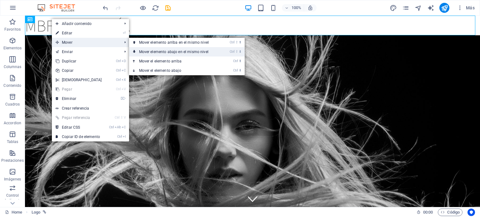
click at [159, 50] on link "Ctrl ⇧ ⬇ Mover elemento abajo en el mismo nivel" at bounding box center [175, 51] width 92 height 9
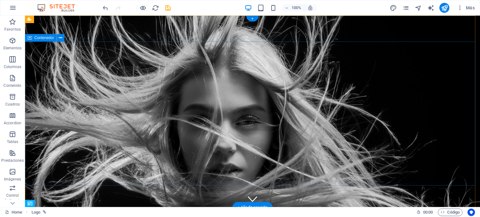
drag, startPoint x: 93, startPoint y: 70, endPoint x: 118, endPoint y: 76, distance: 25.7
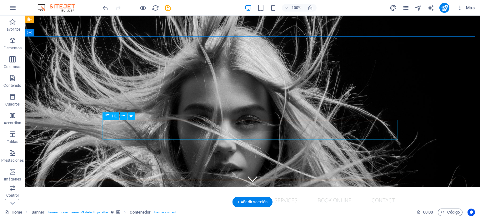
scroll to position [63, 0]
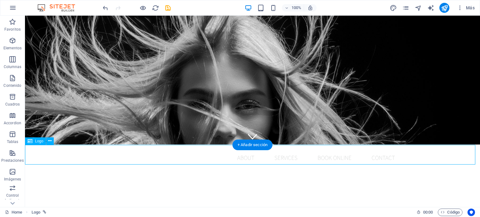
click at [49, 141] on icon at bounding box center [49, 141] width 3 height 7
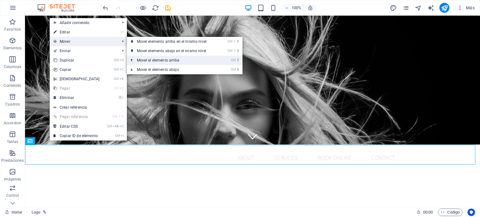
click at [178, 60] on link "Ctrl ⬆ Mover el elemento arriba" at bounding box center [173, 60] width 92 height 9
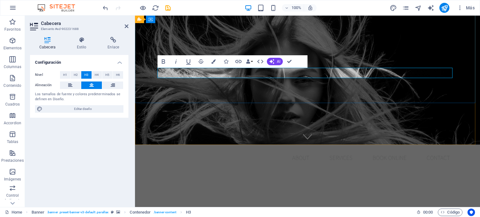
click at [286, 129] on figure at bounding box center [307, 49] width 345 height 192
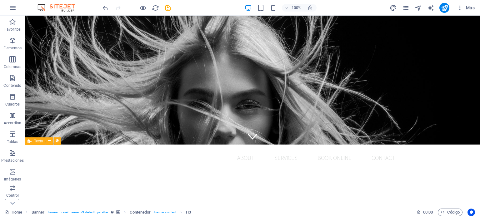
drag, startPoint x: 126, startPoint y: 167, endPoint x: 236, endPoint y: 169, distance: 110.1
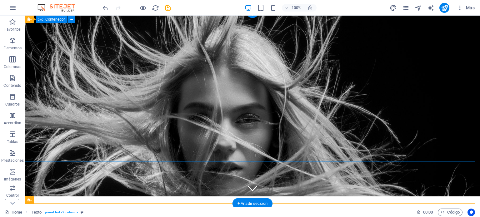
scroll to position [0, 0]
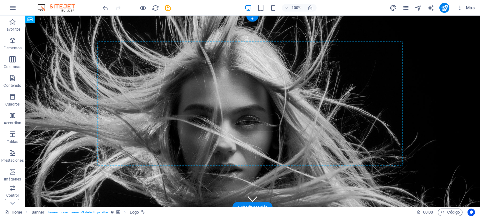
drag, startPoint x: 113, startPoint y: 178, endPoint x: 120, endPoint y: 79, distance: 98.7
drag, startPoint x: 116, startPoint y: 56, endPoint x: 115, endPoint y: 49, distance: 6.9
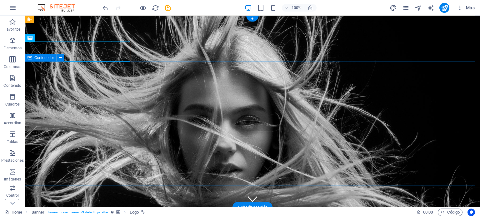
drag, startPoint x: 25, startPoint y: 113, endPoint x: 219, endPoint y: 96, distance: 194.6
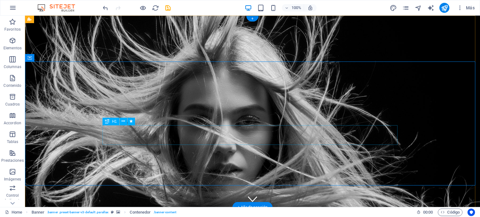
drag, startPoint x: 304, startPoint y: 135, endPoint x: 196, endPoint y: 136, distance: 107.9
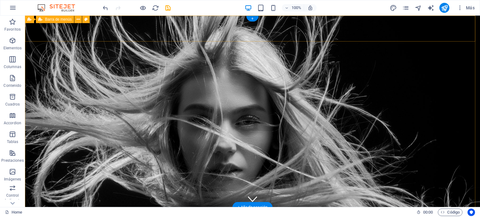
click at [96, 208] on div "Home About Services Book Online Contact" at bounding box center [252, 221] width 455 height 26
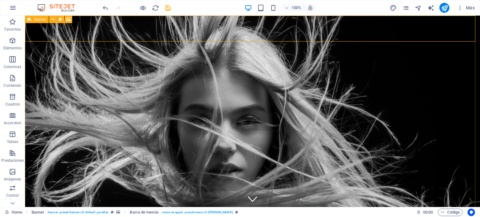
click at [28, 20] on icon at bounding box center [30, 20] width 4 height 8
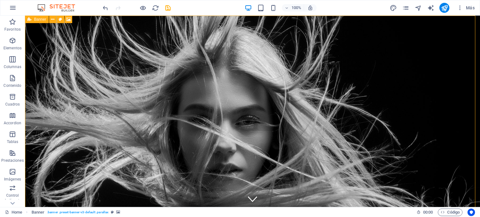
click at [33, 18] on div "Banner" at bounding box center [37, 20] width 24 height 8
click at [41, 20] on span "Banner" at bounding box center [40, 20] width 12 height 4
select select "vh"
select select "header"
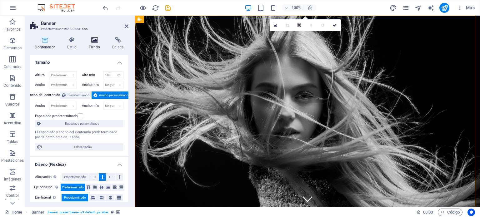
click at [94, 38] on icon at bounding box center [94, 40] width 21 height 6
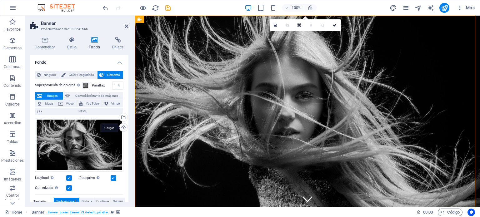
click at [123, 127] on div "Cargar" at bounding box center [122, 128] width 9 height 9
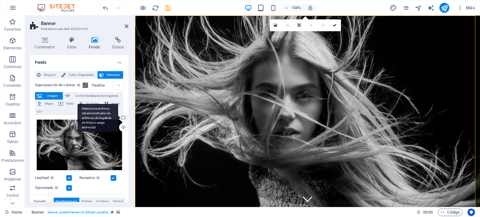
click at [123, 116] on div "Selecciona archivos del administrador de archivos, de la galería de fotos o car…" at bounding box center [122, 118] width 9 height 9
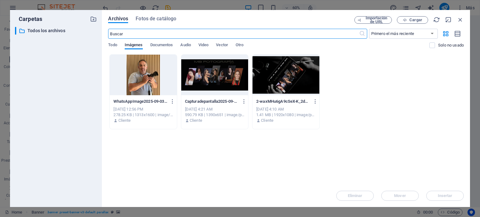
click at [267, 83] on div at bounding box center [286, 75] width 67 height 41
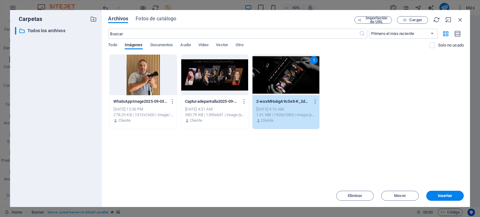
click at [283, 73] on div "1" at bounding box center [286, 75] width 67 height 41
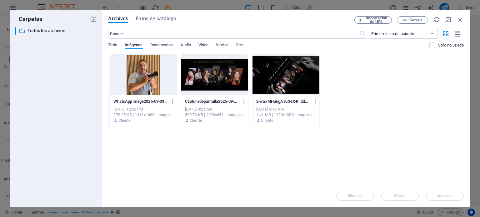
click at [292, 80] on div at bounding box center [286, 75] width 67 height 41
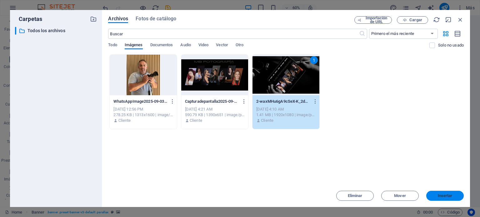
click at [460, 195] on button "Insertar" at bounding box center [446, 196] width 38 height 10
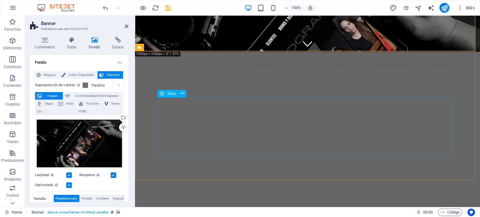
scroll to position [156, 0]
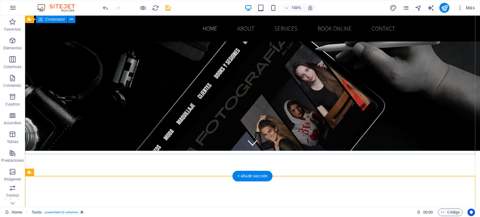
scroll to position [31, 0]
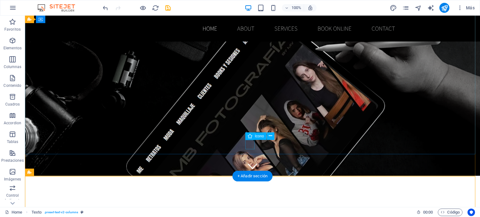
click at [249, 162] on figure at bounding box center [252, 166] width 9 height 9
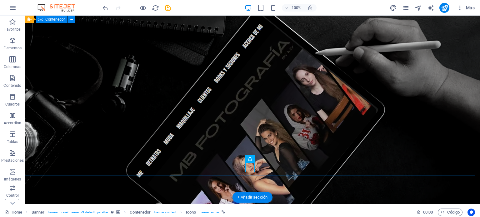
scroll to position [0, 0]
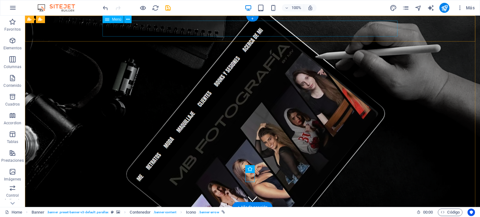
click at [245, 213] on nav "Home About Services Book Online Contact" at bounding box center [252, 221] width 295 height 16
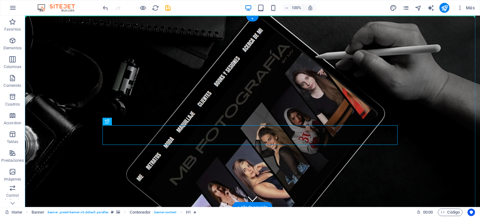
drag, startPoint x: 263, startPoint y: 133, endPoint x: 179, endPoint y: 70, distance: 104.8
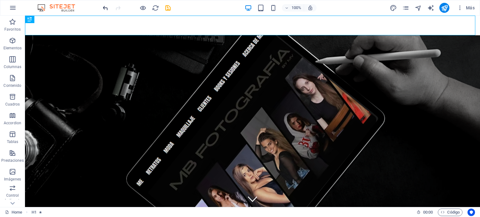
click at [109, 6] on div at bounding box center [137, 8] width 70 height 10
click at [101, 8] on div "100% Más" at bounding box center [240, 7] width 480 height 15
click at [105, 7] on icon "undo" at bounding box center [105, 7] width 7 height 7
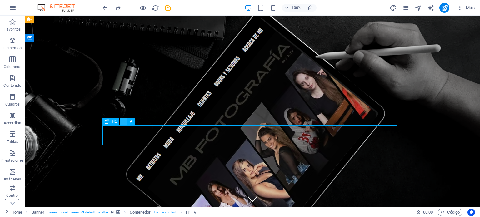
click at [124, 122] on icon at bounding box center [123, 121] width 3 height 7
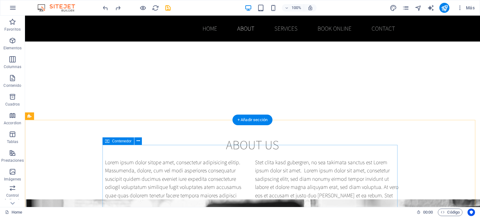
scroll to position [188, 0]
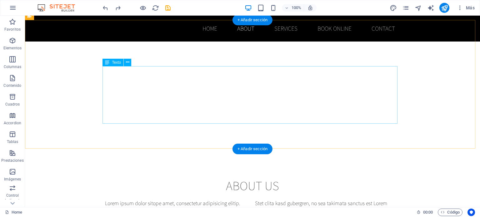
drag, startPoint x: 121, startPoint y: 84, endPoint x: 154, endPoint y: 106, distance: 39.1
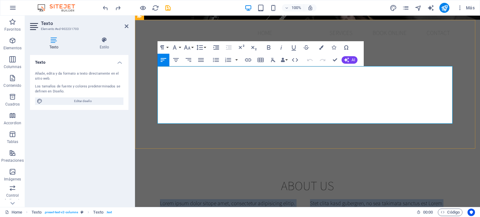
drag, startPoint x: 159, startPoint y: 69, endPoint x: 367, endPoint y: 122, distance: 214.9
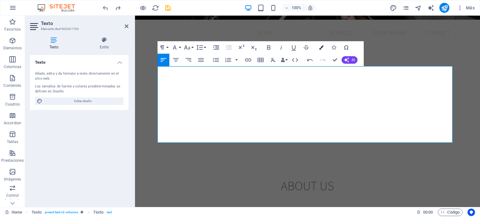
click at [321, 46] on icon "button" at bounding box center [321, 47] width 4 height 4
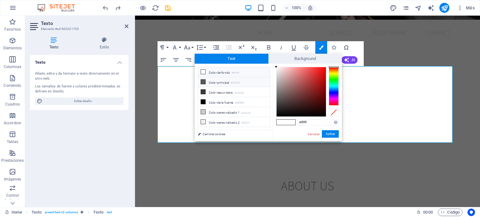
click at [204, 83] on icon at bounding box center [203, 82] width 4 height 4
click at [332, 136] on button "Aplicar" at bounding box center [330, 134] width 17 height 8
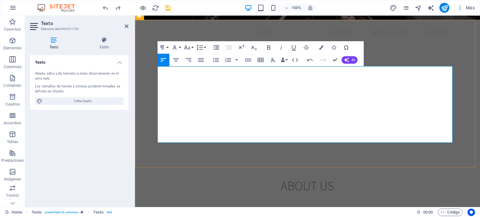
click at [225, 200] on p "Todo comenzó como un hobbie, fotografiando momentos familiares y encuentros con…" at bounding box center [232, 222] width 145 height 44
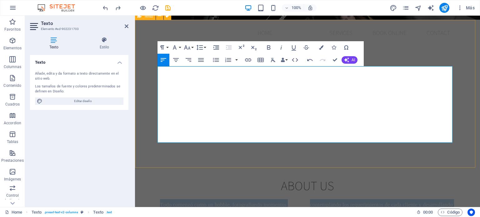
drag, startPoint x: 158, startPoint y: 69, endPoint x: 460, endPoint y: 133, distance: 308.5
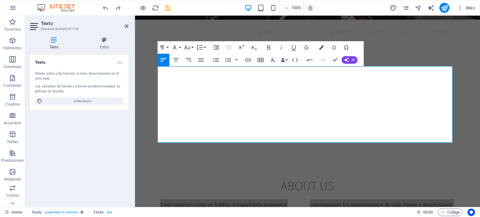
click at [321, 46] on icon "button" at bounding box center [321, 47] width 4 height 4
type input "#ffffff"
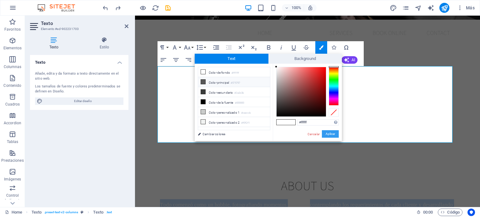
click at [328, 133] on button "Aplicar" at bounding box center [330, 134] width 17 height 8
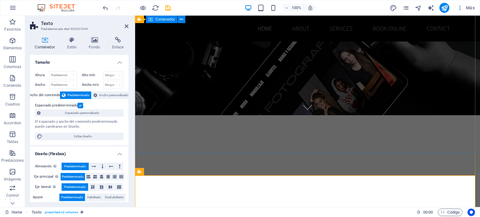
scroll to position [125, 0]
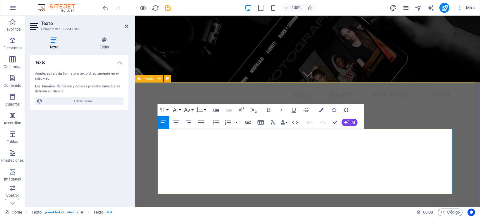
drag, startPoint x: 160, startPoint y: 135, endPoint x: 450, endPoint y: 199, distance: 296.4
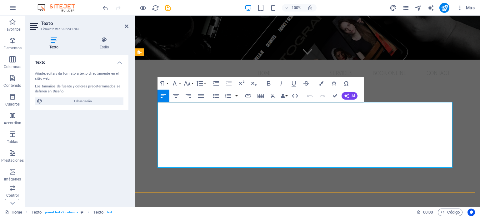
scroll to position [156, 0]
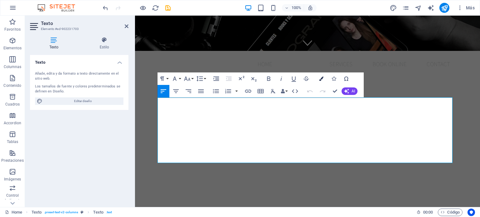
click at [322, 79] on icon "button" at bounding box center [321, 79] width 4 height 4
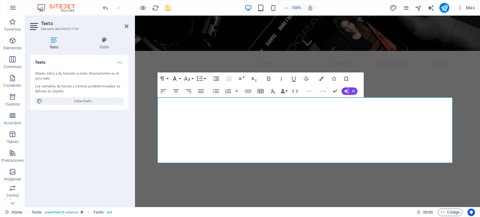
click at [177, 80] on icon "button" at bounding box center [175, 79] width 8 height 8
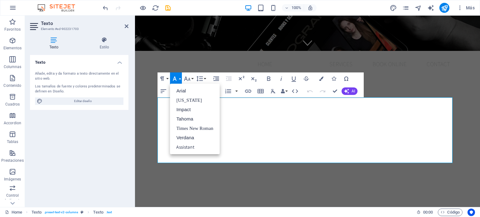
click at [177, 80] on icon "button" at bounding box center [175, 79] width 8 height 8
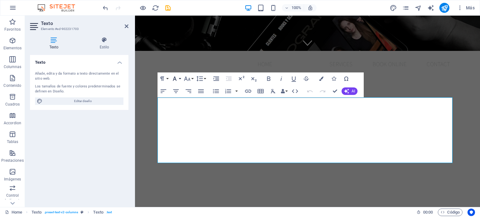
click at [178, 80] on icon "button" at bounding box center [175, 79] width 8 height 8
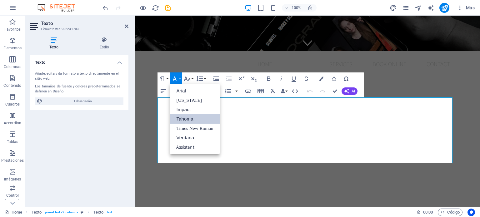
click at [193, 117] on link "Tahoma" at bounding box center [194, 118] width 49 height 9
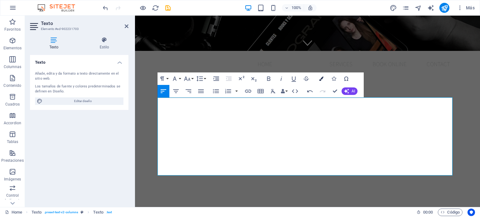
click at [322, 77] on icon "button" at bounding box center [321, 79] width 4 height 4
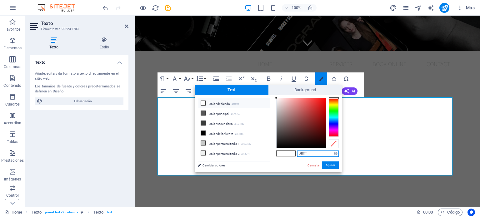
click at [322, 77] on icon "button" at bounding box center [321, 79] width 4 height 4
click at [303, 87] on span "Background" at bounding box center [306, 90] width 74 height 10
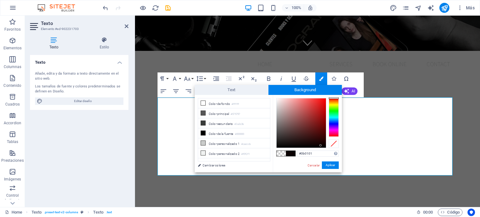
type input "#0d0101"
click at [321, 145] on div at bounding box center [301, 123] width 49 height 49
click at [218, 93] on span "Text" at bounding box center [232, 90] width 74 height 10
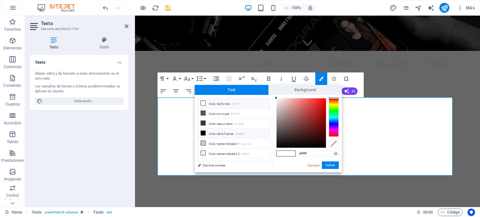
click at [203, 132] on icon at bounding box center [203, 133] width 4 height 4
type input "#000000"
click at [329, 162] on button "Aplicar" at bounding box center [330, 166] width 17 height 8
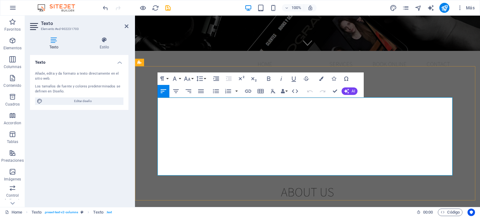
drag, startPoint x: 161, startPoint y: 103, endPoint x: 156, endPoint y: 104, distance: 4.8
click at [323, 78] on icon "button" at bounding box center [321, 79] width 4 height 4
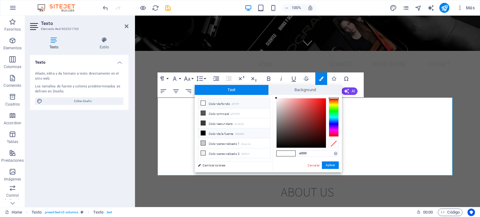
click at [206, 131] on li "Color de la fuente #000000" at bounding box center [234, 134] width 72 height 10
type input "#000000"
click at [330, 164] on button "Aplicar" at bounding box center [330, 166] width 17 height 8
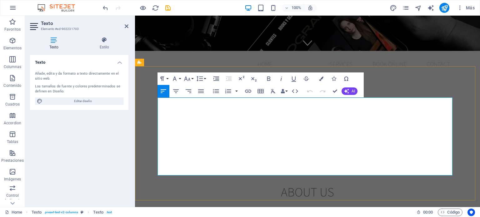
drag, startPoint x: 160, startPoint y: 103, endPoint x: 156, endPoint y: 103, distance: 4.1
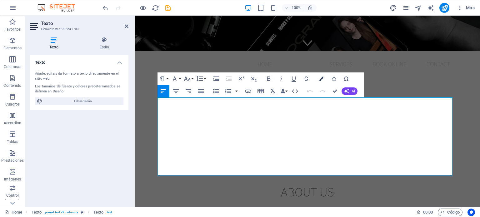
click at [323, 78] on icon "button" at bounding box center [321, 79] width 4 height 4
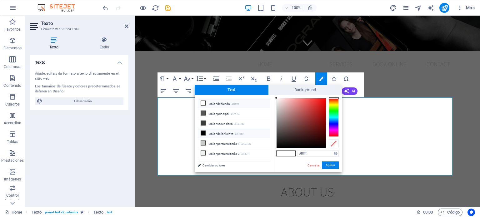
click at [201, 131] on icon at bounding box center [203, 133] width 4 height 4
type input "#000000"
click at [329, 165] on button "Aplicar" at bounding box center [330, 166] width 17 height 8
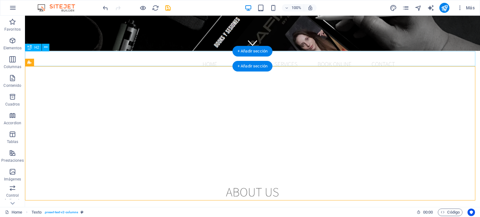
click at [273, 185] on div "About us" at bounding box center [252, 192] width 455 height 15
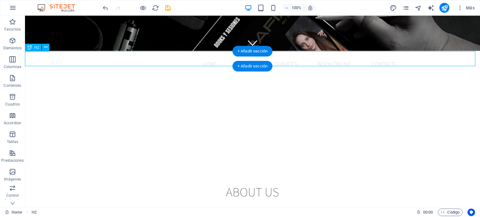
click at [271, 185] on div "About us" at bounding box center [252, 192] width 455 height 15
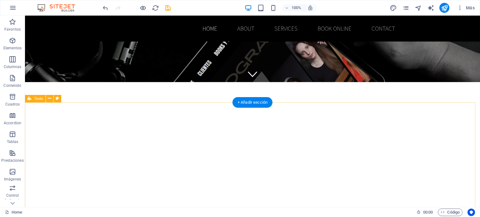
scroll to position [0, 0]
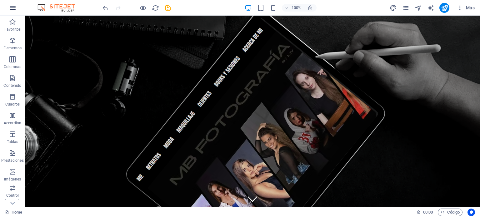
click at [12, 7] on icon "button" at bounding box center [13, 8] width 8 height 8
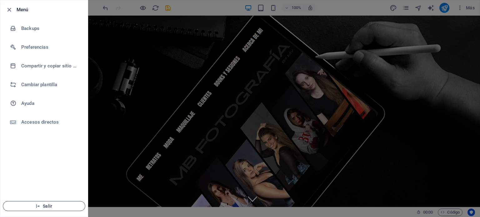
click at [48, 205] on span "Salir" at bounding box center [44, 206] width 72 height 5
